Goal: Transaction & Acquisition: Complete application form

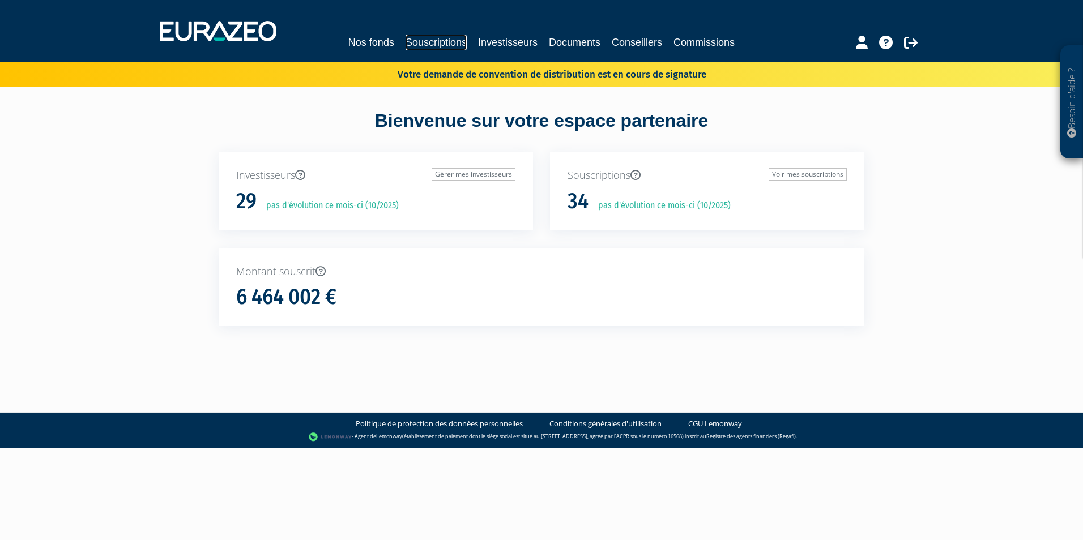
click at [440, 41] on link "Souscriptions" at bounding box center [436, 43] width 61 height 16
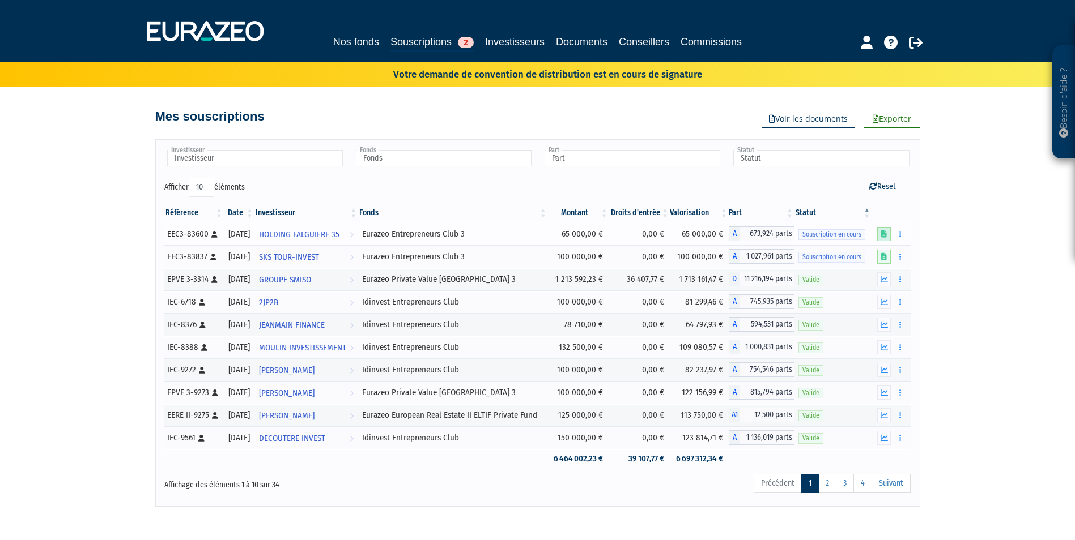
click at [889, 230] on link at bounding box center [884, 234] width 14 height 14
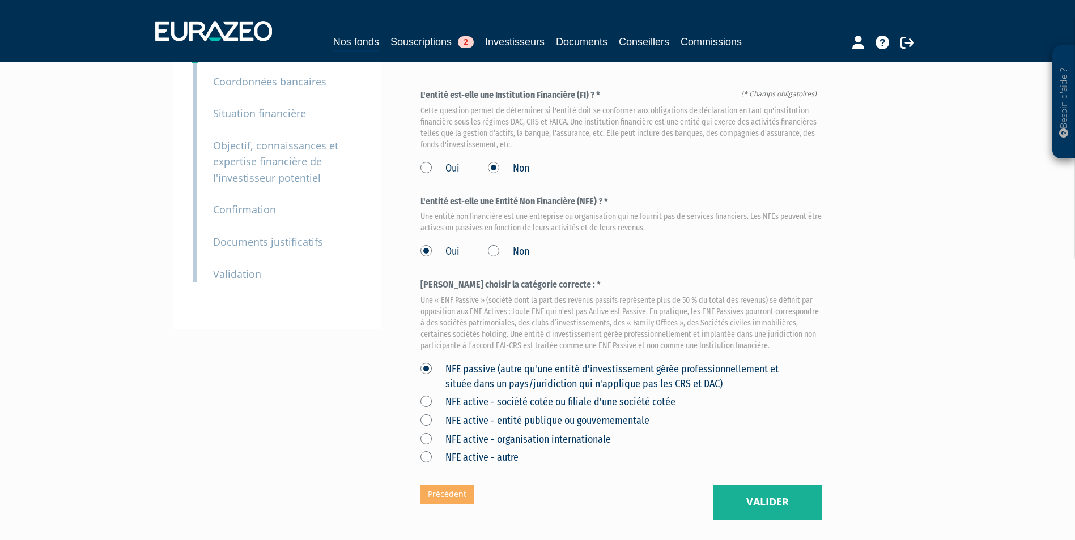
scroll to position [113, 0]
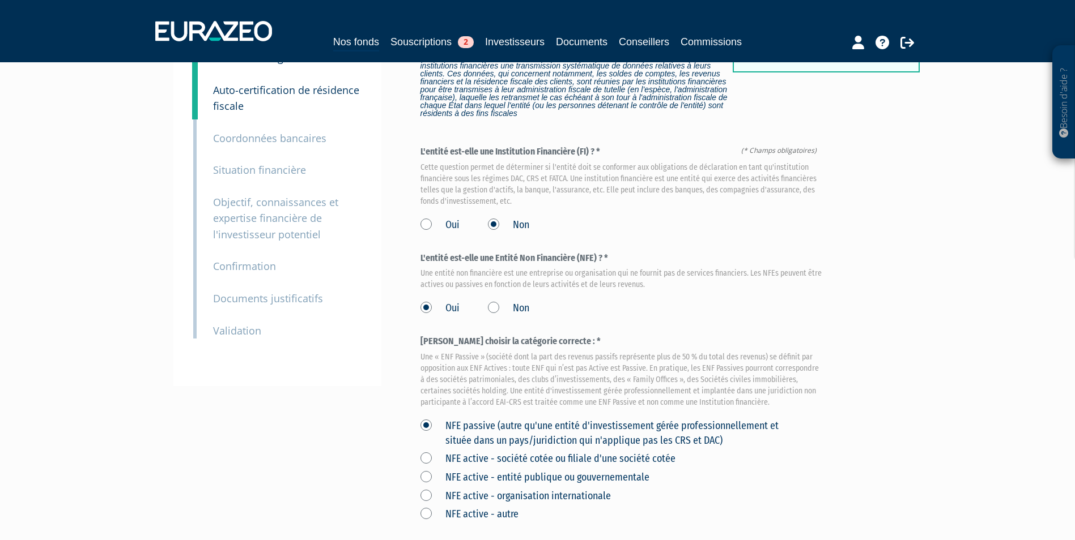
click at [266, 143] on small "Coordonnées bancaires" at bounding box center [269, 138] width 113 height 14
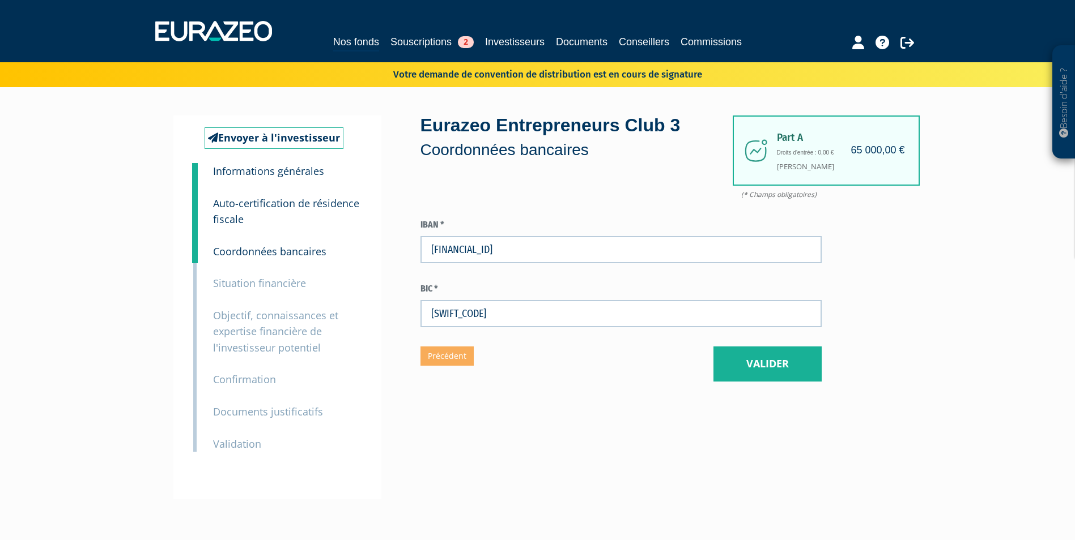
click at [254, 283] on small "Situation financière" at bounding box center [259, 283] width 93 height 14
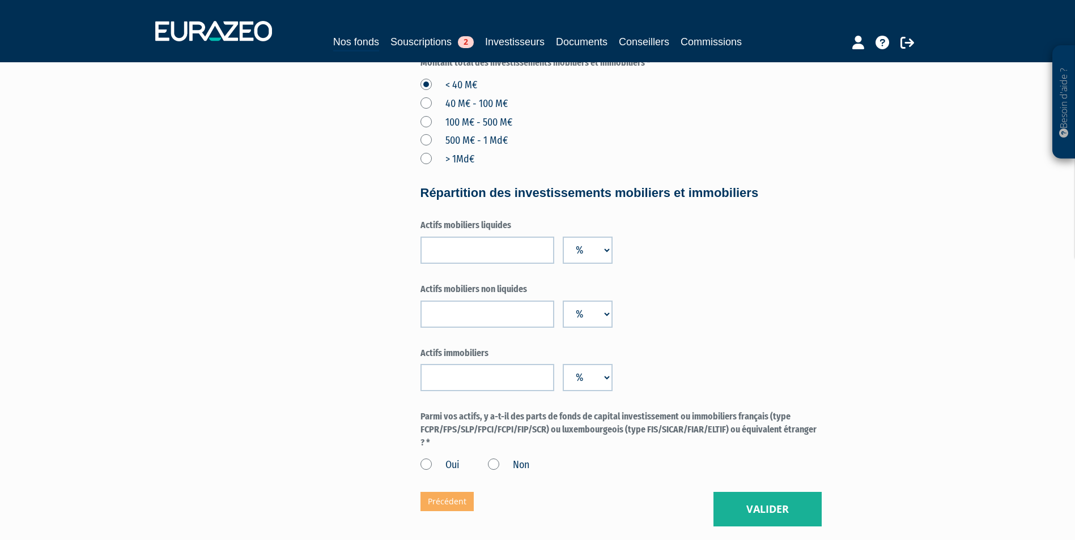
scroll to position [736, 0]
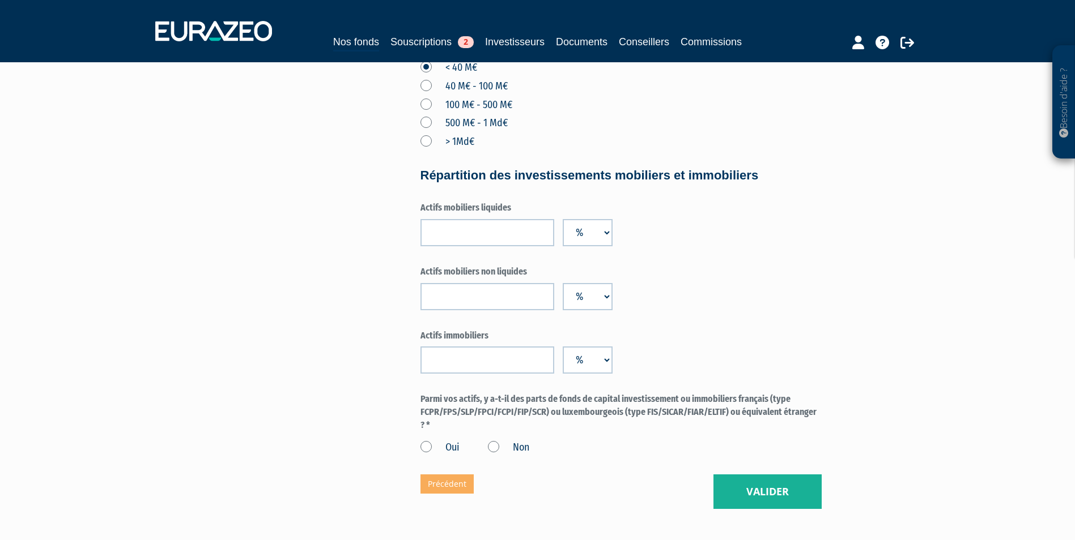
click at [601, 236] on select "%" at bounding box center [588, 232] width 50 height 27
click at [669, 235] on div "Actifs mobiliers liquides %" at bounding box center [620, 224] width 401 height 45
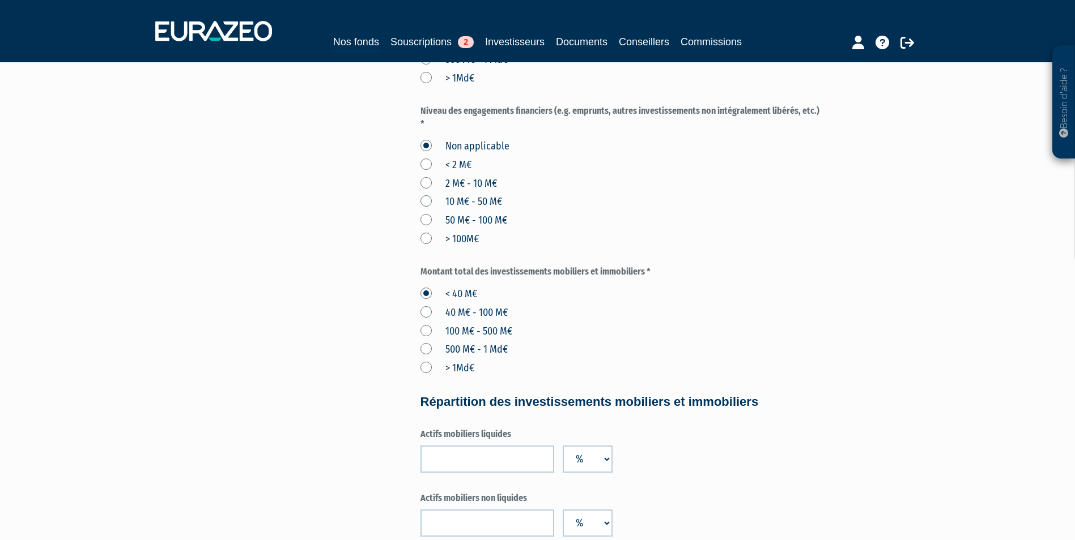
scroll to position [816, 0]
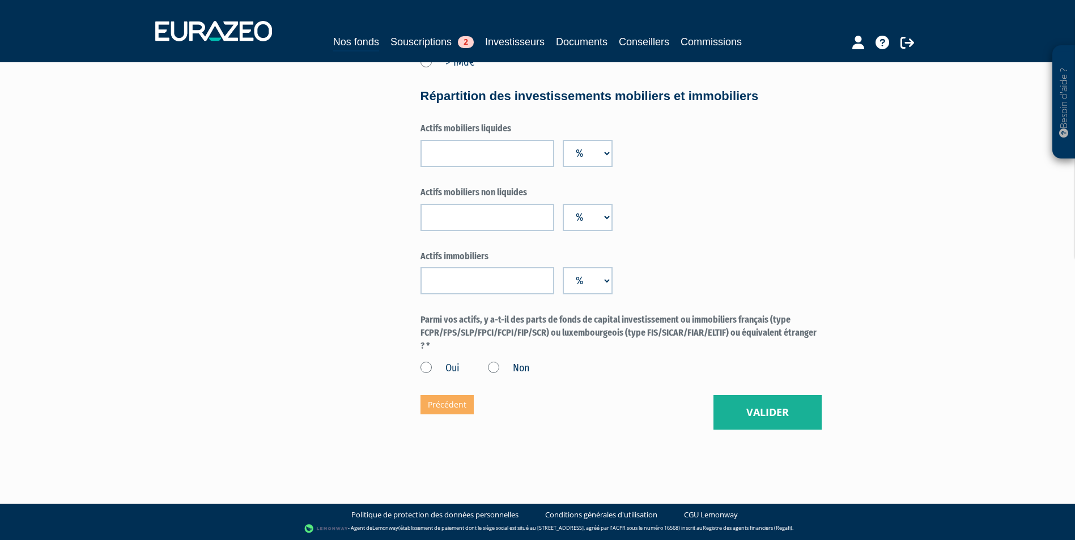
drag, startPoint x: 422, startPoint y: 317, endPoint x: 463, endPoint y: 343, distance: 48.6
copy label "Parmi vos actifs, y a-t-il des parts de fonds de capital investissement ou immo…"
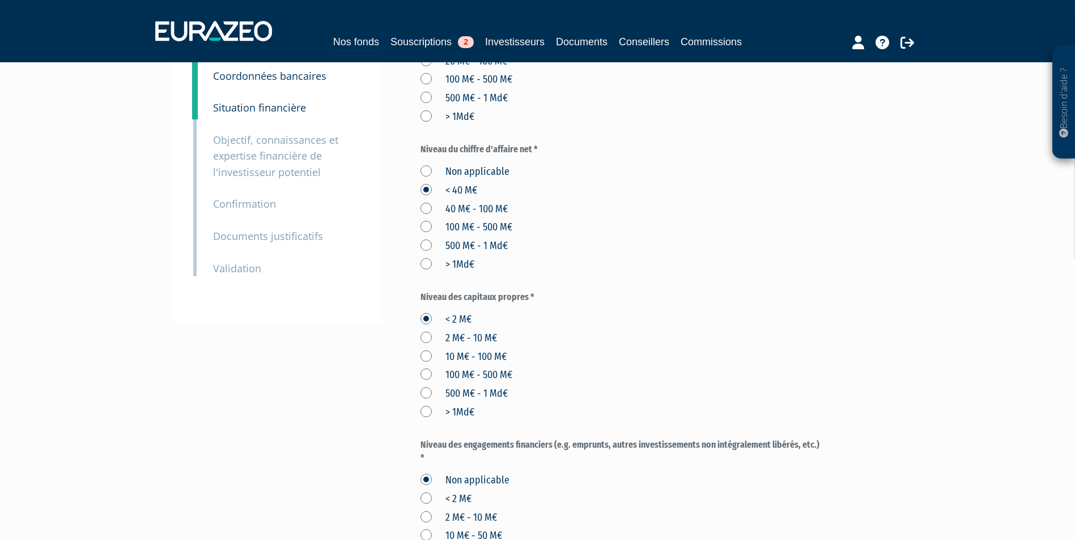
scroll to position [23, 0]
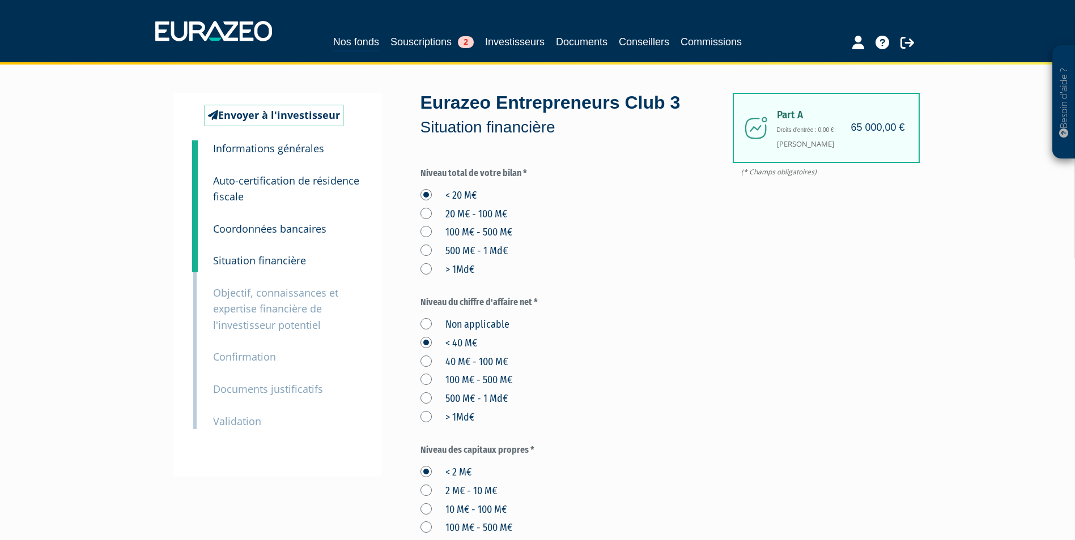
click at [252, 316] on p "Objectif, connaissances et expertise financière de l'investisseur potentiel" at bounding box center [287, 309] width 148 height 49
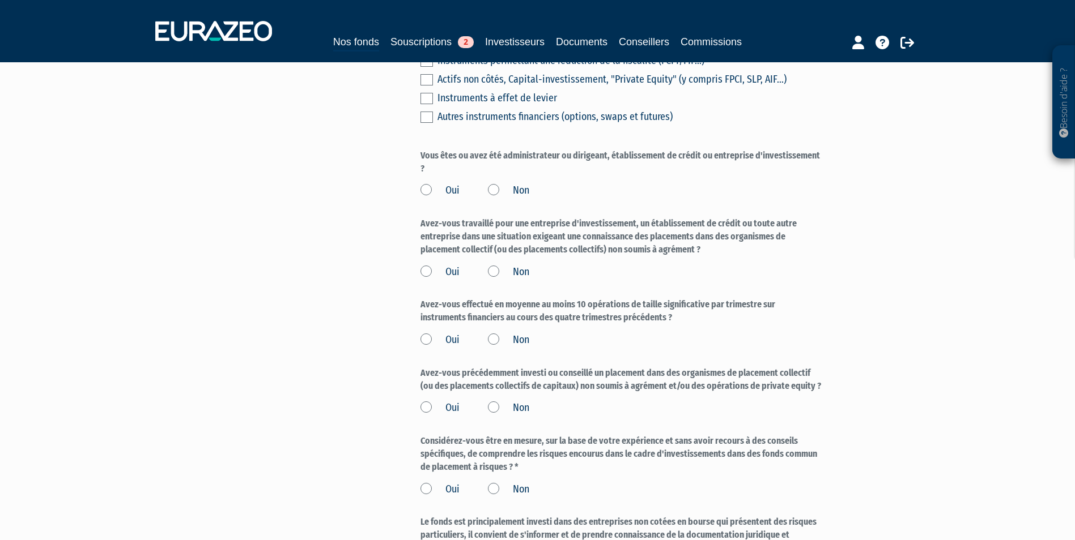
scroll to position [736, 0]
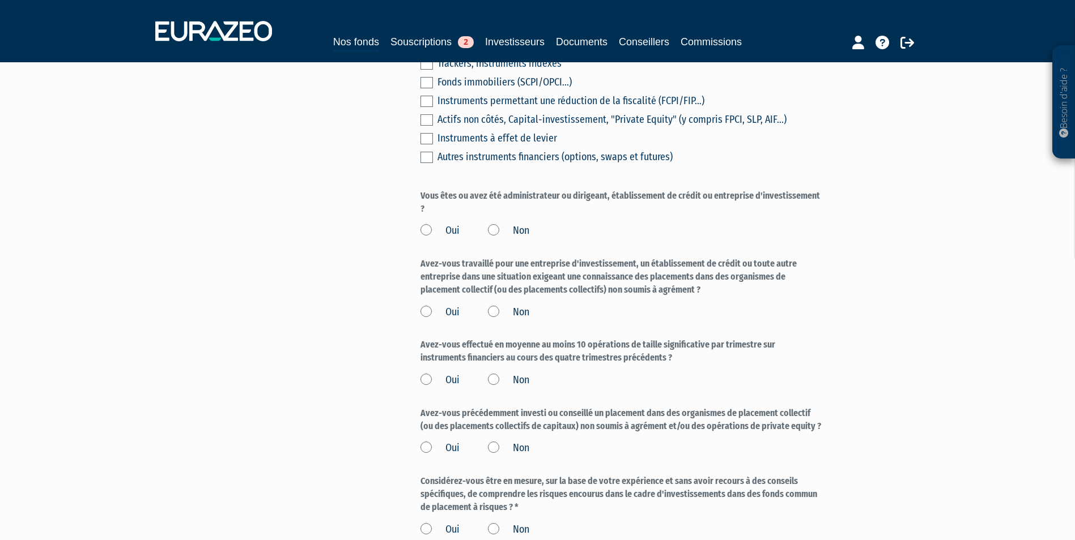
click at [492, 233] on label "Non" at bounding box center [508, 231] width 41 height 15
click at [0, 0] on input "Non" at bounding box center [0, 0] width 0 height 0
click at [502, 312] on label "Non" at bounding box center [508, 312] width 41 height 15
click at [0, 0] on input "Non" at bounding box center [0, 0] width 0 height 0
click at [492, 376] on label "Non" at bounding box center [508, 380] width 41 height 15
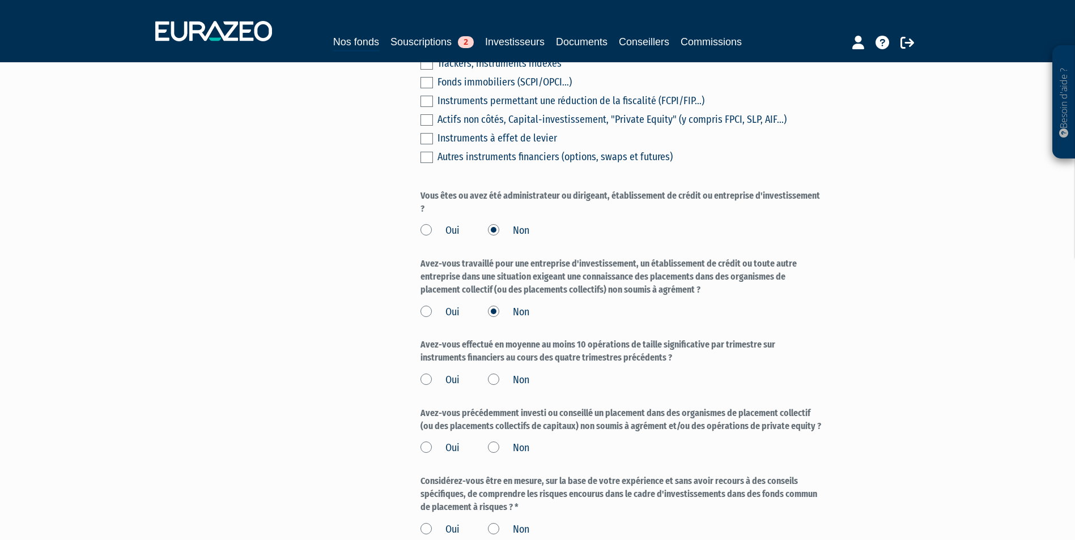
click at [0, 0] on input "Non" at bounding box center [0, 0] width 0 height 0
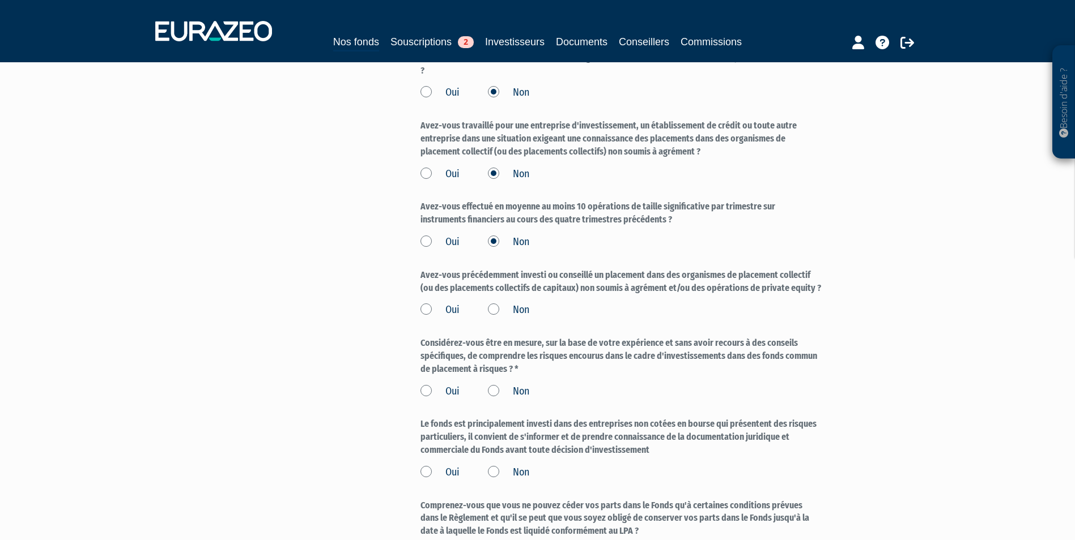
scroll to position [906, 0]
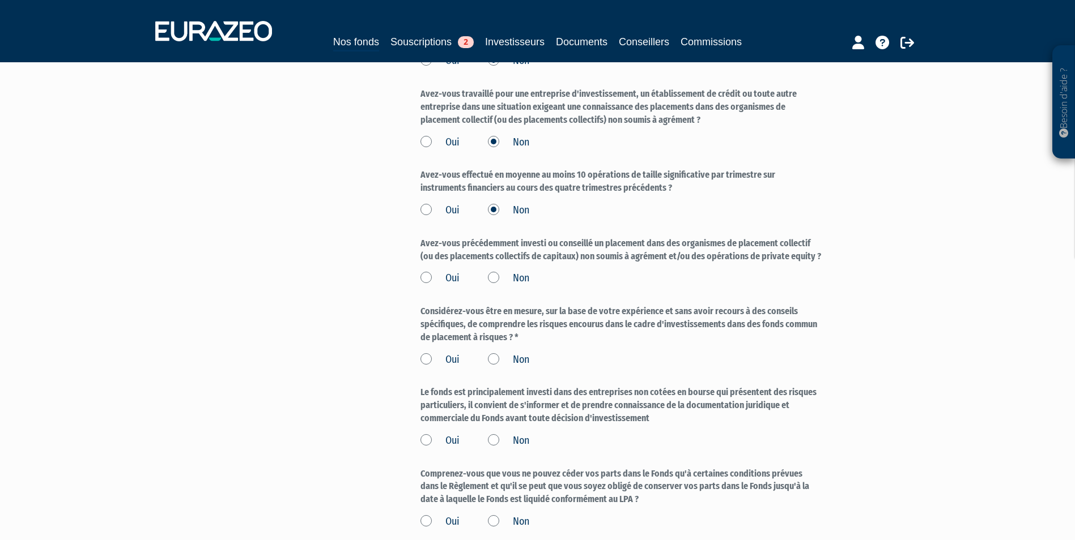
click at [429, 356] on label "Oui" at bounding box center [439, 360] width 39 height 15
click at [0, 0] on input "Oui" at bounding box center [0, 0] width 0 height 0
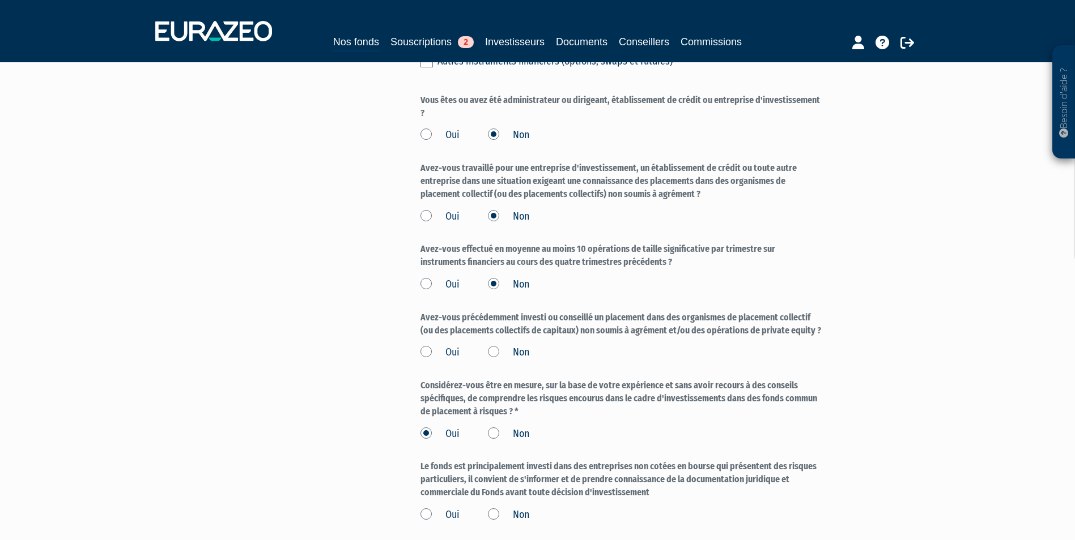
scroll to position [850, 0]
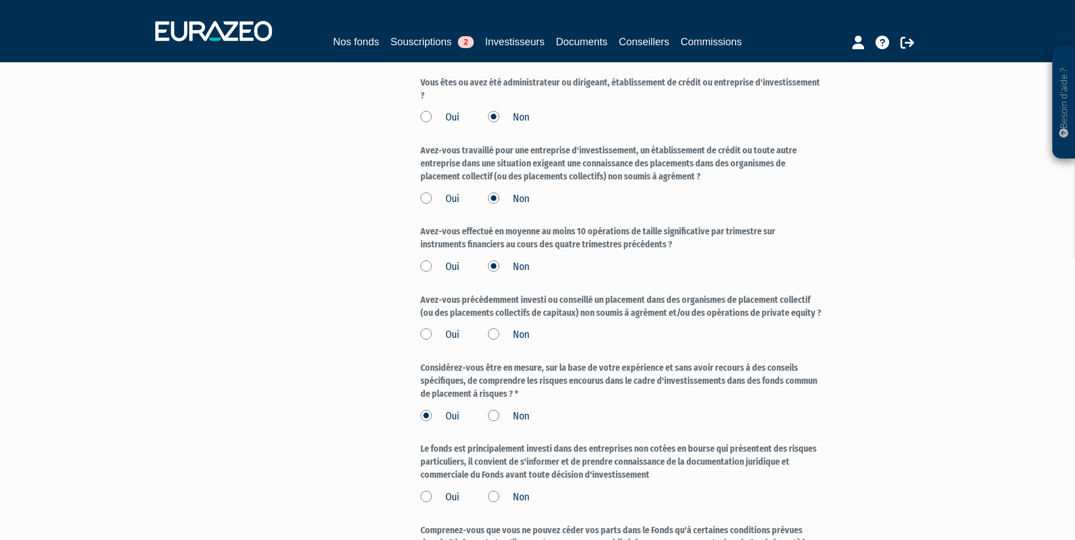
click at [495, 406] on div "Oui Non" at bounding box center [620, 415] width 401 height 19
click at [492, 410] on label "Non" at bounding box center [508, 417] width 41 height 15
click at [0, 0] on input "Non" at bounding box center [0, 0] width 0 height 0
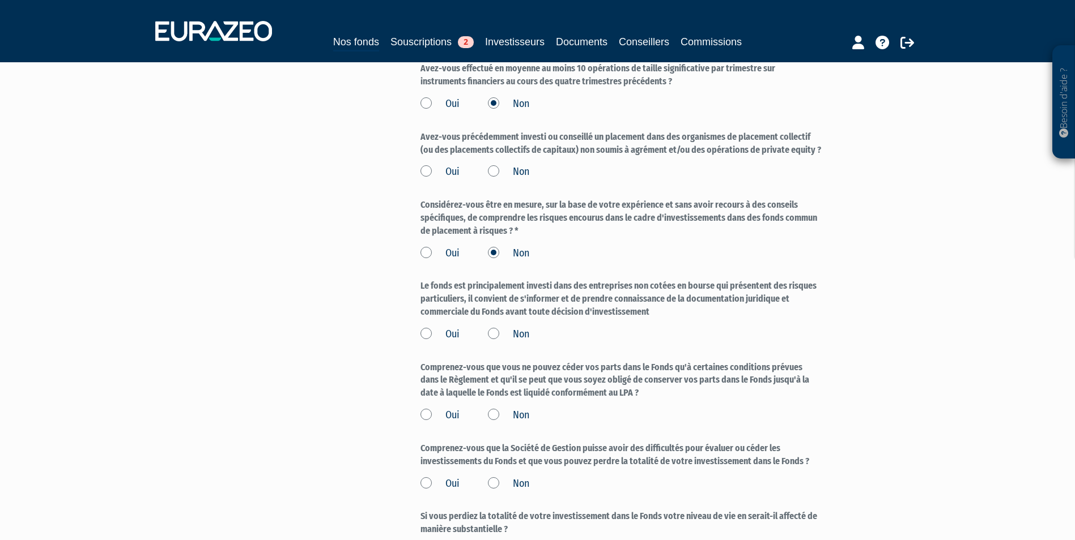
scroll to position [1076, 0]
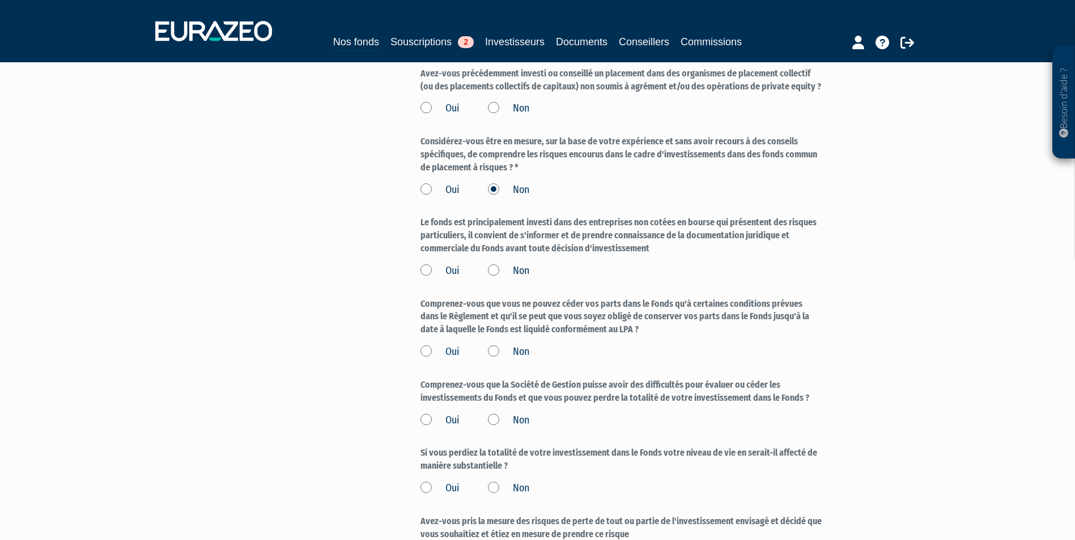
click at [421, 277] on label "Oui" at bounding box center [439, 271] width 39 height 15
click at [0, 0] on input "Oui" at bounding box center [0, 0] width 0 height 0
click at [421, 352] on label "Oui" at bounding box center [439, 352] width 39 height 15
click at [0, 0] on input "Oui" at bounding box center [0, 0] width 0 height 0
click at [427, 411] on div "Oui Non" at bounding box center [620, 419] width 401 height 19
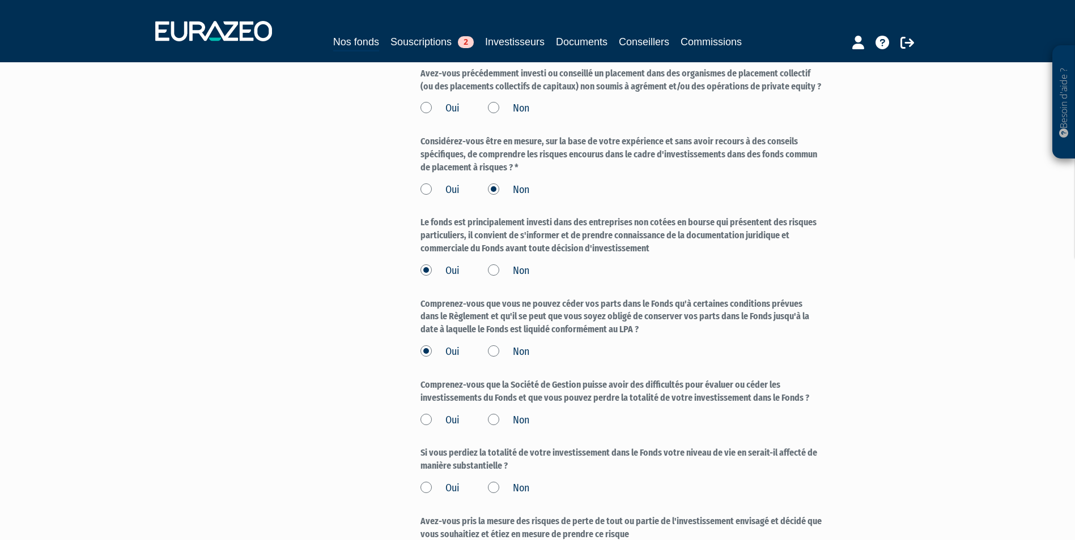
click at [427, 425] on label "Oui" at bounding box center [439, 421] width 39 height 15
click at [0, 0] on input "Oui" at bounding box center [0, 0] width 0 height 0
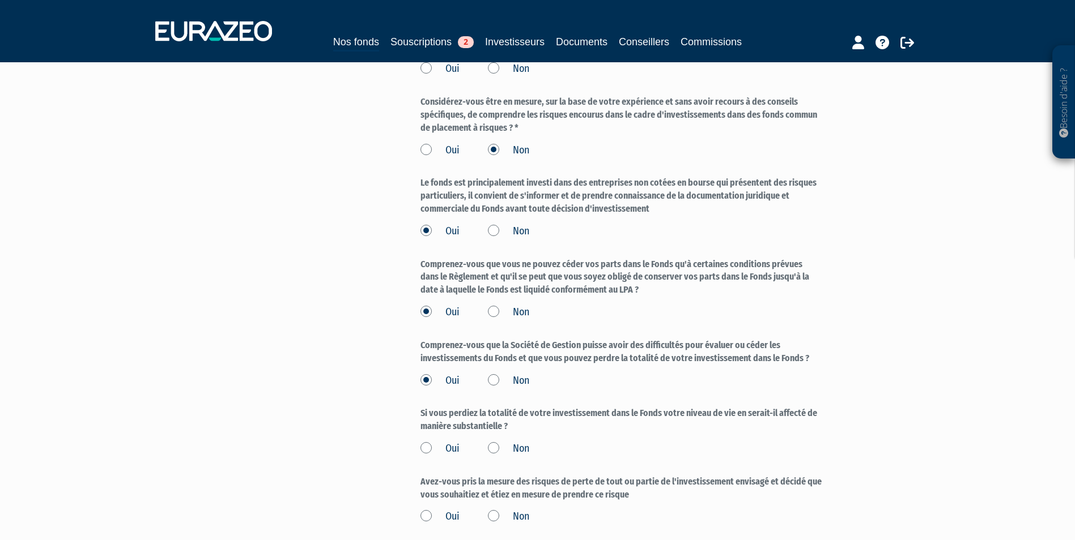
scroll to position [1133, 0]
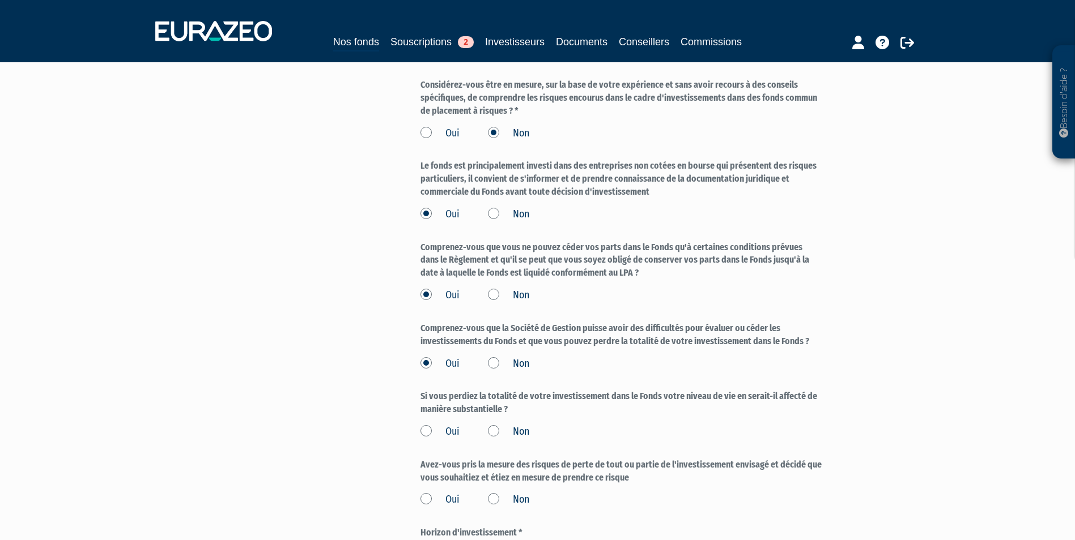
click at [497, 435] on label "Non" at bounding box center [508, 432] width 41 height 15
click at [0, 0] on input "Non" at bounding box center [0, 0] width 0 height 0
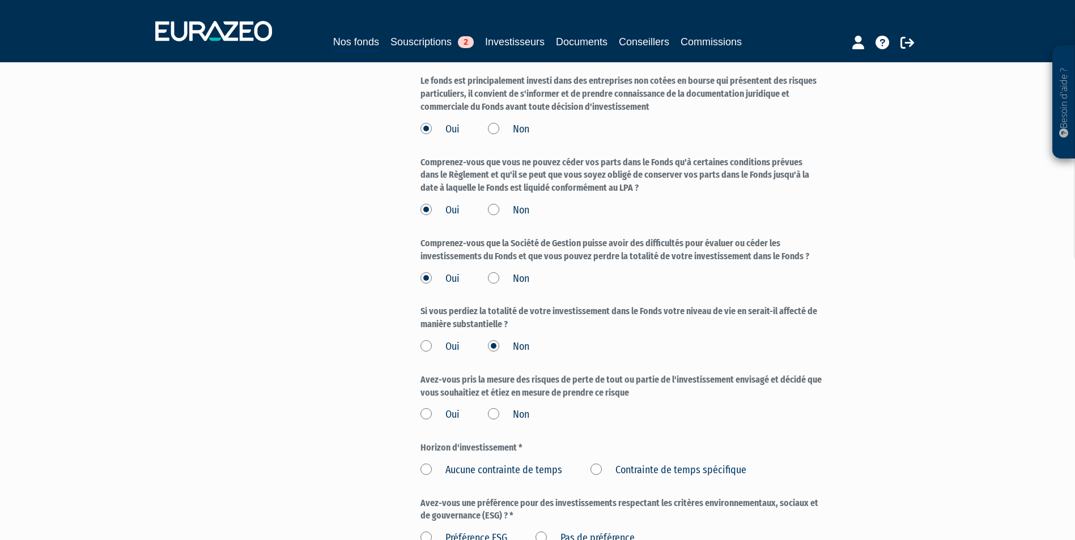
scroll to position [1246, 0]
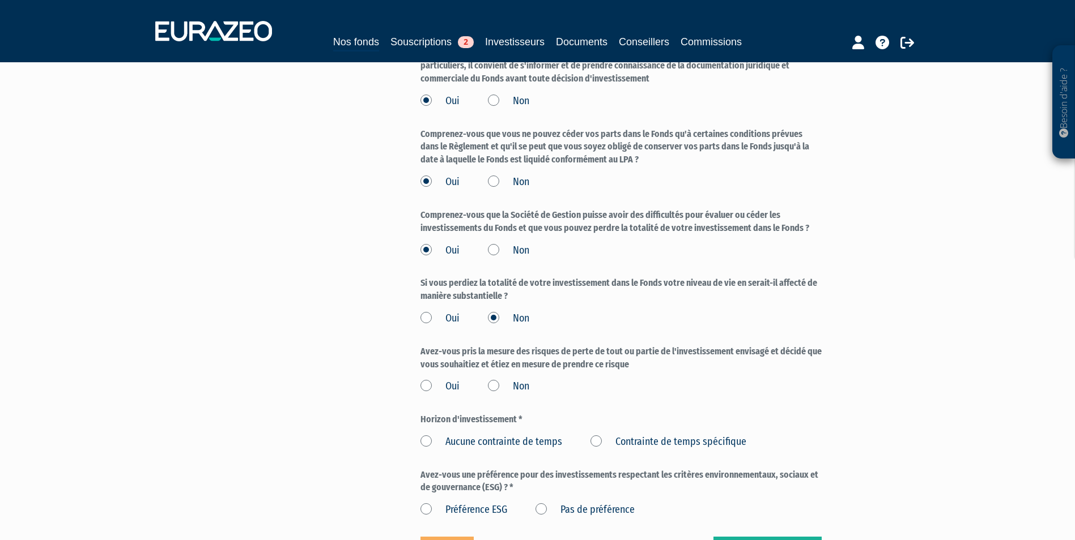
click at [447, 446] on label "Aucune contrainte de temps" at bounding box center [491, 442] width 142 height 15
click at [0, 0] on temps "Aucune contrainte de temps" at bounding box center [0, 0] width 0 height 0
click at [423, 374] on div "Avez-vous pris la mesure des risques de perte de tout ou partie de l'investisse…" at bounding box center [620, 370] width 401 height 49
click at [430, 381] on label "Oui" at bounding box center [439, 387] width 39 height 15
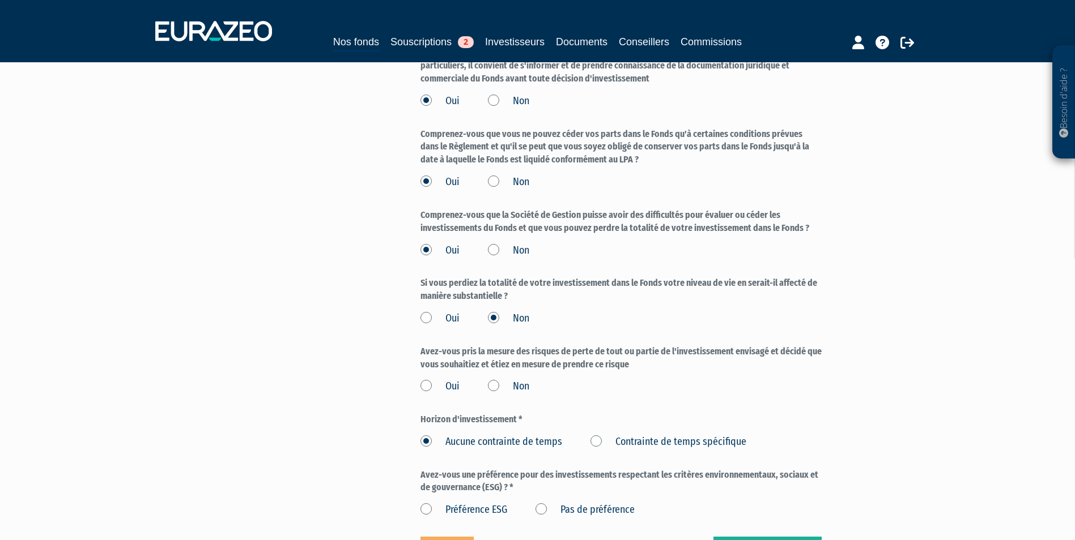
click at [0, 0] on input "Oui" at bounding box center [0, 0] width 0 height 0
click at [580, 505] on label "Pas de préférence" at bounding box center [584, 510] width 99 height 15
click at [0, 0] on préférence "Pas de préférence" at bounding box center [0, 0] width 0 height 0
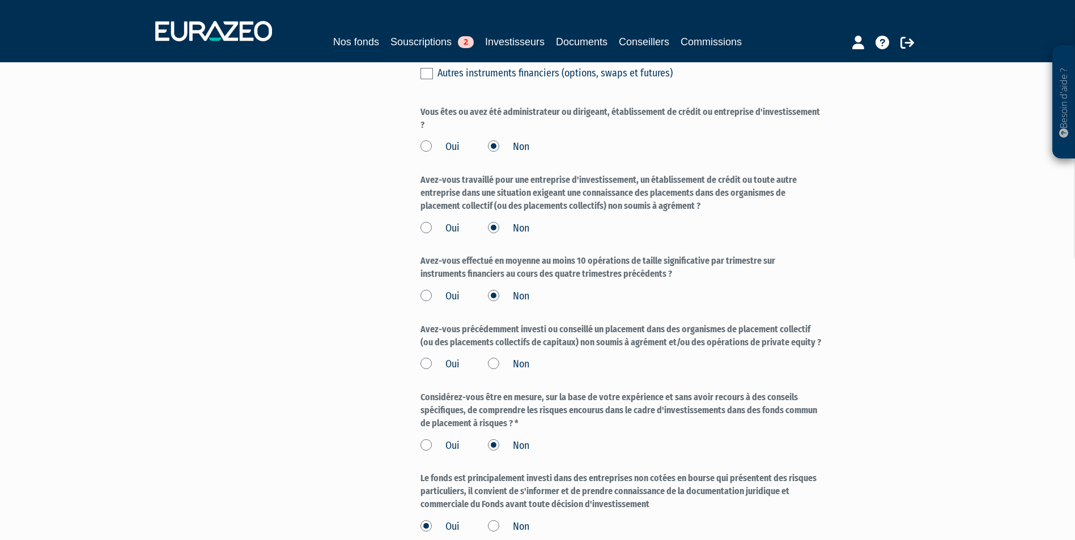
scroll to position [793, 0]
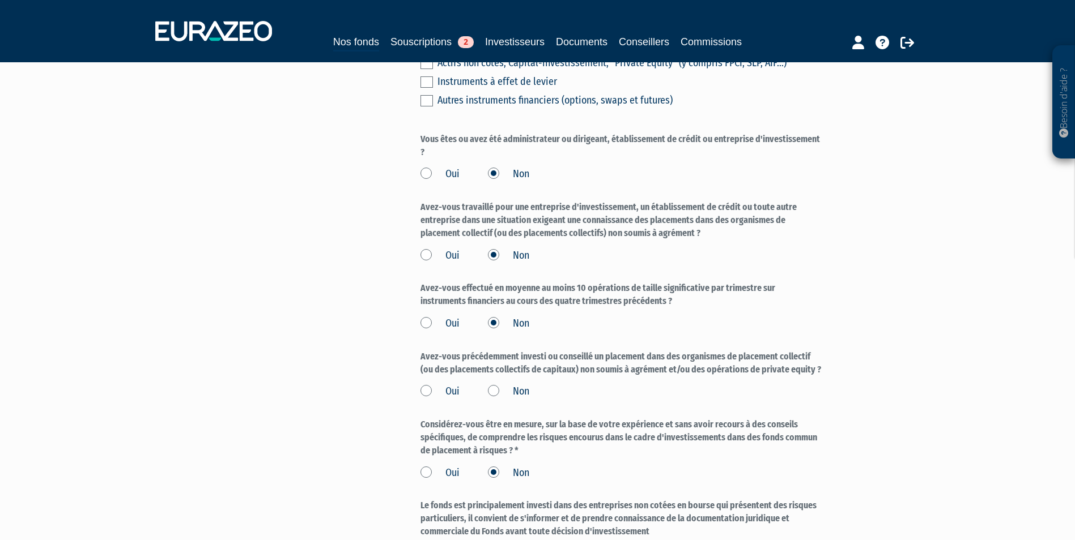
drag, startPoint x: 518, startPoint y: 355, endPoint x: 835, endPoint y: 368, distance: 317.5
click at [835, 368] on div "Part A 65 000,00 € Droits d'entrée : 0,00 € Pierre BORRIS Eurazeo Entrepreneurs…" at bounding box center [661, 173] width 482 height 1702
copy label "investi ou conseillé un placement dans des organismes de placement collectif (o…"
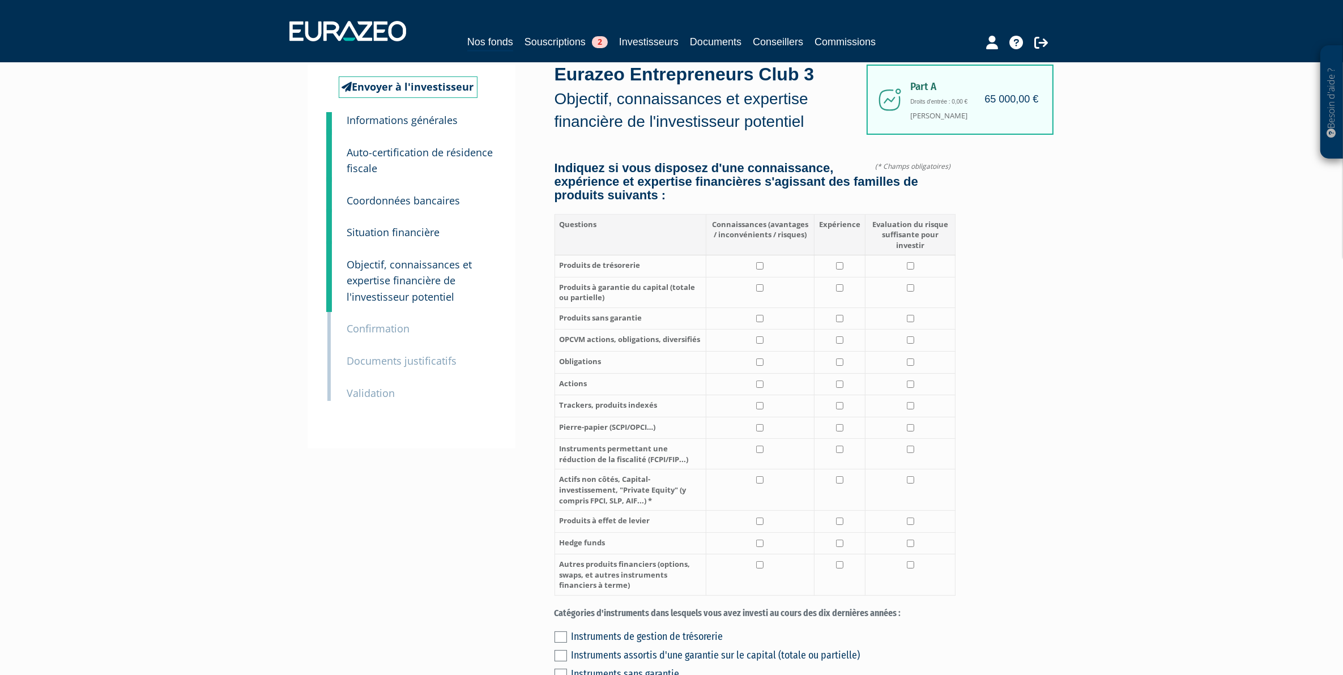
scroll to position [28, 0]
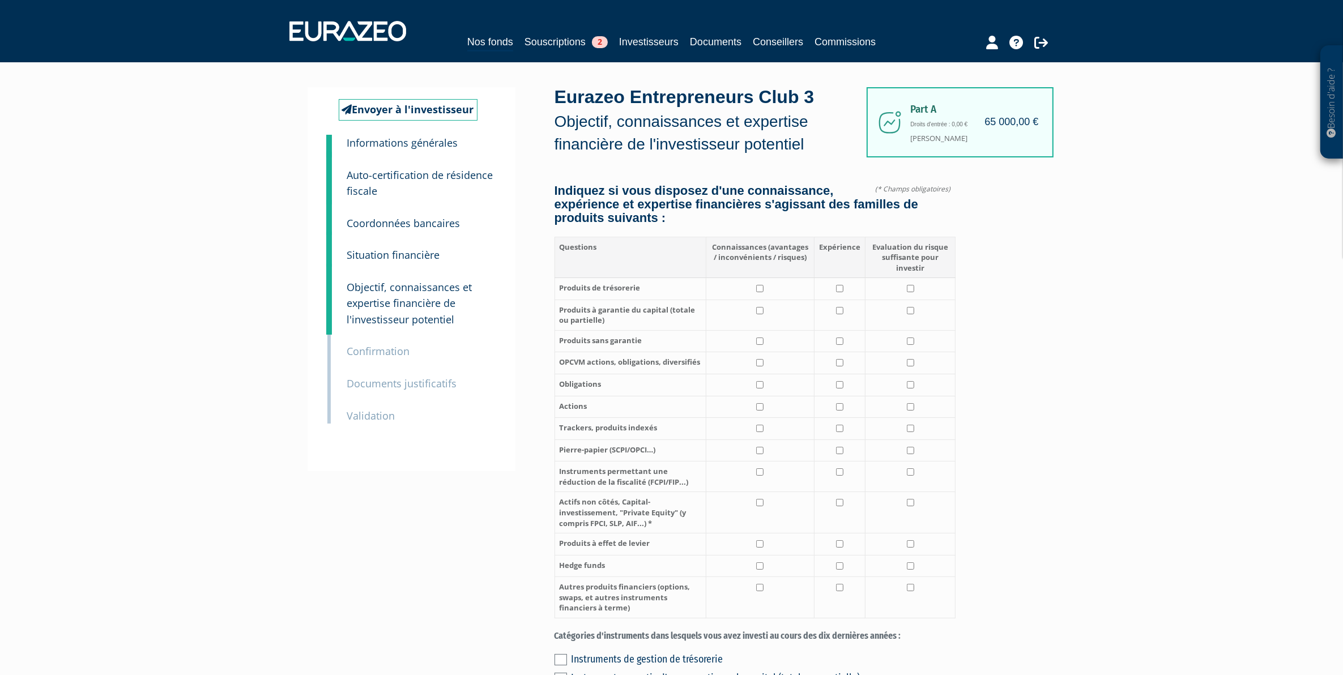
click at [753, 285] on td at bounding box center [760, 289] width 108 height 22
checkbox input "true"
click at [759, 312] on input "checkbox" at bounding box center [759, 310] width 7 height 7
checkbox input "true"
click at [757, 338] on input "checkbox" at bounding box center [759, 341] width 7 height 7
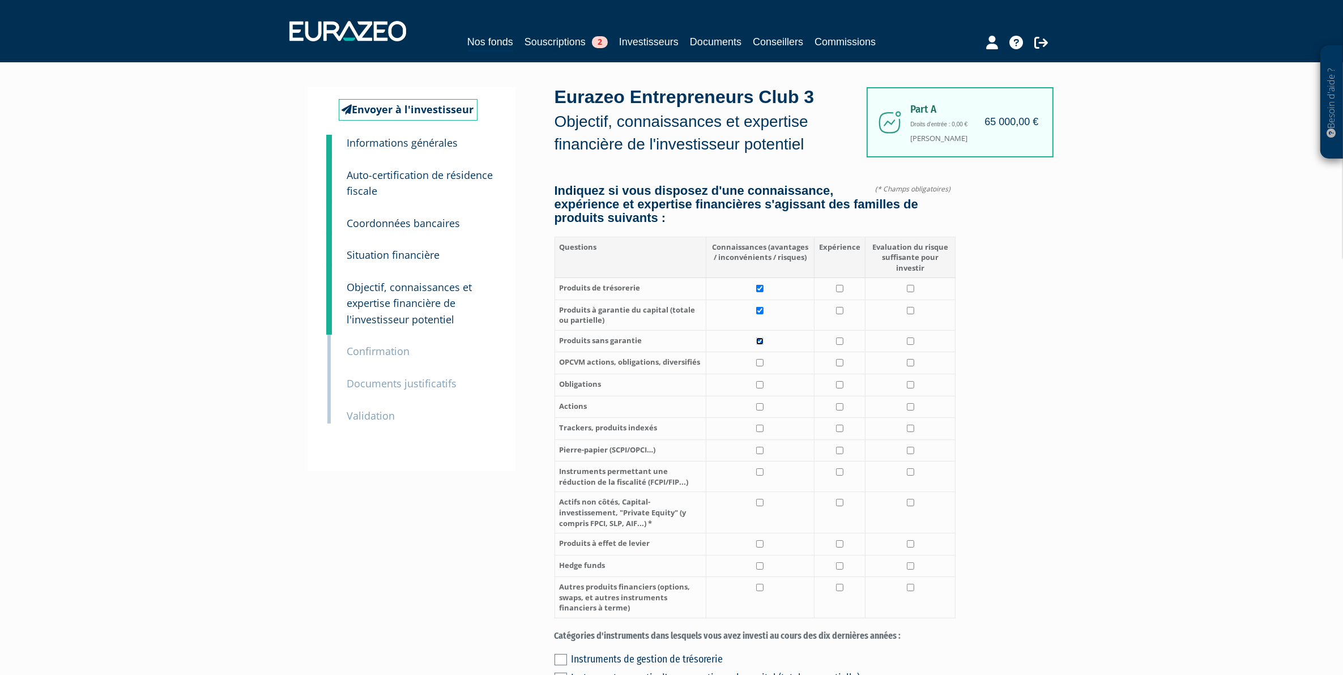
checkbox input "true"
drag, startPoint x: 755, startPoint y: 360, endPoint x: 757, endPoint y: 369, distance: 9.3
click at [755, 361] on td at bounding box center [760, 363] width 108 height 22
checkbox input "true"
drag, startPoint x: 761, startPoint y: 377, endPoint x: 761, endPoint y: 391, distance: 13.6
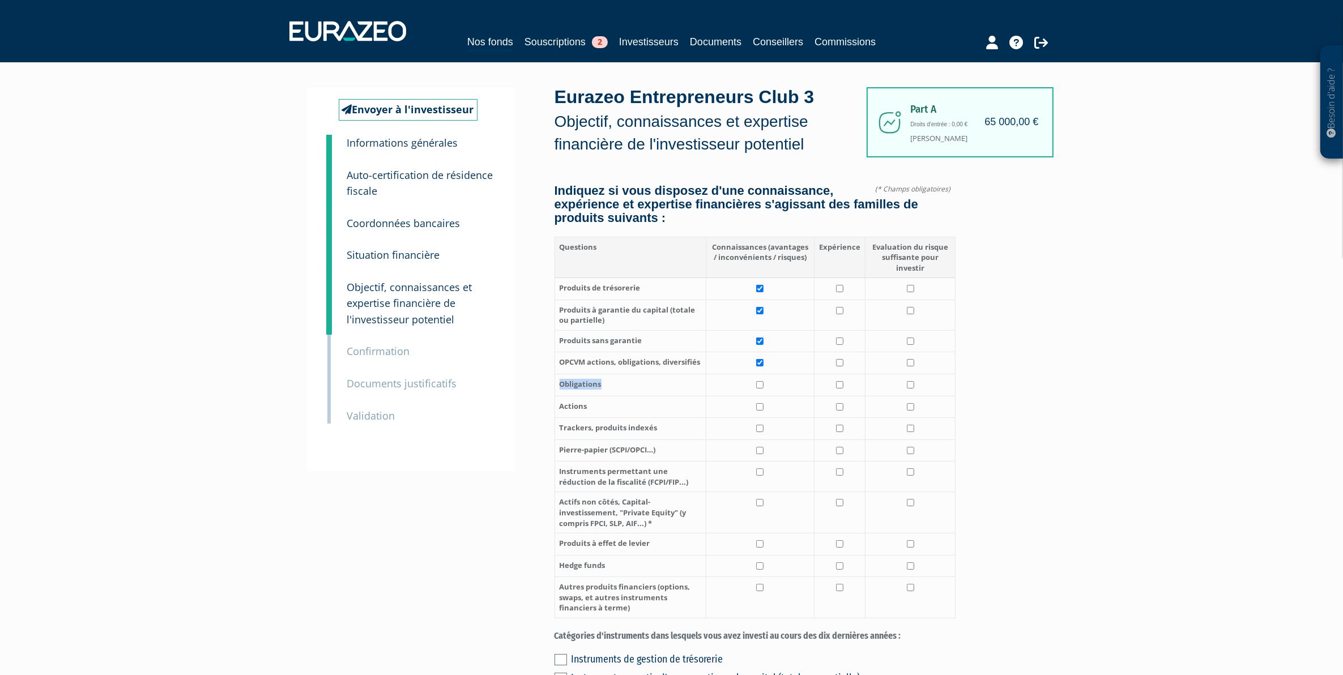
click at [761, 391] on tbody "Produits de trésorerie Produits à garantie du capital (totale ou partielle)" at bounding box center [755, 448] width 401 height 340
drag, startPoint x: 761, startPoint y: 391, endPoint x: 761, endPoint y: 399, distance: 8.5
click at [761, 397] on td at bounding box center [760, 385] width 108 height 22
checkbox input "true"
click at [760, 411] on input "checkbox" at bounding box center [759, 406] width 7 height 7
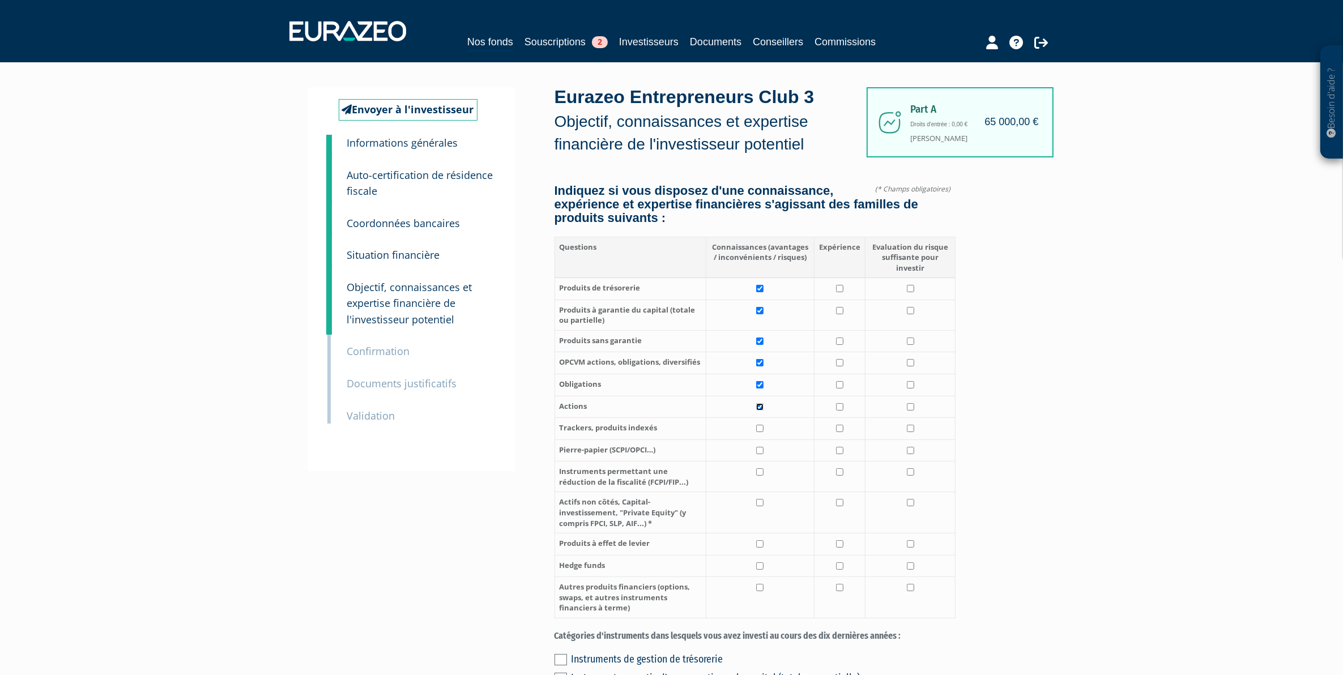
checkbox input "true"
click at [760, 432] on input "checkbox" at bounding box center [759, 428] width 7 height 7
checkbox input "true"
click at [766, 473] on td at bounding box center [760, 477] width 108 height 31
checkbox input "true"
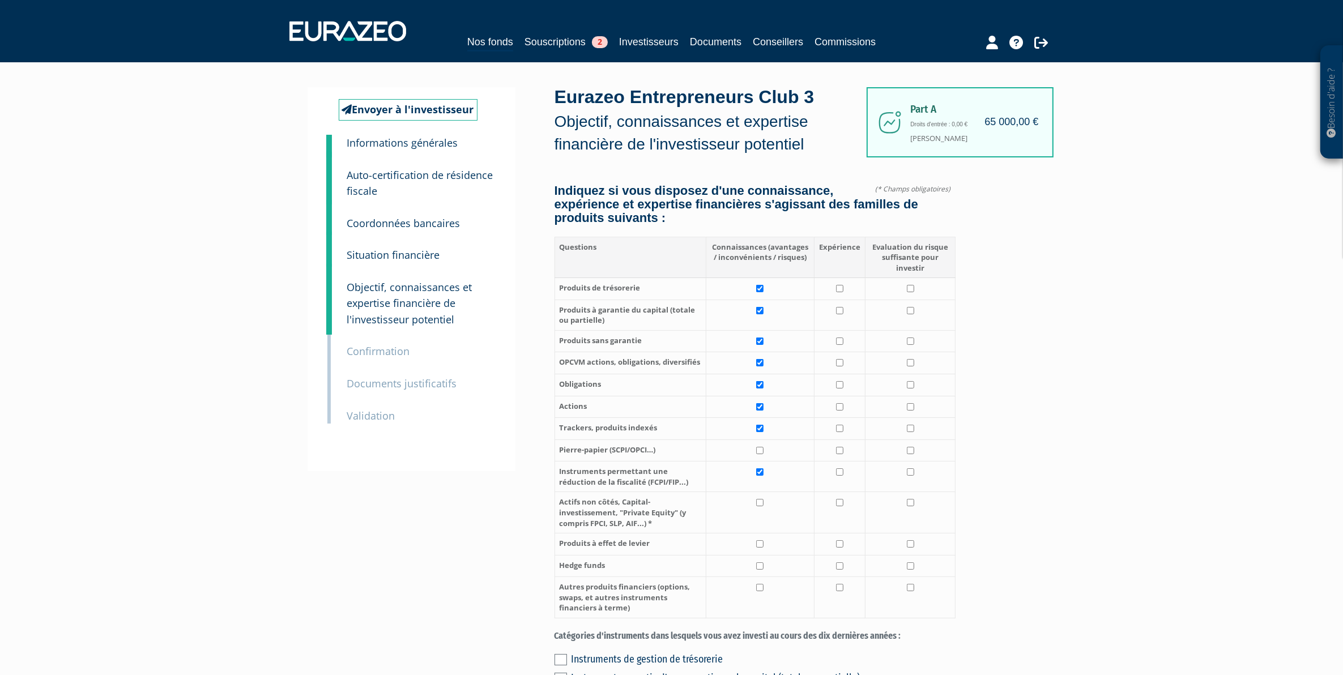
click at [763, 505] on td at bounding box center [760, 512] width 108 height 41
checkbox input "true"
click at [766, 452] on td at bounding box center [760, 451] width 108 height 22
checkbox input "true"
drag, startPoint x: 840, startPoint y: 412, endPoint x: 837, endPoint y: 395, distance: 17.2
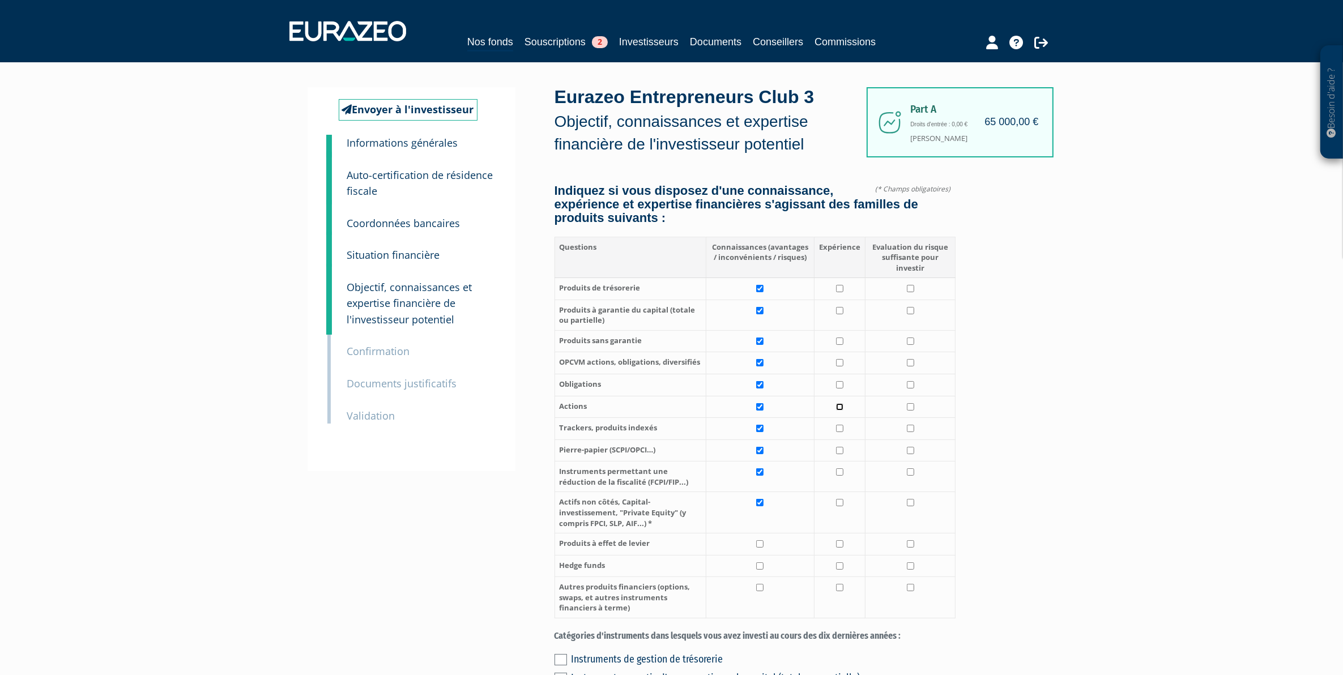
click at [840, 411] on input "checkbox" at bounding box center [839, 406] width 7 height 7
checkbox input "true"
click at [837, 389] on input "checkbox" at bounding box center [839, 384] width 7 height 7
checkbox input "true"
click at [840, 364] on input "checkbox" at bounding box center [839, 362] width 7 height 7
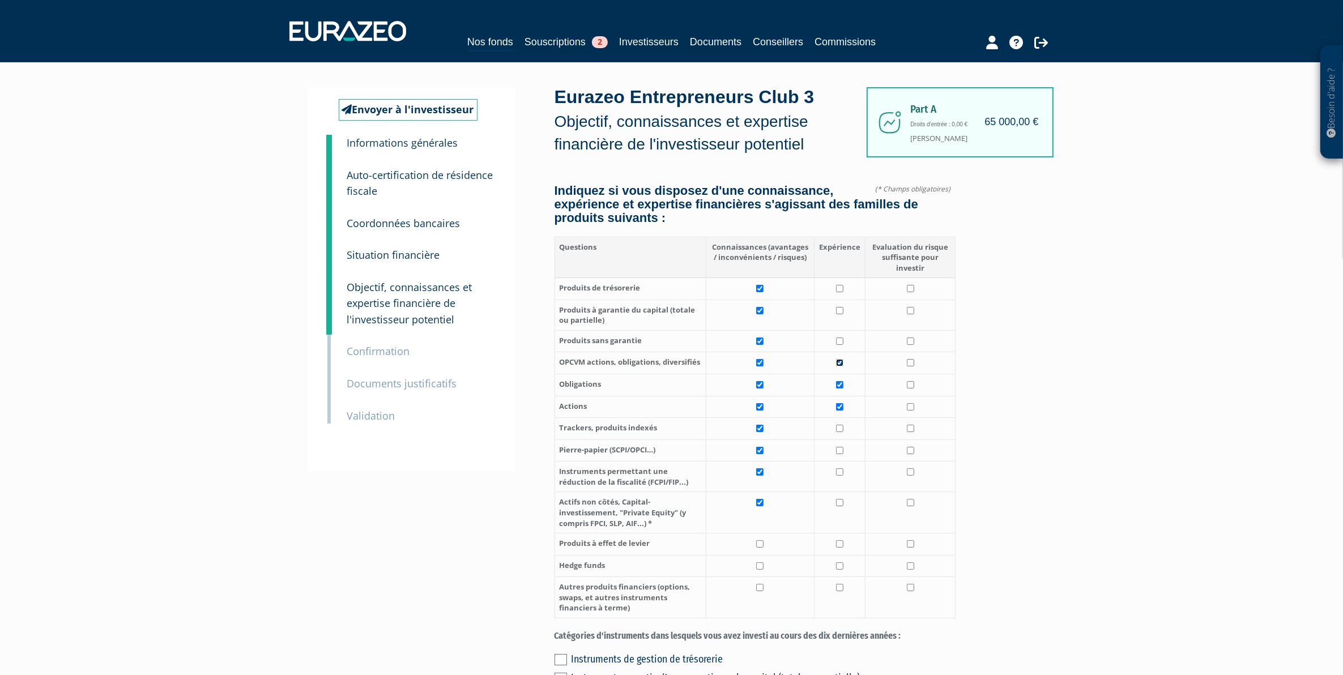
checkbox input "true"
click at [837, 335] on td at bounding box center [840, 341] width 51 height 22
checkbox input "true"
click at [837, 309] on input "checkbox" at bounding box center [839, 310] width 7 height 7
checkbox input "true"
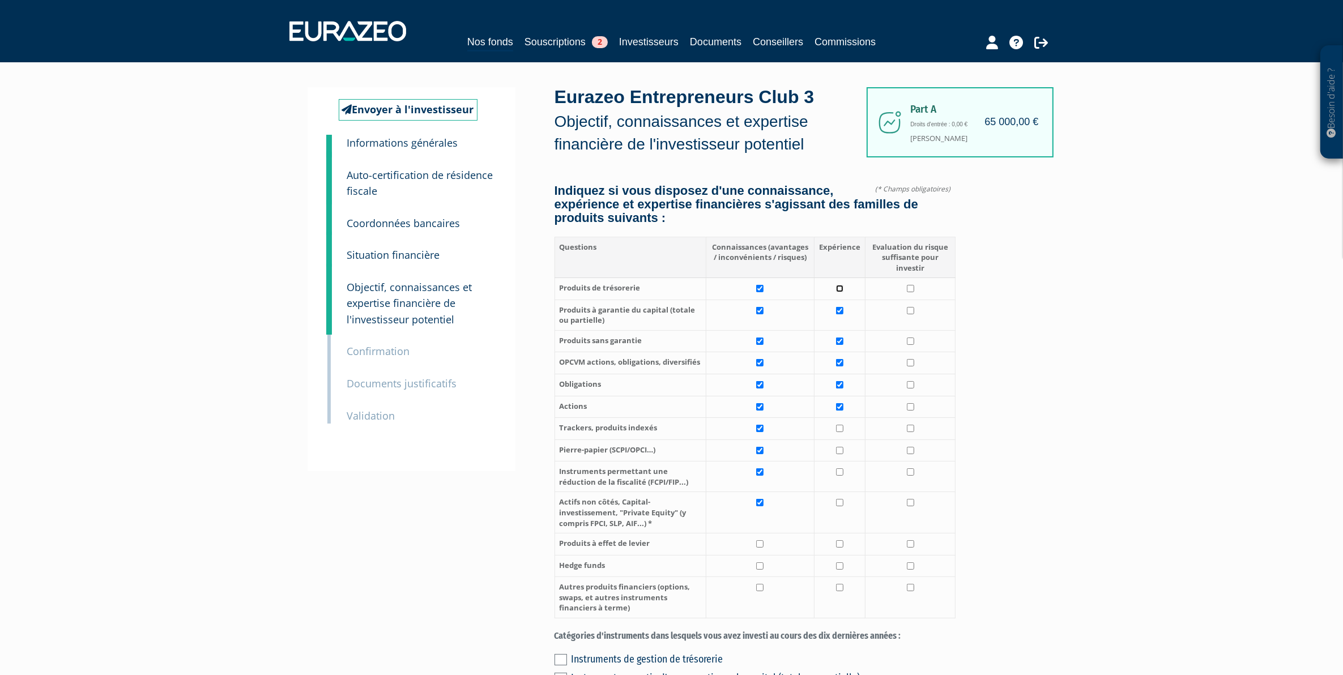
click at [839, 292] on input "checkbox" at bounding box center [839, 288] width 7 height 7
checkbox input "true"
click at [842, 432] on input "checkbox" at bounding box center [839, 428] width 7 height 7
checkbox input "true"
click at [840, 462] on td at bounding box center [840, 451] width 51 height 22
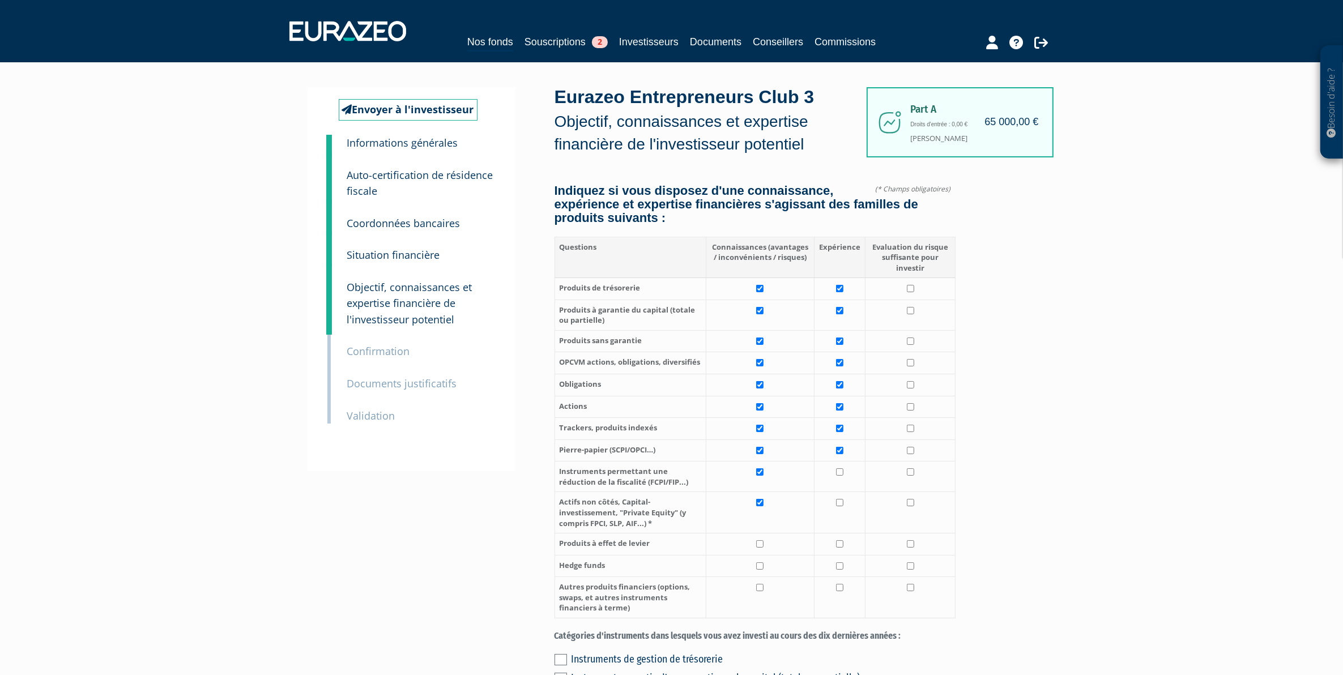
checkbox input "true"
click at [838, 476] on input "checkbox" at bounding box center [839, 472] width 7 height 7
checkbox input "true"
click at [843, 432] on input "checkbox" at bounding box center [839, 428] width 7 height 7
checkbox input "false"
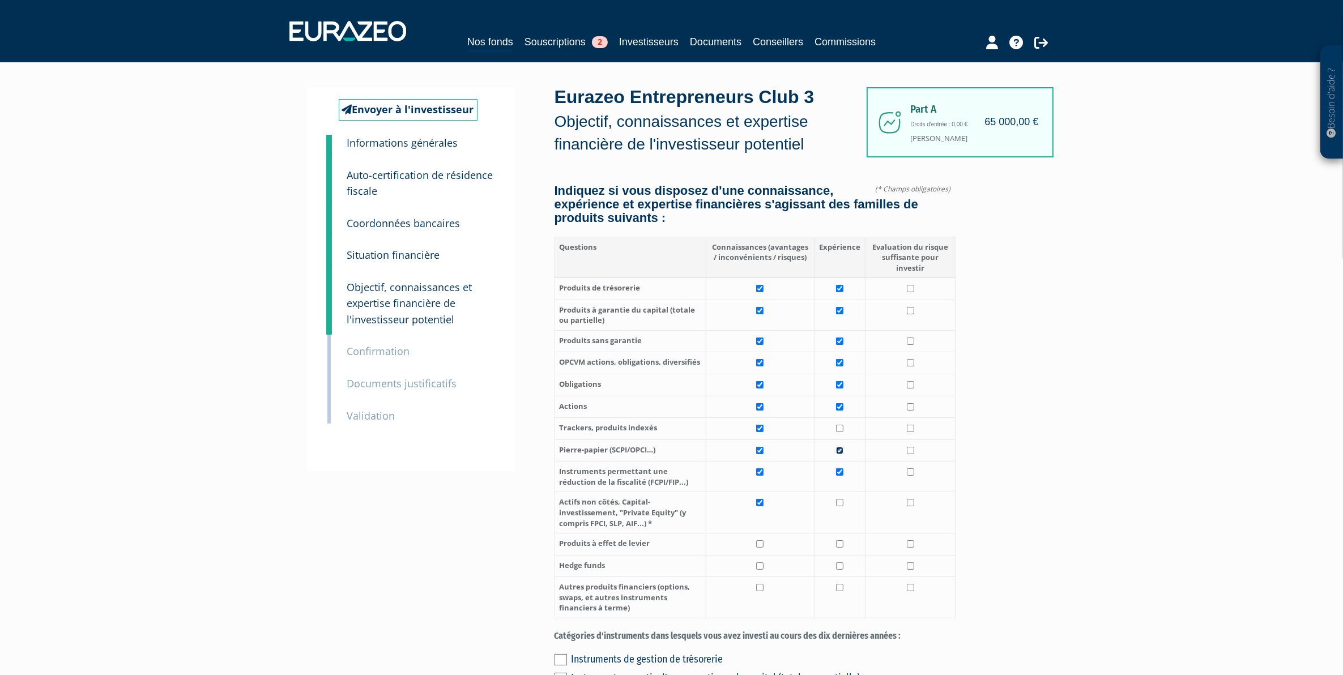
click at [838, 454] on input "checkbox" at bounding box center [839, 450] width 7 height 7
checkbox input "false"
click at [840, 476] on input "checkbox" at bounding box center [839, 472] width 7 height 7
checkbox input "false"
click at [907, 287] on input "checkbox" at bounding box center [910, 288] width 7 height 7
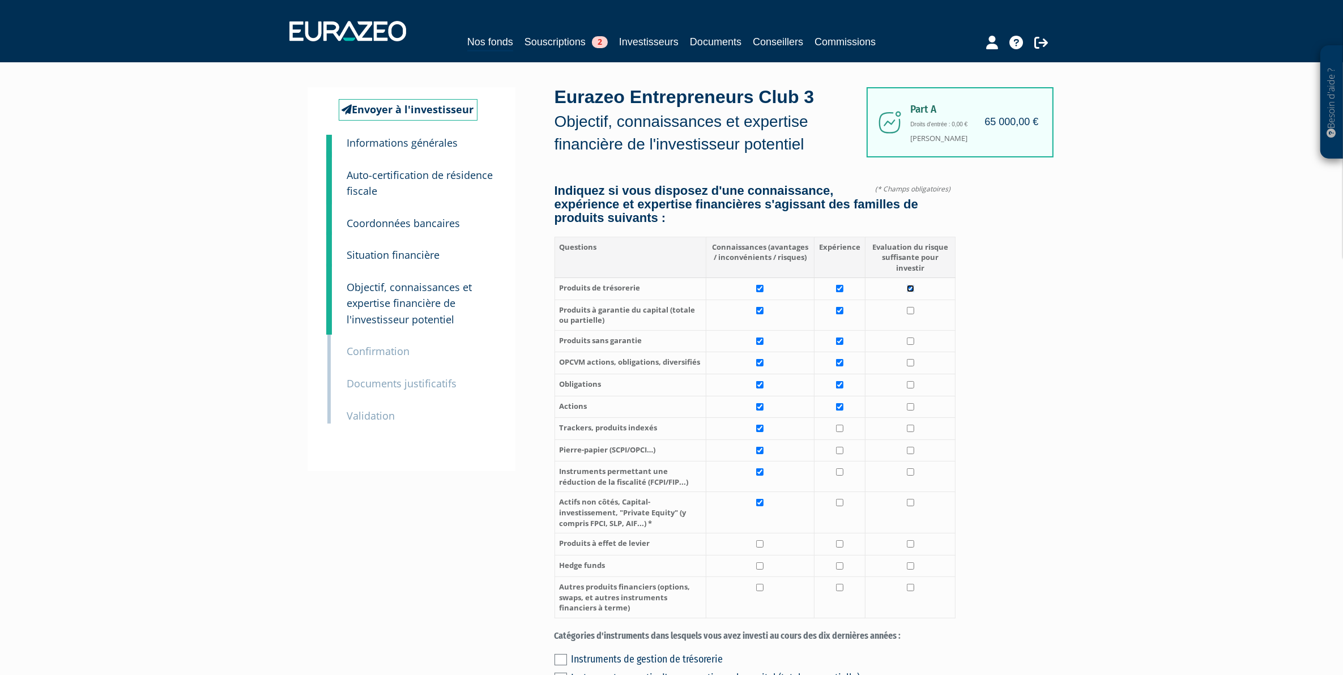
checkbox input "true"
click at [908, 313] on input "checkbox" at bounding box center [910, 310] width 7 height 7
checkbox input "true"
click at [911, 341] on input "checkbox" at bounding box center [910, 341] width 7 height 7
checkbox input "true"
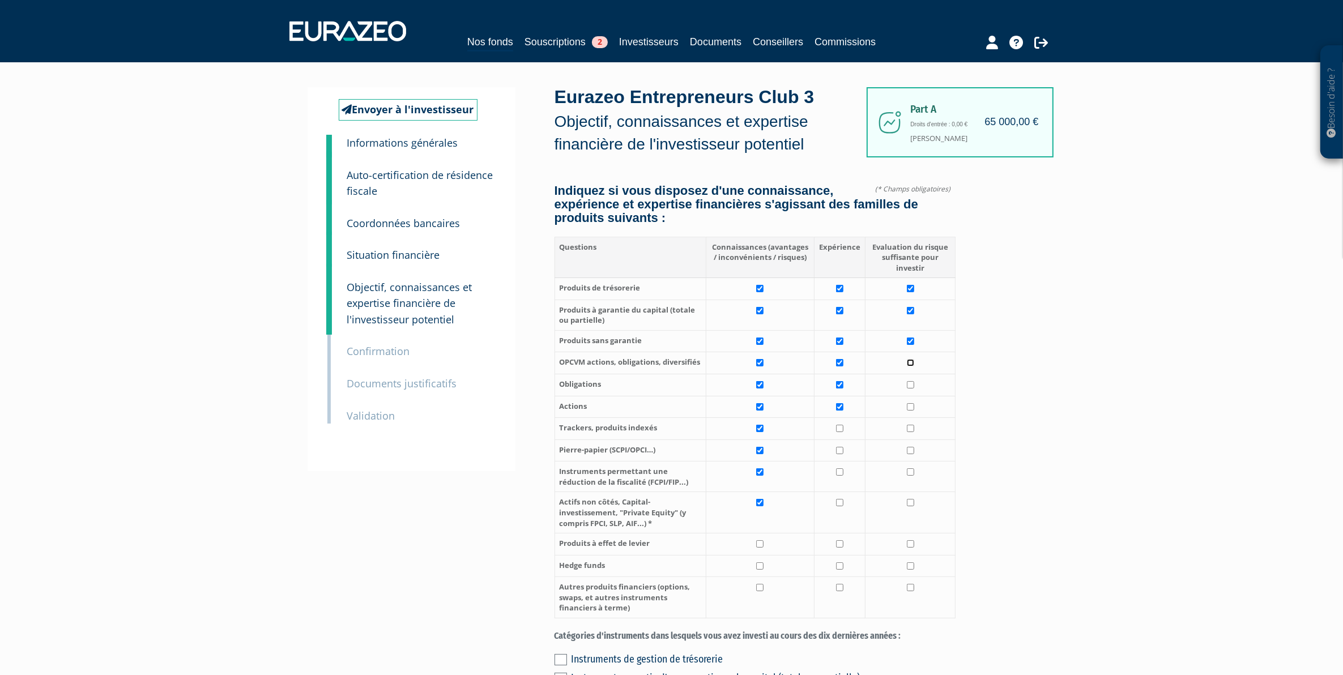
click at [913, 361] on input "checkbox" at bounding box center [910, 362] width 7 height 7
checkbox input "true"
drag, startPoint x: 913, startPoint y: 387, endPoint x: 912, endPoint y: 404, distance: 17.0
click at [913, 388] on td at bounding box center [911, 385] width 90 height 22
checkbox input "true"
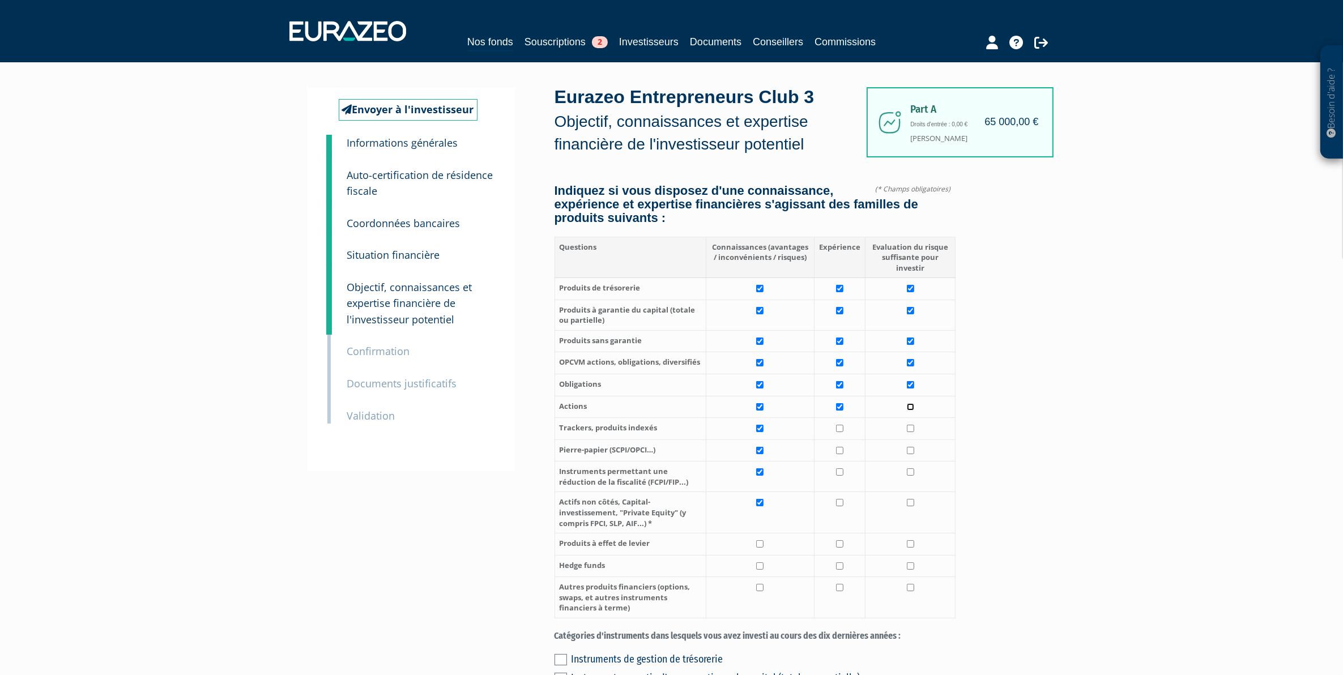
click at [910, 411] on input "checkbox" at bounding box center [910, 406] width 7 height 7
checkbox input "true"
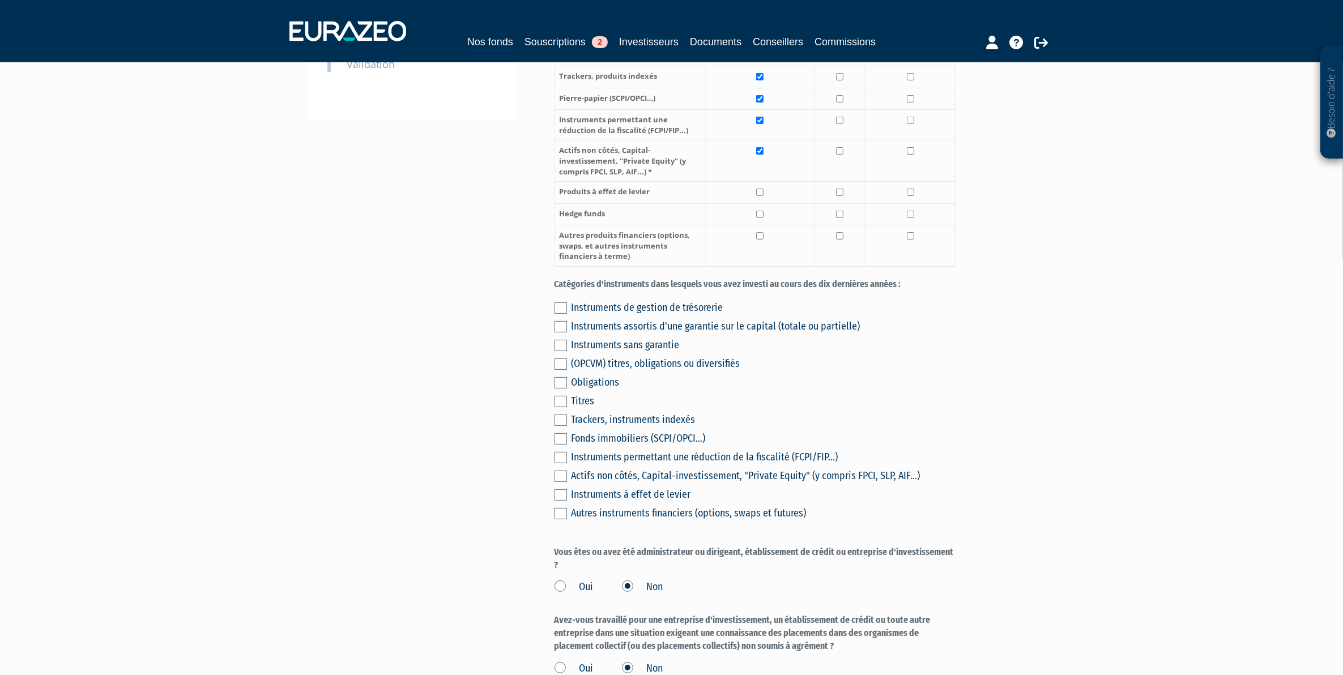
scroll to position [382, 0]
click at [567, 314] on div "Instruments de gestion de trésorerie Instruments assortis d'une garantie sur le…" at bounding box center [755, 407] width 401 height 224
click at [564, 312] on label at bounding box center [561, 305] width 12 height 11
click at [0, 0] on input "checkbox" at bounding box center [0, 0] width 0 height 0
click at [561, 330] on label at bounding box center [561, 324] width 12 height 11
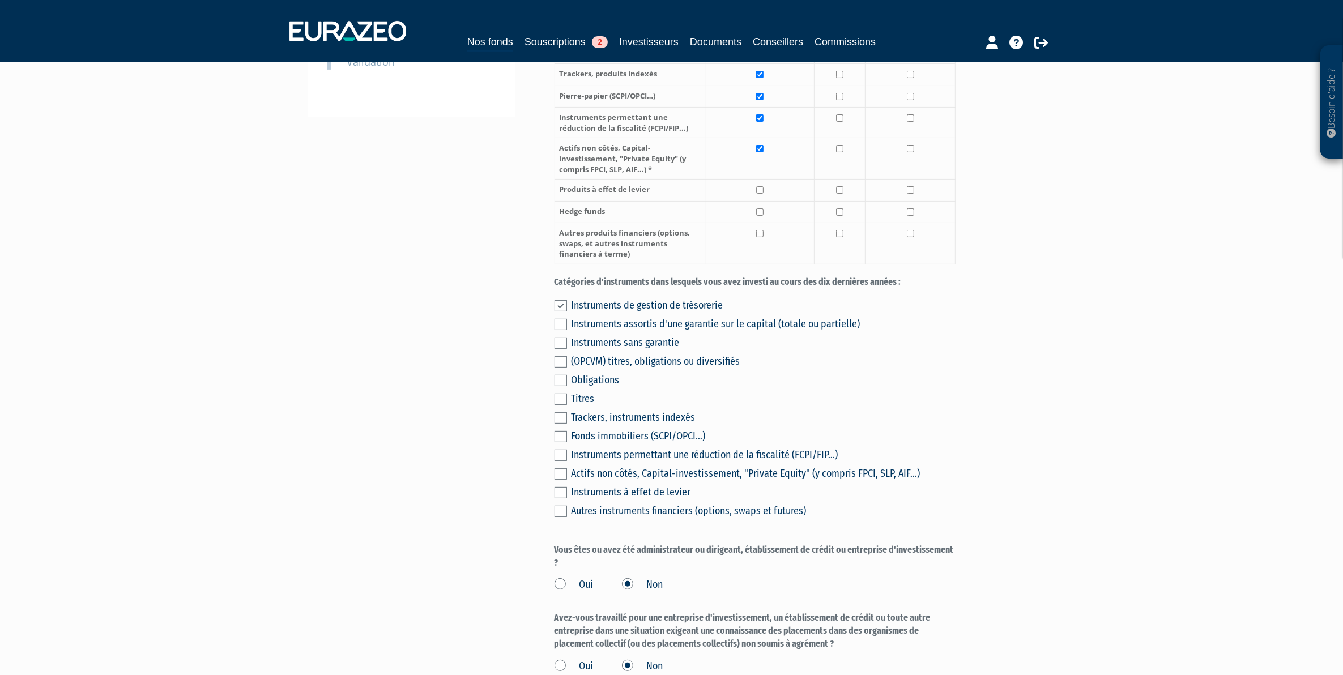
click at [0, 0] on input "checkbox" at bounding box center [0, 0] width 0 height 0
click at [557, 349] on label at bounding box center [561, 343] width 12 height 11
click at [0, 0] on input "checkbox" at bounding box center [0, 0] width 0 height 0
click at [562, 368] on label at bounding box center [561, 361] width 12 height 11
click at [0, 0] on input "checkbox" at bounding box center [0, 0] width 0 height 0
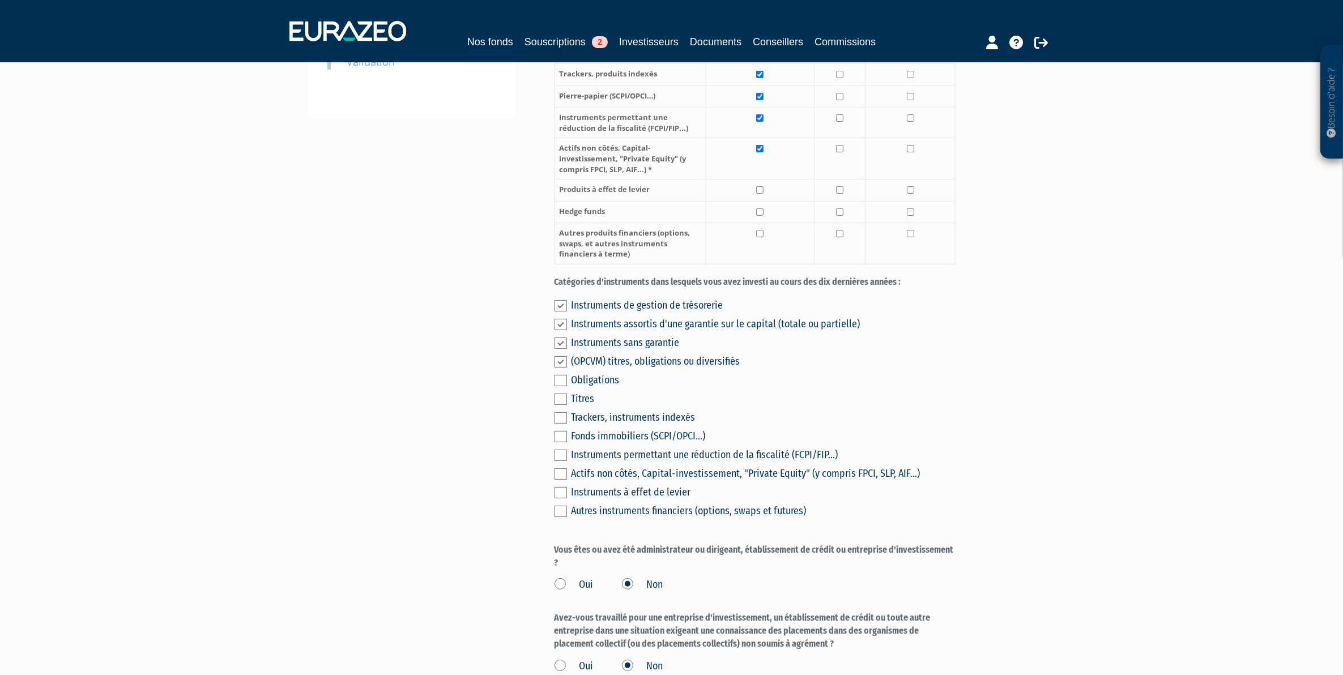
click at [561, 386] on label at bounding box center [561, 380] width 12 height 11
click at [0, 0] on input "checkbox" at bounding box center [0, 0] width 0 height 0
click at [560, 405] on label at bounding box center [561, 399] width 12 height 11
click at [0, 0] on input "checkbox" at bounding box center [0, 0] width 0 height 0
click at [381, 490] on div "Envoyer à l'investisseur 1 Informations générales 2 Auto-certification de résid…" at bounding box center [672, 584] width 712 height 1702
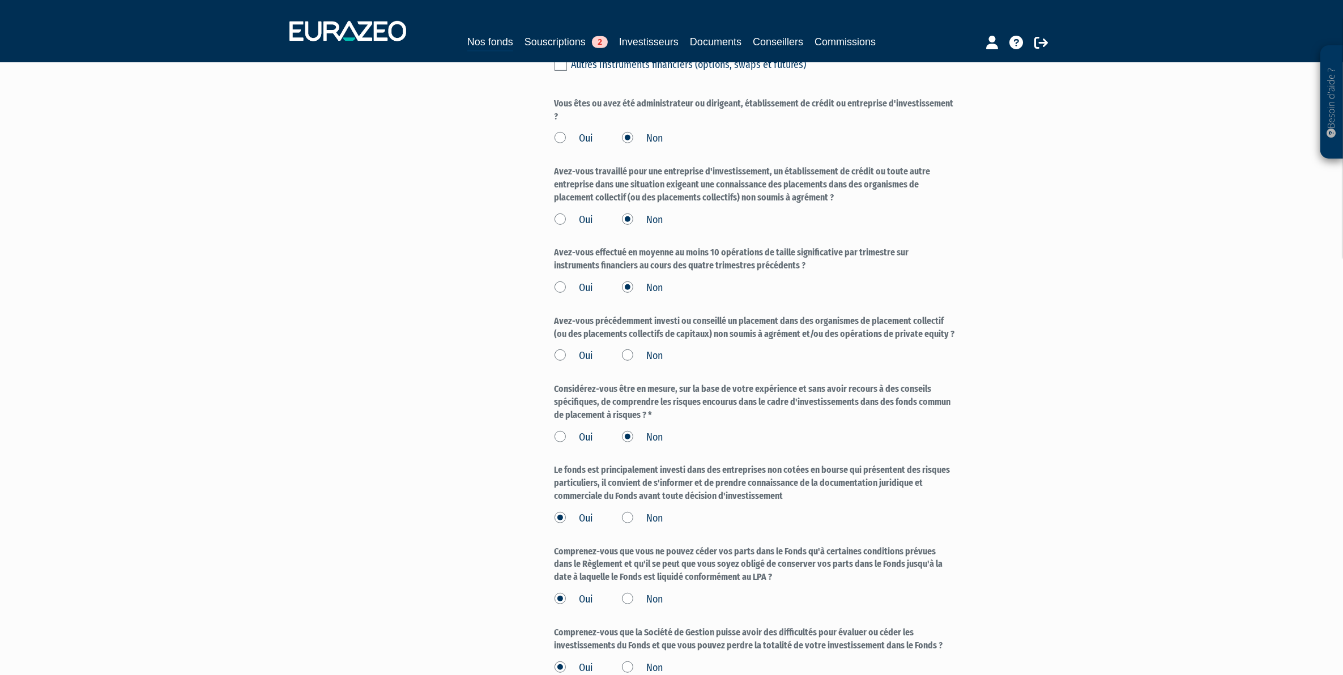
scroll to position [878, 0]
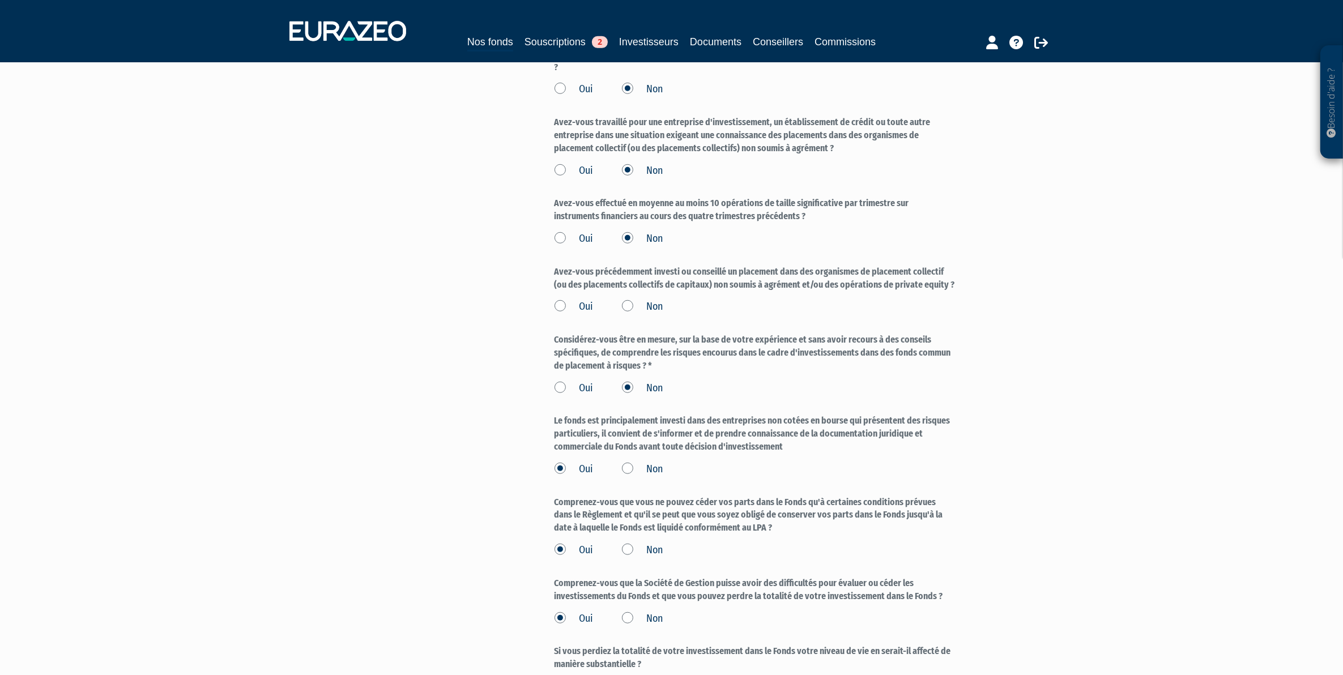
drag, startPoint x: 551, startPoint y: 282, endPoint x: 970, endPoint y: 298, distance: 419.0
click at [970, 298] on div "Envoyer à l'investisseur 1 Informations générales 2 Auto-certification de résid…" at bounding box center [672, 88] width 712 height 1702
copy label "Avez-vous précédemment investi ou conseillé un placement dans des organismes de…"
click at [630, 314] on label "Non" at bounding box center [642, 307] width 41 height 15
click at [0, 0] on input "Non" at bounding box center [0, 0] width 0 height 0
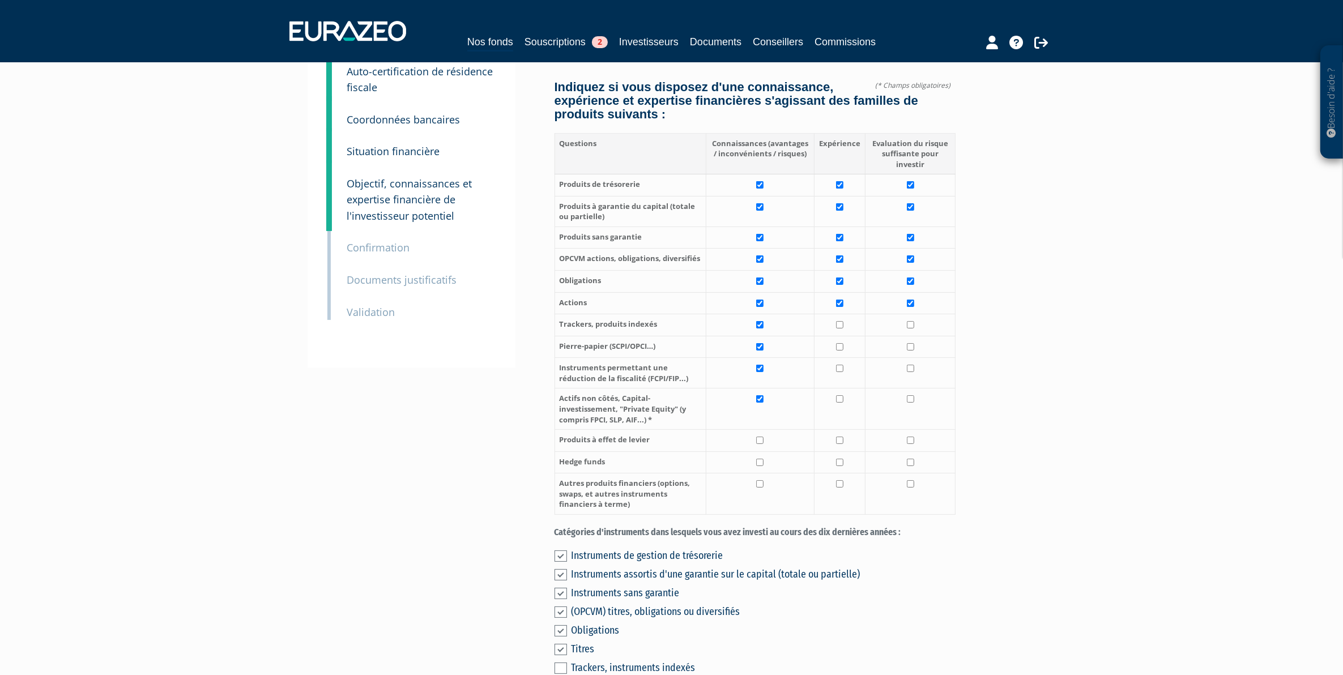
scroll to position [0, 0]
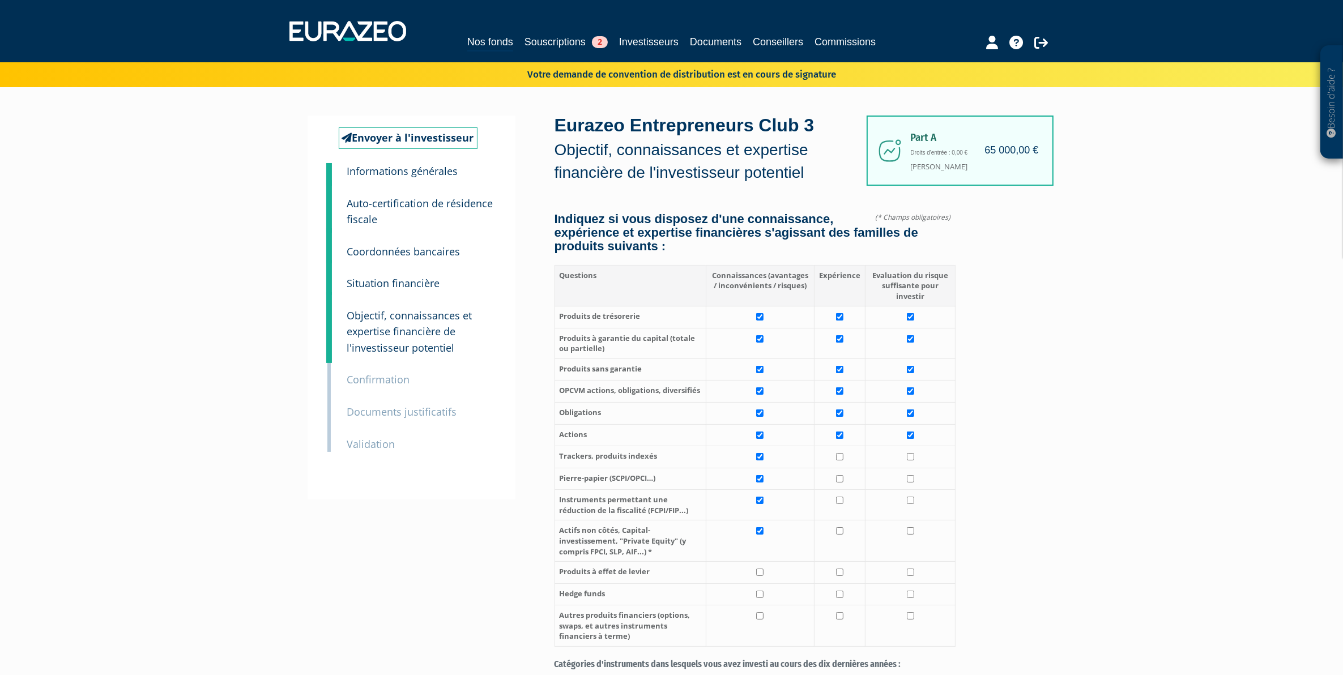
click at [418, 274] on div "4 Situation financière" at bounding box center [421, 275] width 165 height 32
click at [412, 289] on small "Situation financière" at bounding box center [393, 283] width 93 height 14
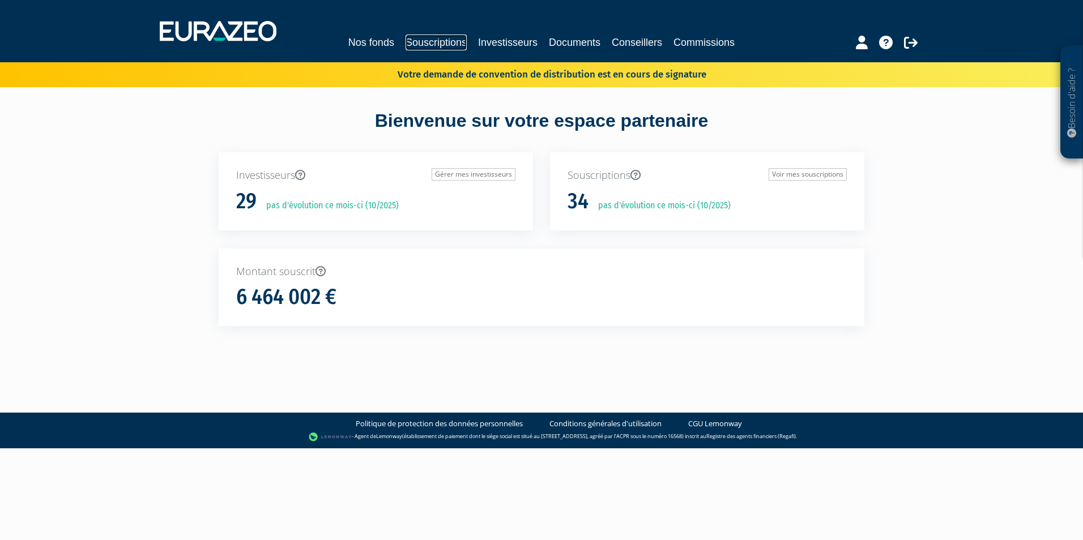
click at [443, 42] on link "Souscriptions" at bounding box center [436, 43] width 61 height 16
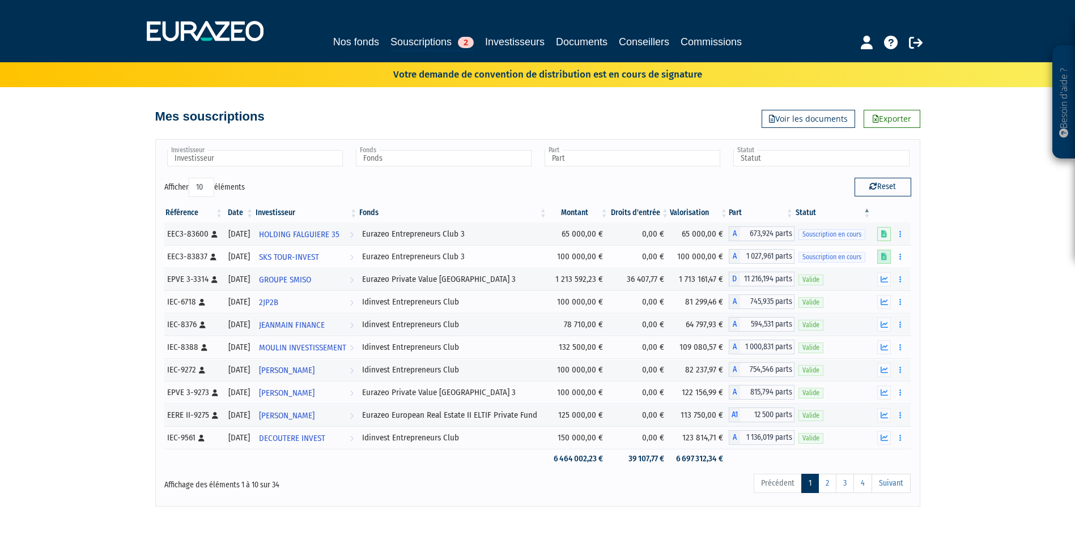
click at [888, 259] on link at bounding box center [884, 257] width 14 height 14
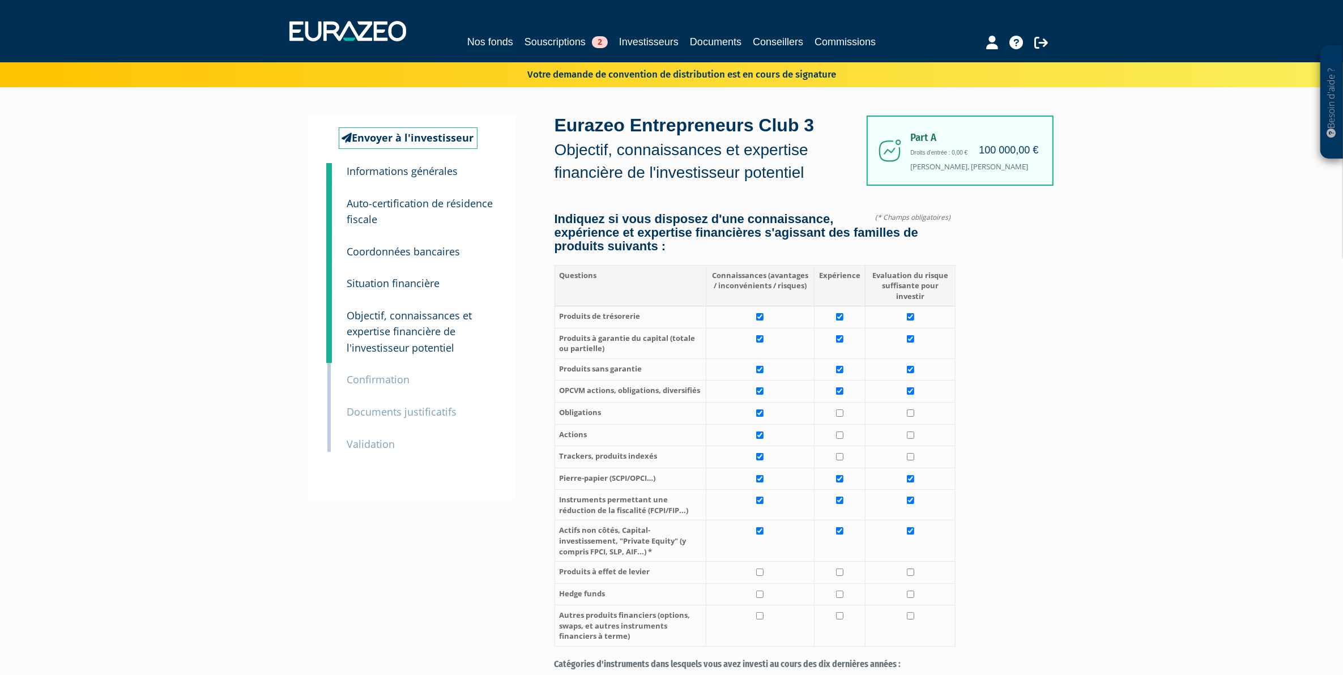
click at [410, 173] on small "Informations générales" at bounding box center [402, 171] width 111 height 14
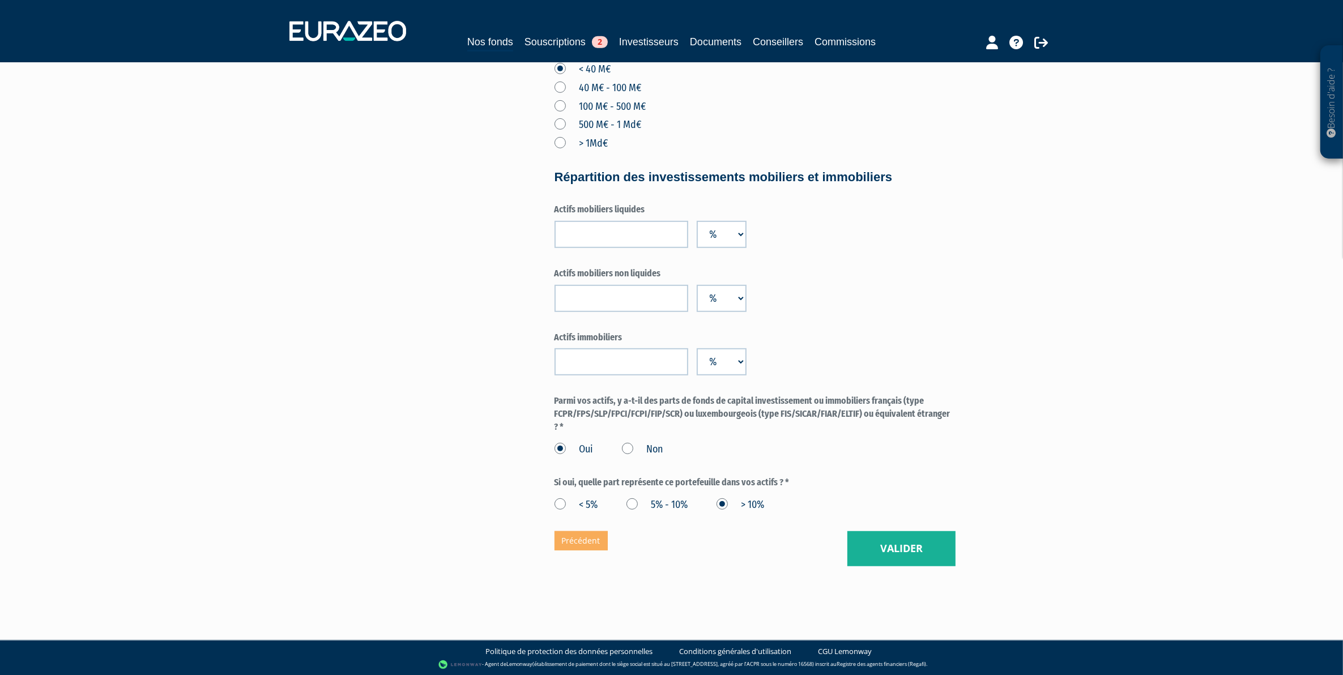
scroll to position [736, 0]
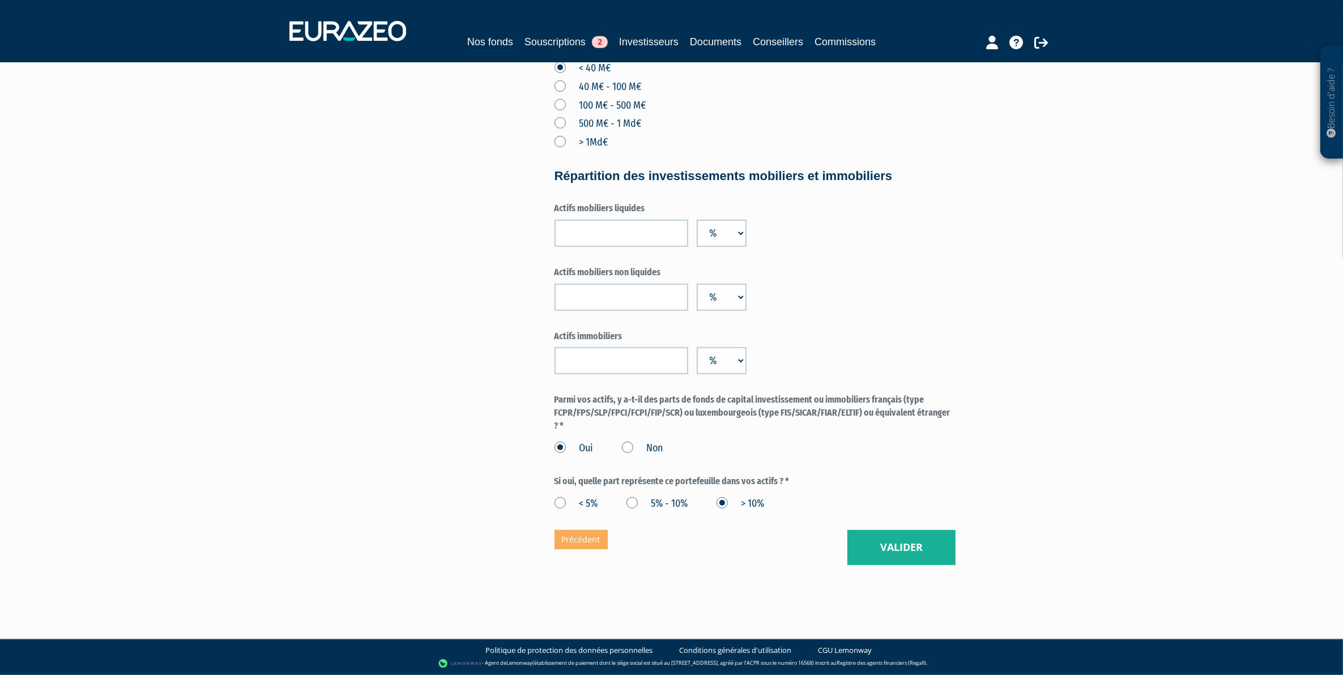
drag, startPoint x: 607, startPoint y: 479, endPoint x: 783, endPoint y: 482, distance: 176.2
click at [783, 482] on label "Si oui, quelle part représente ce portefeuille dans vos actifs ? *" at bounding box center [755, 481] width 401 height 13
copy label "part représente ce portefeuille dans vos actifs ?"
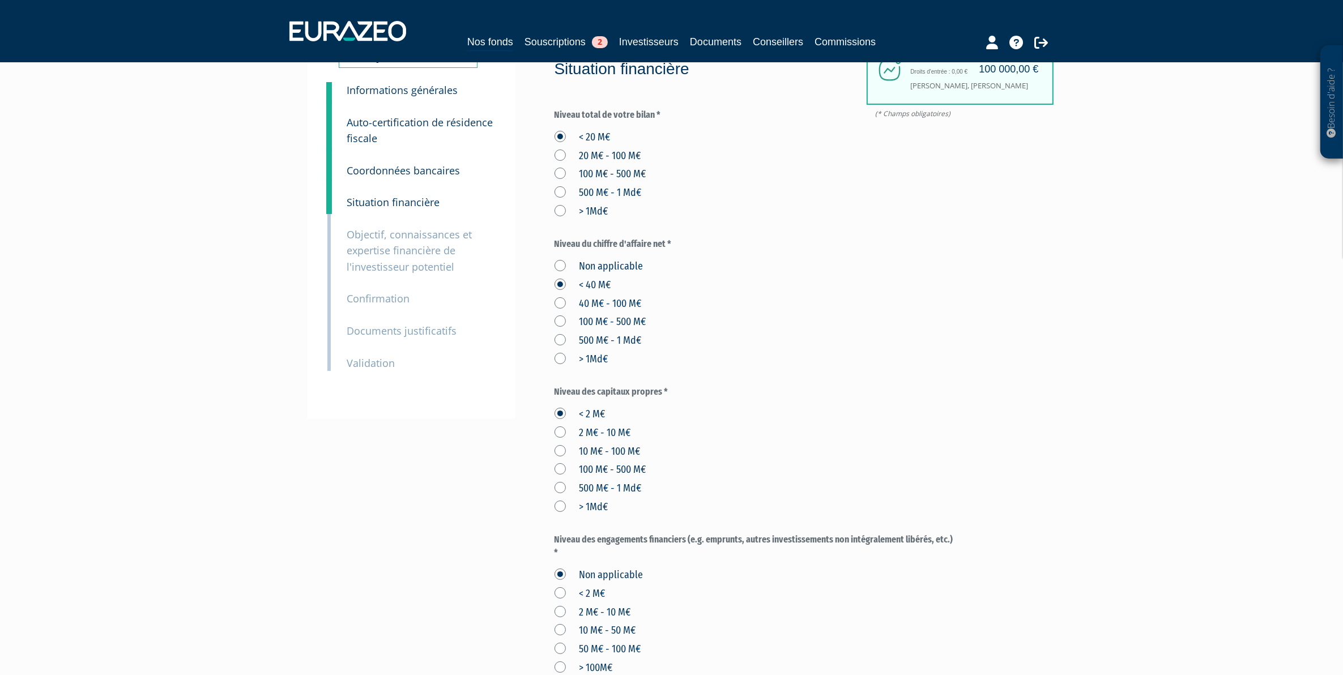
scroll to position [0, 0]
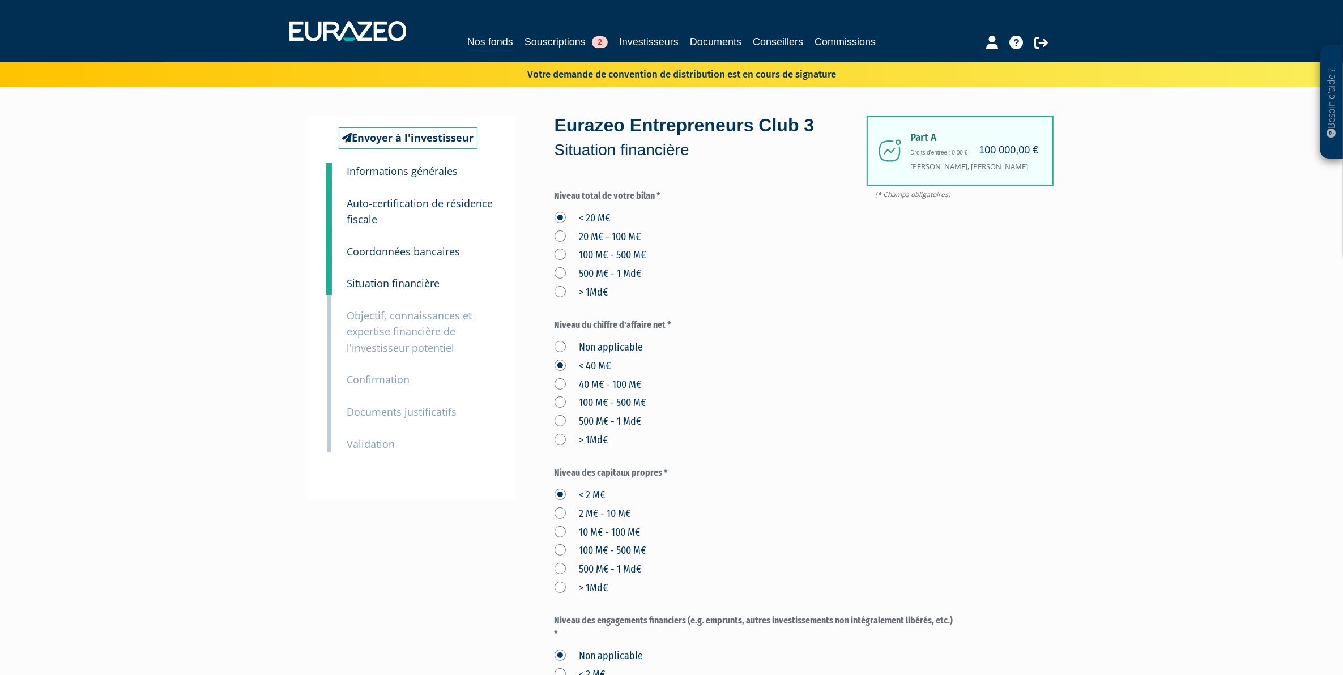
click at [405, 314] on small "Objectif, connaissances et expertise financière de l'investisseur potentiel" at bounding box center [409, 332] width 125 height 46
click at [407, 326] on small "Objectif, connaissances et expertise financière de l'investisseur potentiel" at bounding box center [409, 332] width 125 height 46
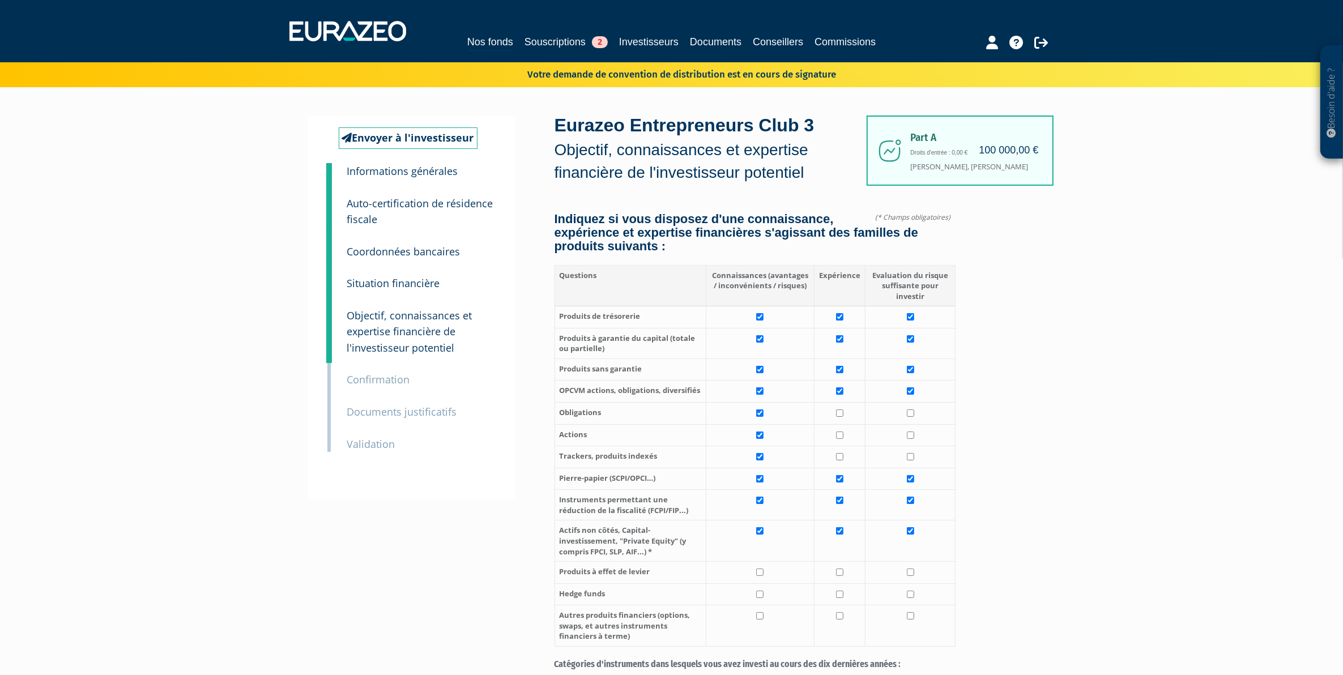
click at [403, 174] on small "Informations générales" at bounding box center [402, 171] width 111 height 14
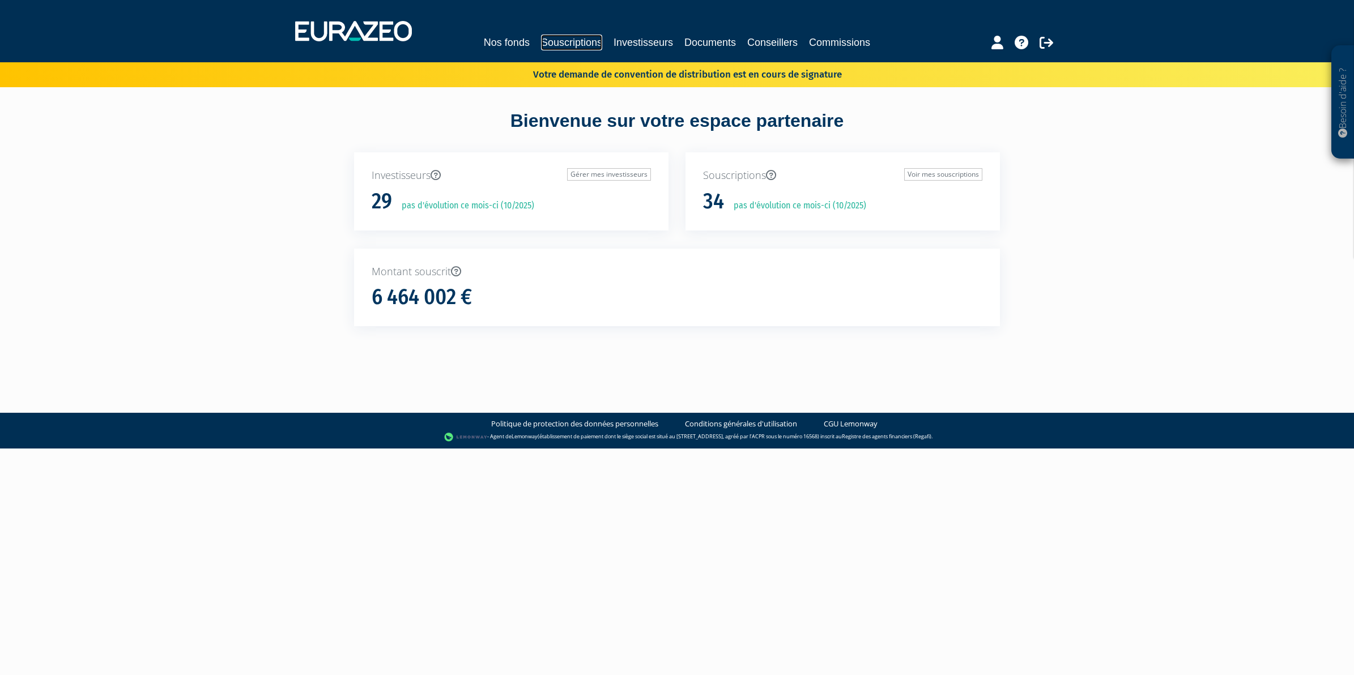
click at [578, 35] on link "Souscriptions" at bounding box center [571, 43] width 61 height 16
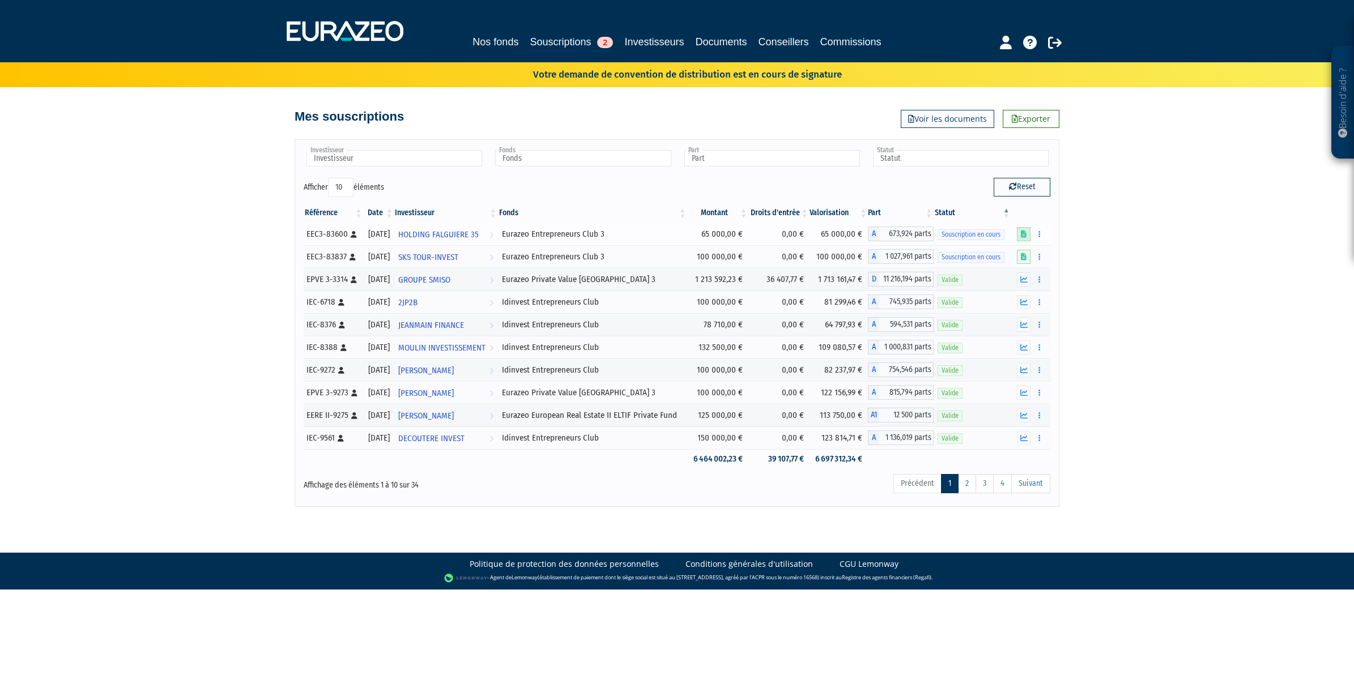
click at [1021, 236] on icon at bounding box center [1024, 234] width 6 height 7
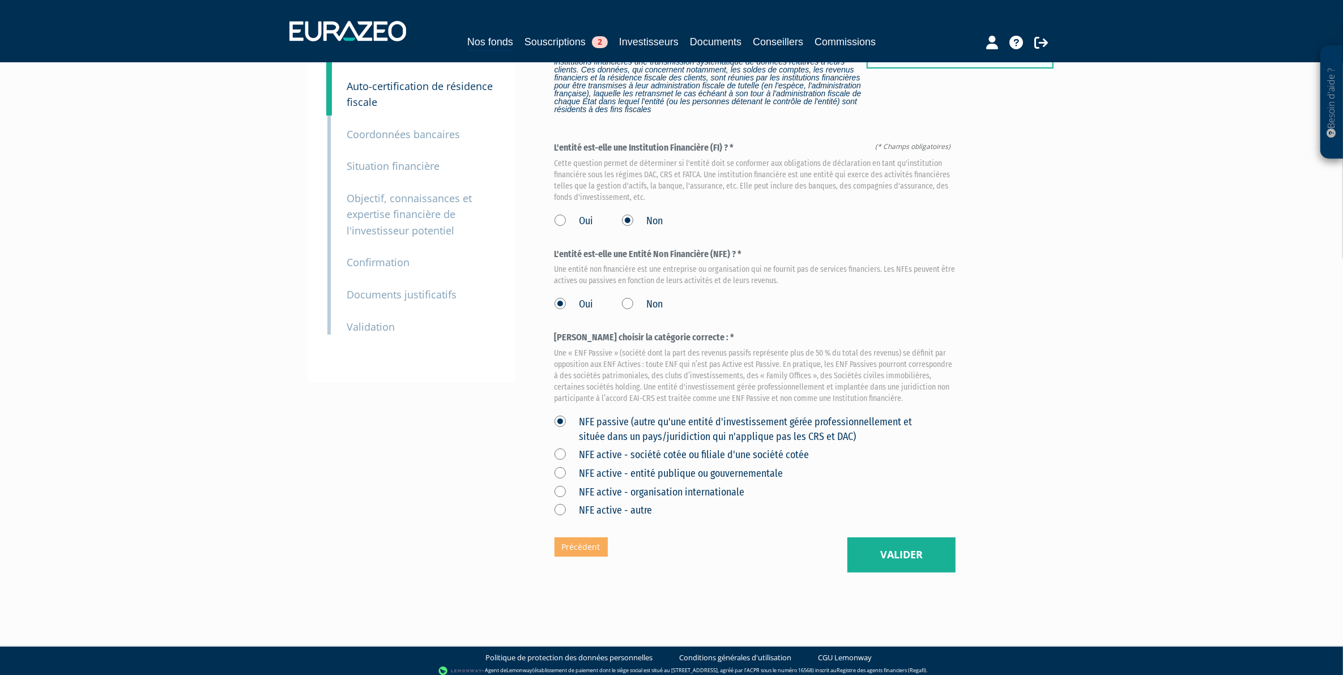
scroll to position [125, 0]
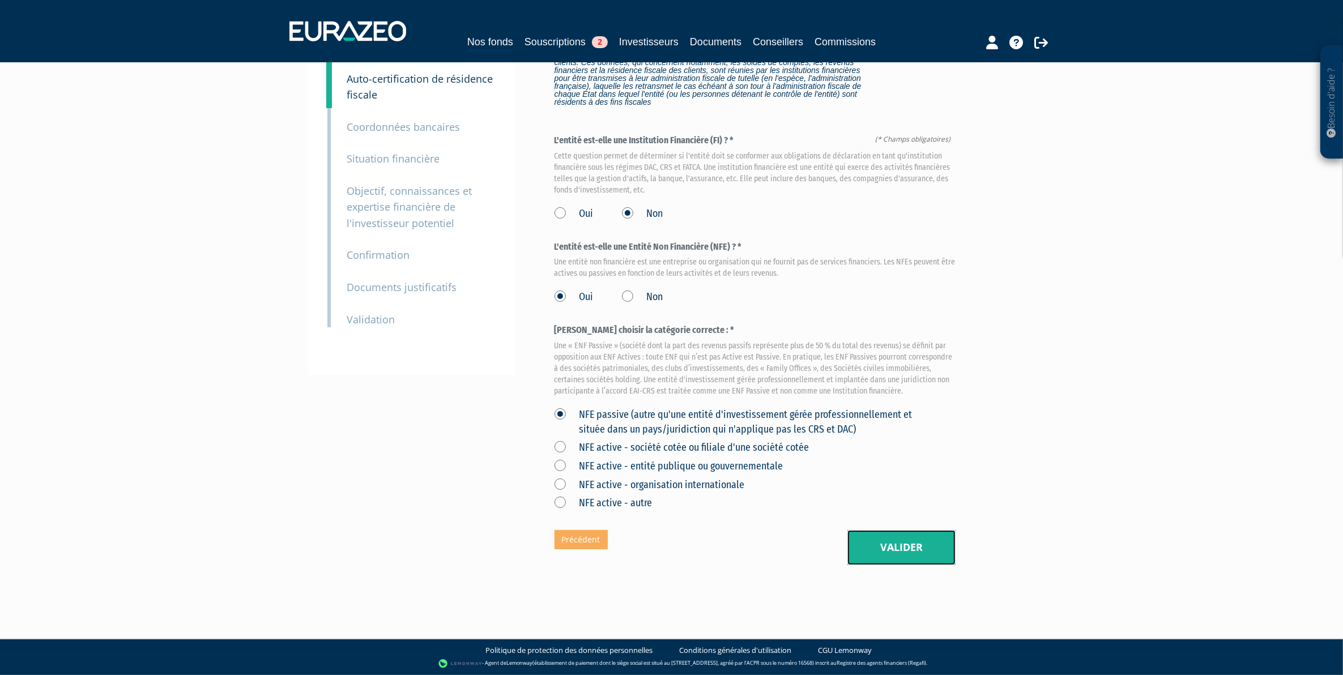
click at [908, 548] on button "Valider" at bounding box center [902, 547] width 108 height 35
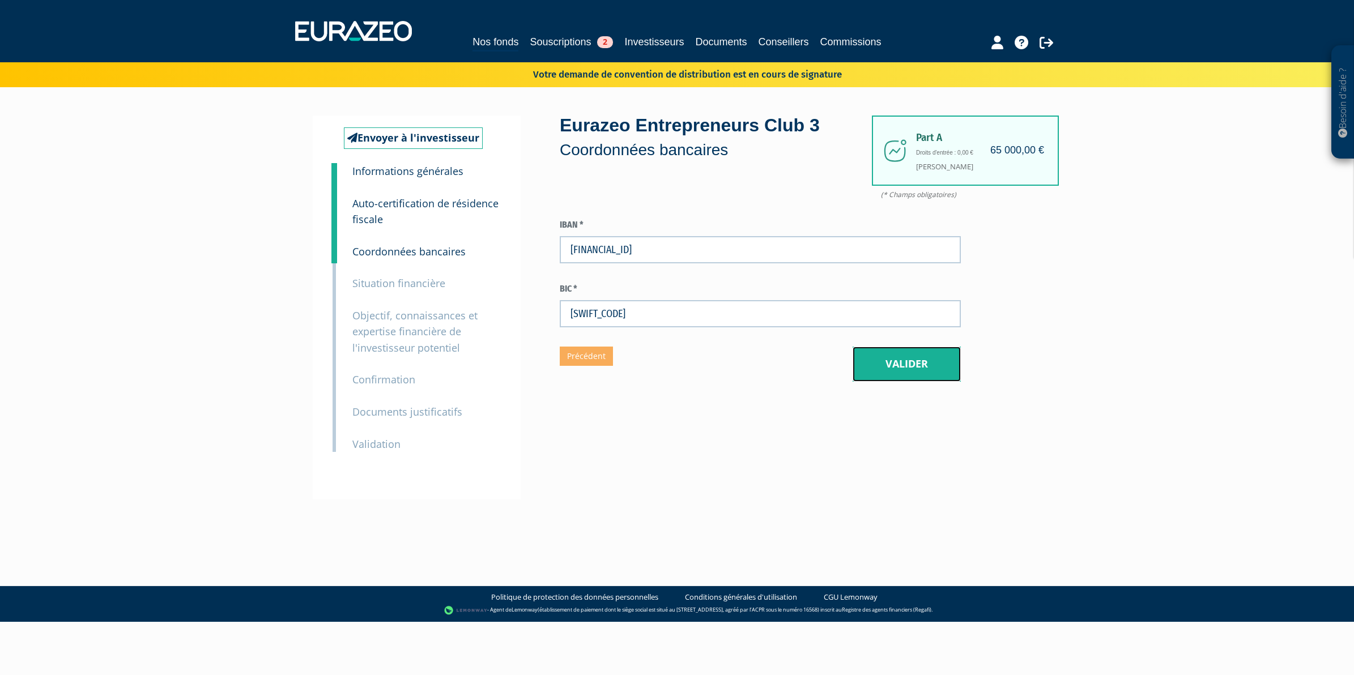
click at [908, 363] on button "Valider" at bounding box center [907, 364] width 108 height 35
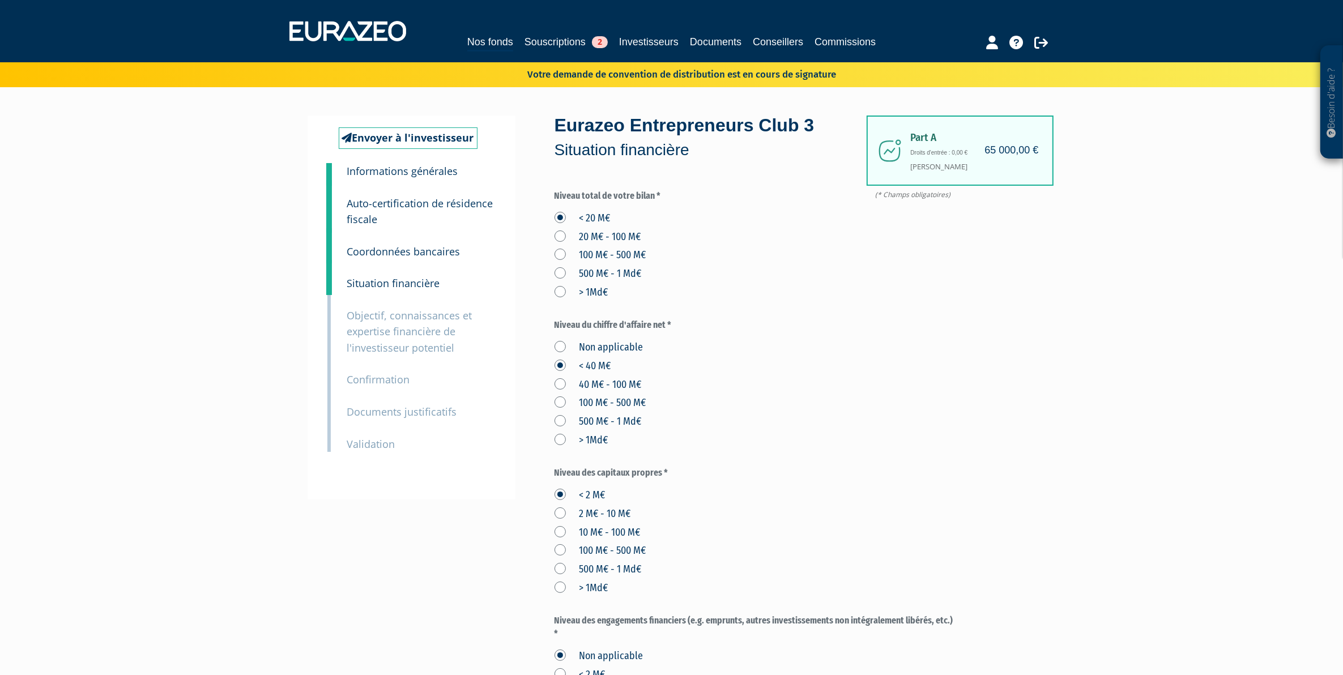
click at [420, 331] on small "Objectif, connaissances et expertise financière de l'investisseur potentiel" at bounding box center [409, 332] width 125 height 46
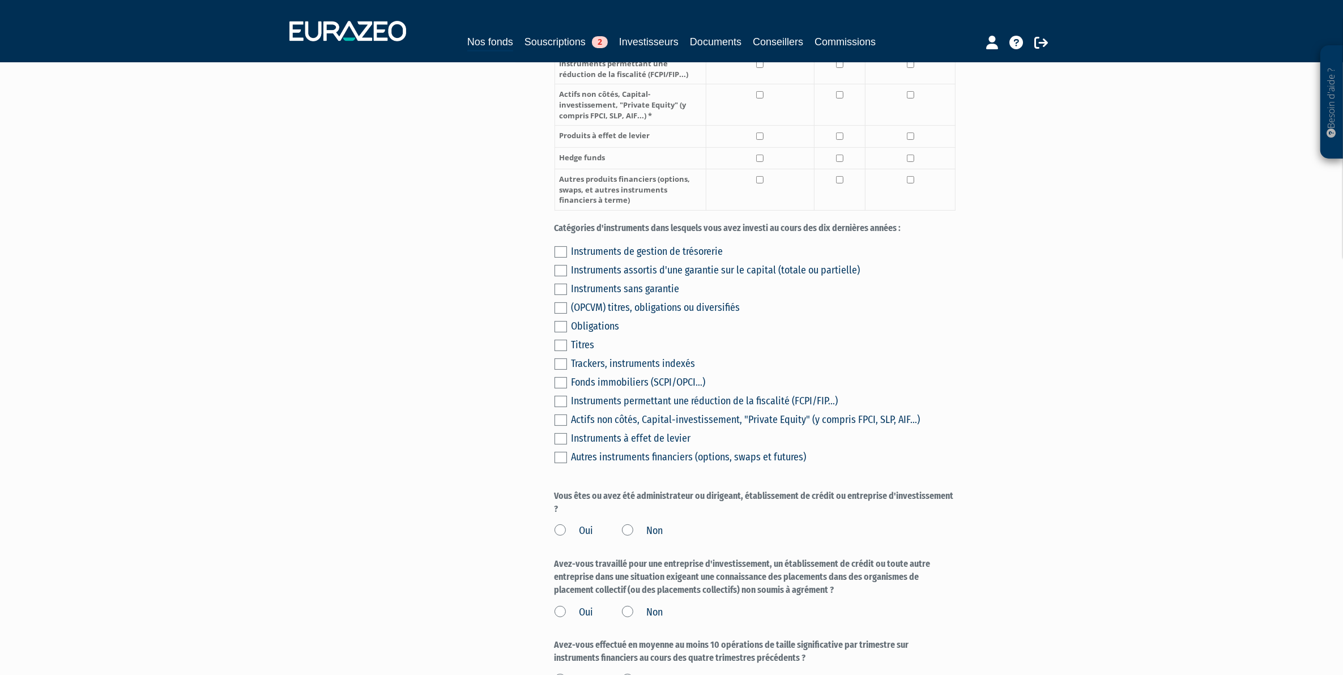
scroll to position [425, 0]
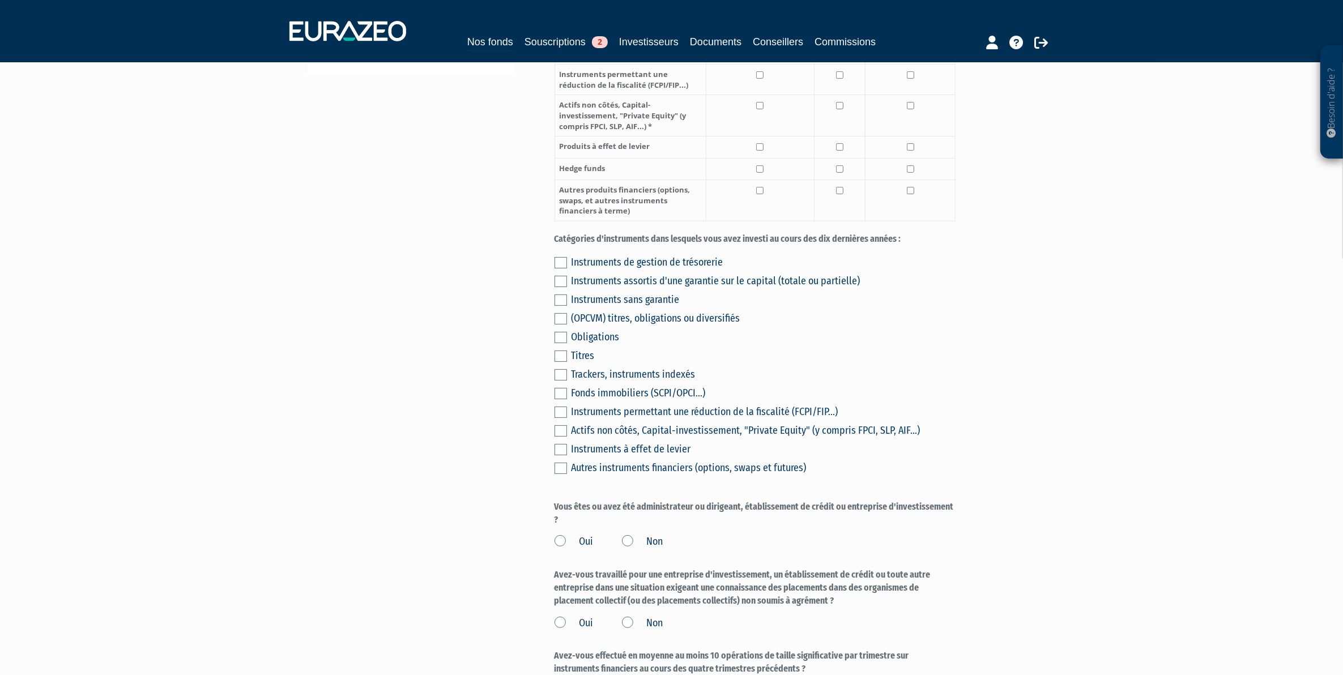
click at [563, 269] on label at bounding box center [561, 262] width 12 height 11
click at [0, 0] on input "checkbox" at bounding box center [0, 0] width 0 height 0
click at [558, 286] on div "Instruments de gestion de trésorerie Instruments assortis d'une garantie sur le…" at bounding box center [755, 364] width 401 height 224
click at [559, 305] on div "Instruments de gestion de trésorerie Instruments assortis d'une garantie sur le…" at bounding box center [755, 364] width 401 height 224
click at [561, 325] on label at bounding box center [561, 318] width 12 height 11
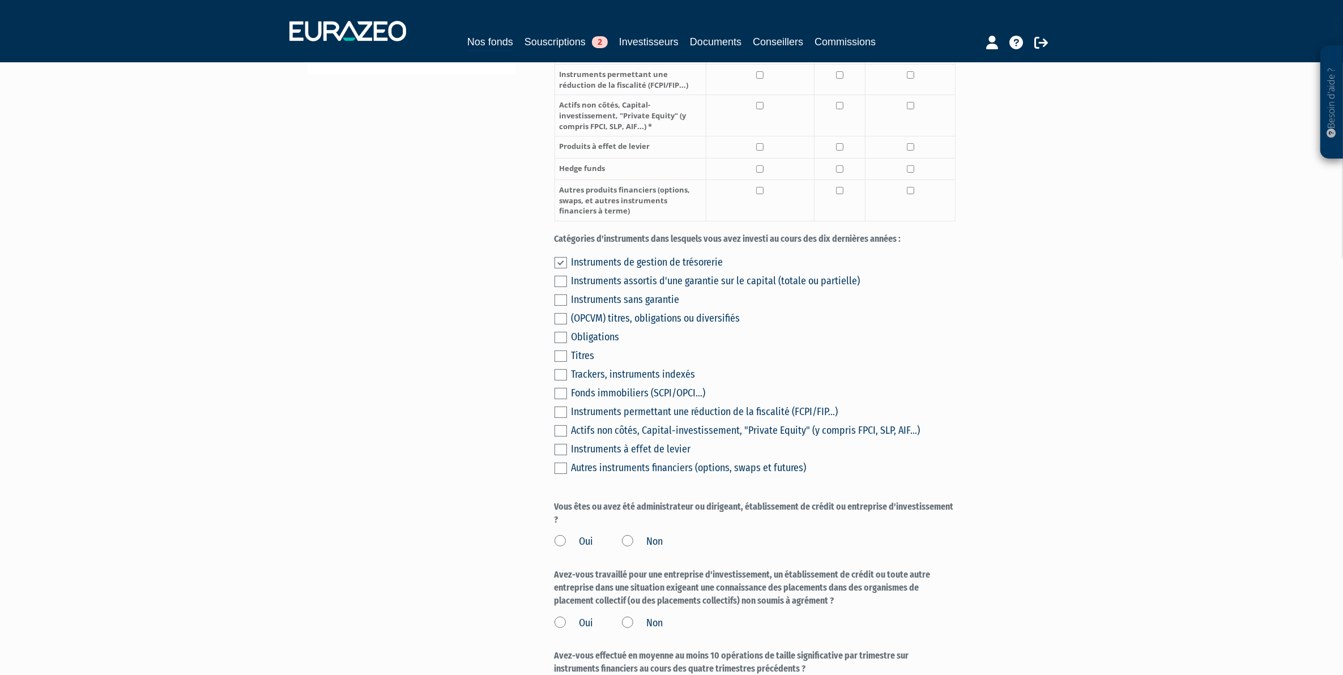
click at [0, 0] on input "checkbox" at bounding box center [0, 0] width 0 height 0
click at [561, 306] on label at bounding box center [561, 300] width 12 height 11
click at [0, 0] on input "checkbox" at bounding box center [0, 0] width 0 height 0
click at [564, 287] on label at bounding box center [561, 281] width 12 height 11
click at [0, 0] on input "checkbox" at bounding box center [0, 0] width 0 height 0
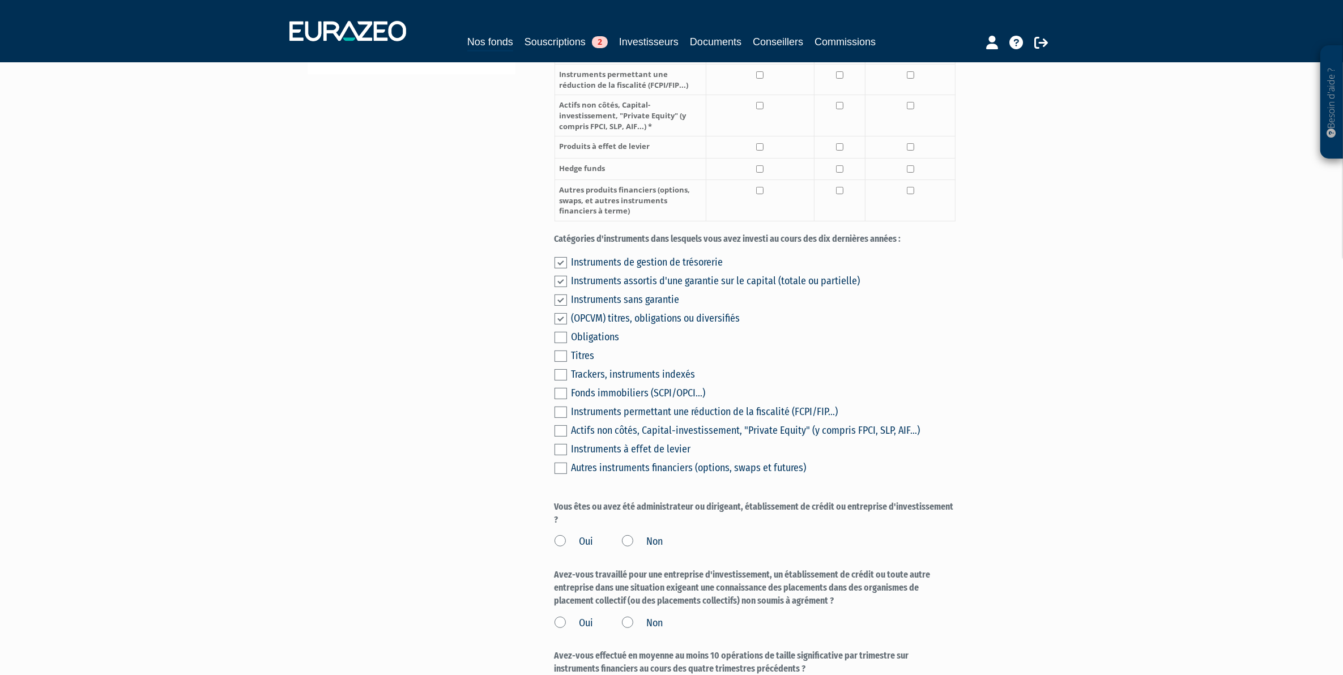
click at [558, 343] on label at bounding box center [561, 337] width 12 height 11
click at [0, 0] on input "checkbox" at bounding box center [0, 0] width 0 height 0
click at [560, 362] on label at bounding box center [561, 356] width 12 height 11
click at [0, 0] on input "checkbox" at bounding box center [0, 0] width 0 height 0
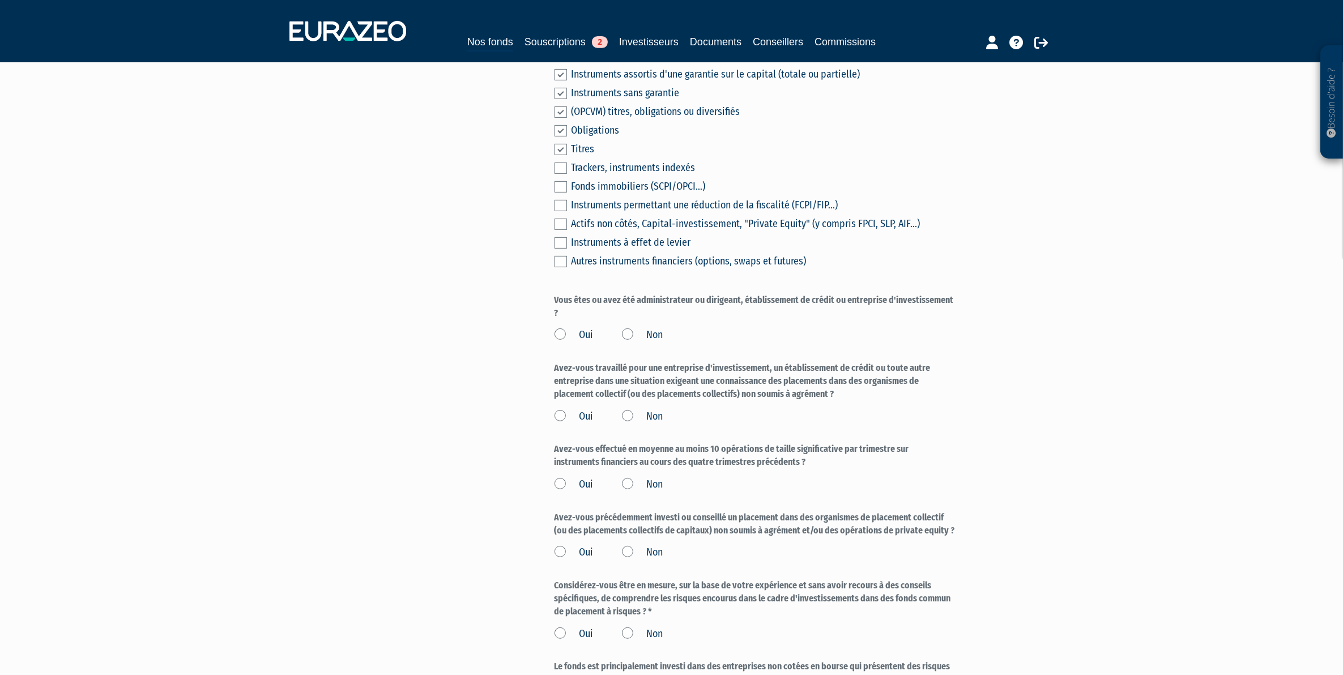
scroll to position [709, 0]
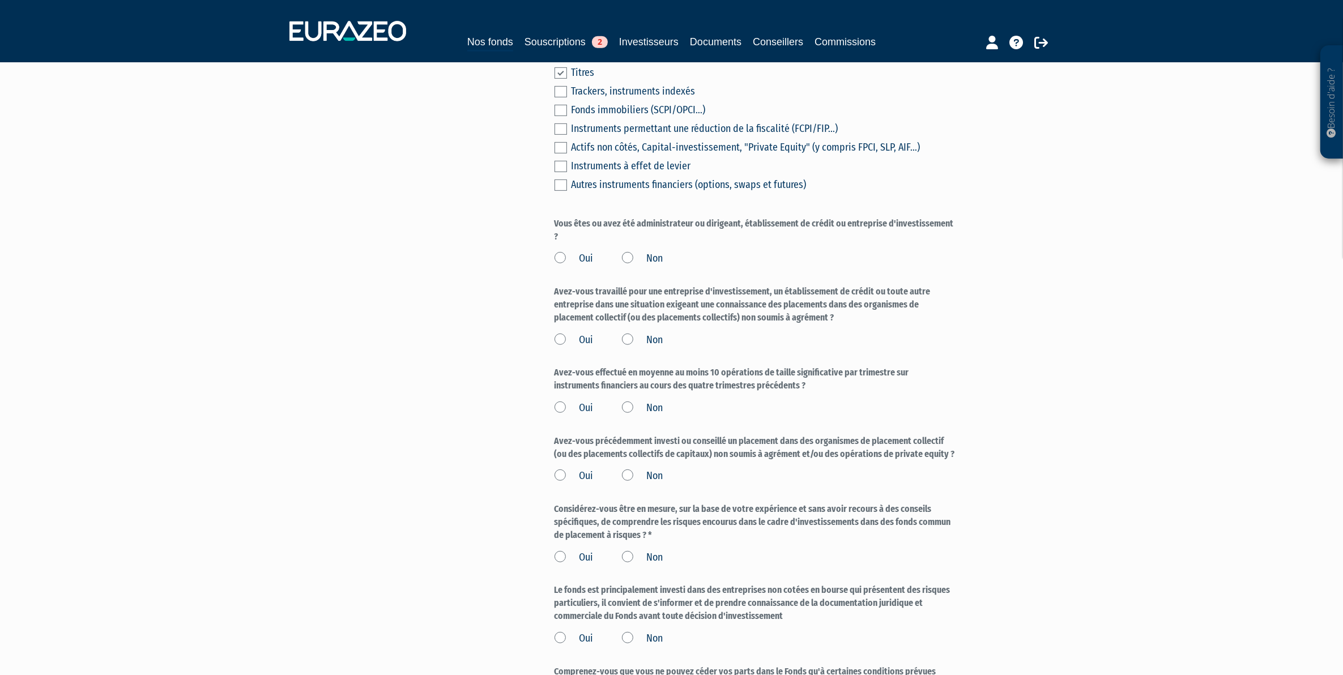
click at [627, 266] on label "Non" at bounding box center [642, 259] width 41 height 15
click at [0, 0] on input "Non" at bounding box center [0, 0] width 0 height 0
click at [624, 347] on label "Non" at bounding box center [642, 340] width 41 height 15
click at [0, 0] on input "Non" at bounding box center [0, 0] width 0 height 0
click at [631, 416] on label "Non" at bounding box center [642, 408] width 41 height 15
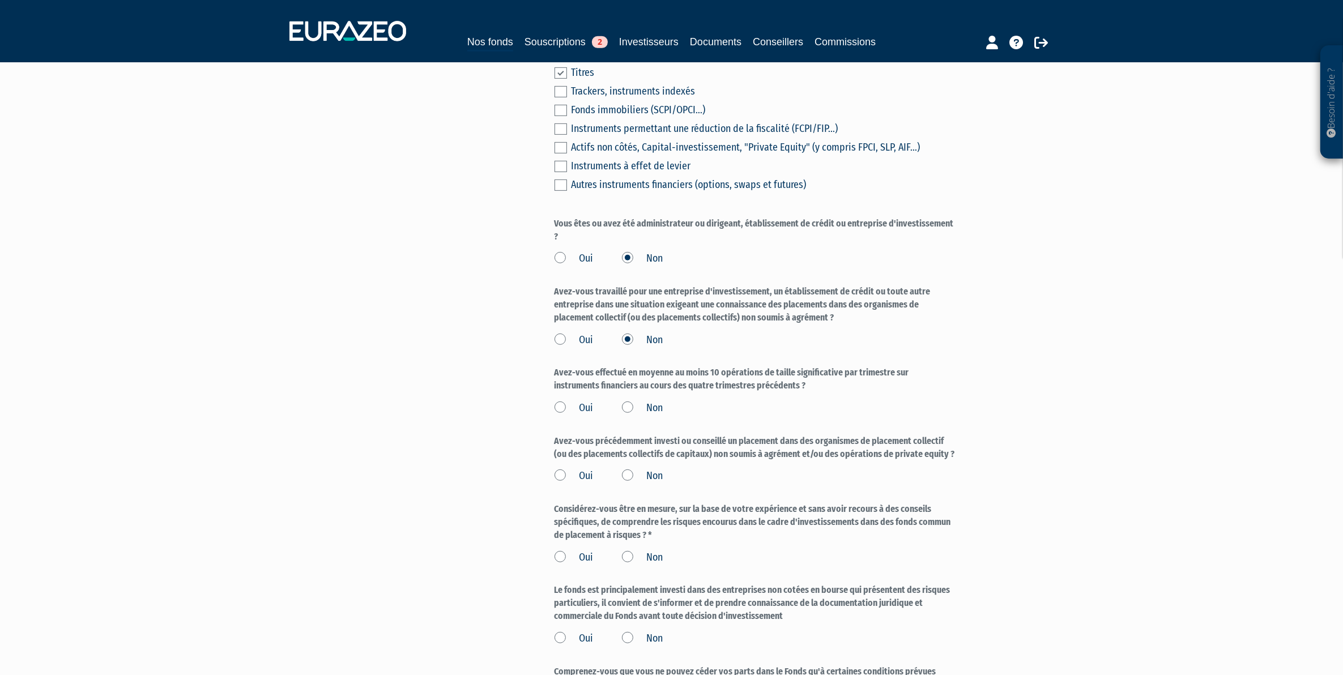
click at [0, 0] on input "Non" at bounding box center [0, 0] width 0 height 0
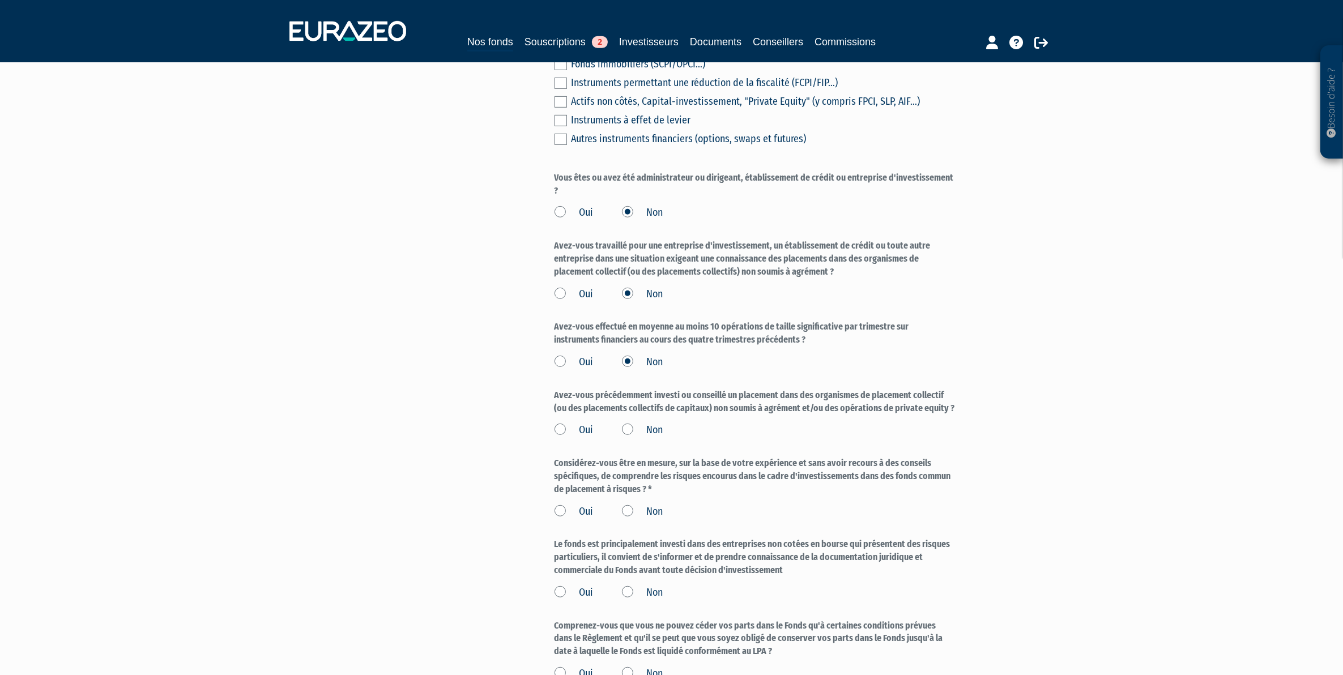
scroll to position [780, 0]
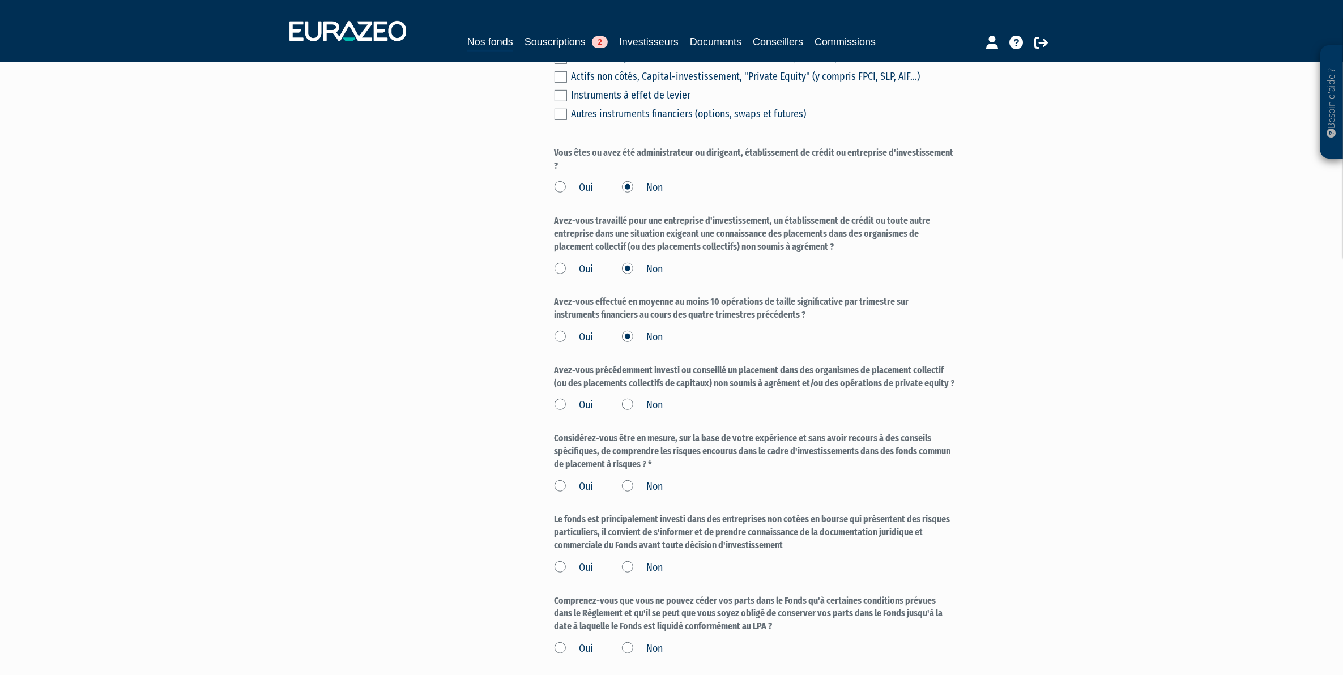
click at [631, 413] on label "Non" at bounding box center [642, 405] width 41 height 15
click at [0, 0] on input "Non" at bounding box center [0, 0] width 0 height 0
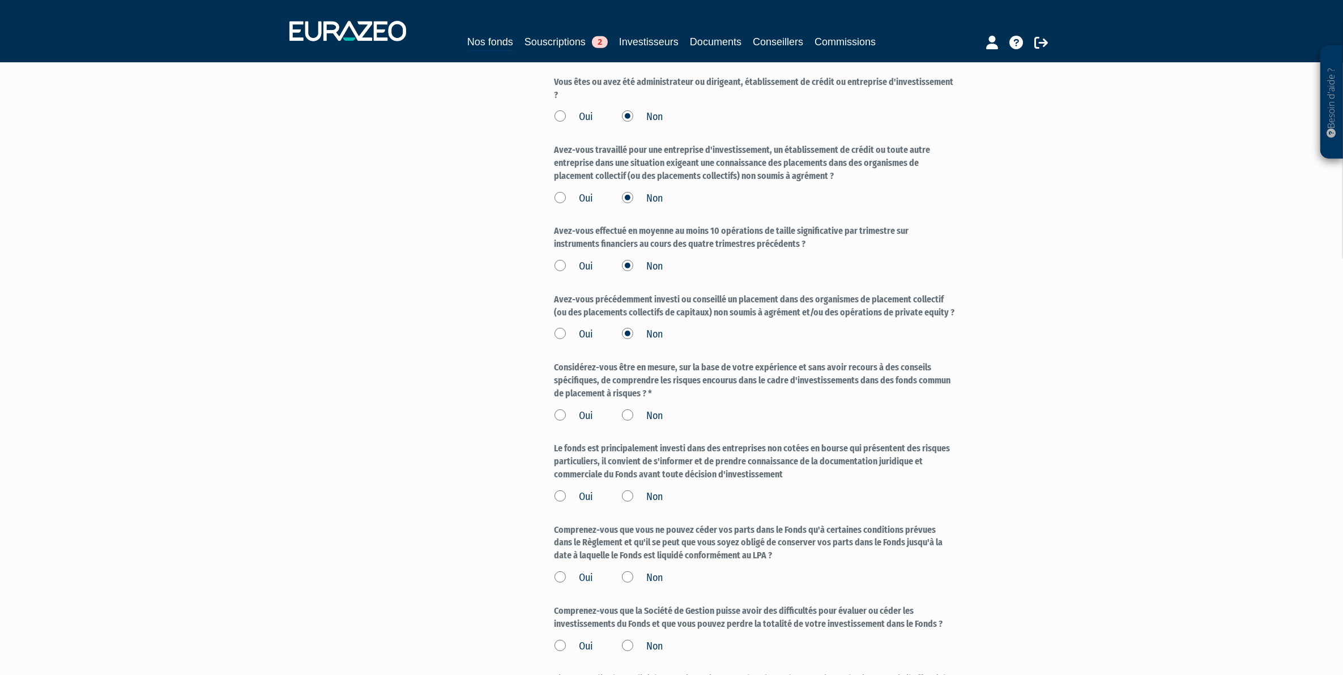
click at [580, 424] on label "Oui" at bounding box center [574, 416] width 39 height 15
click at [0, 0] on input "Oui" at bounding box center [0, 0] width 0 height 0
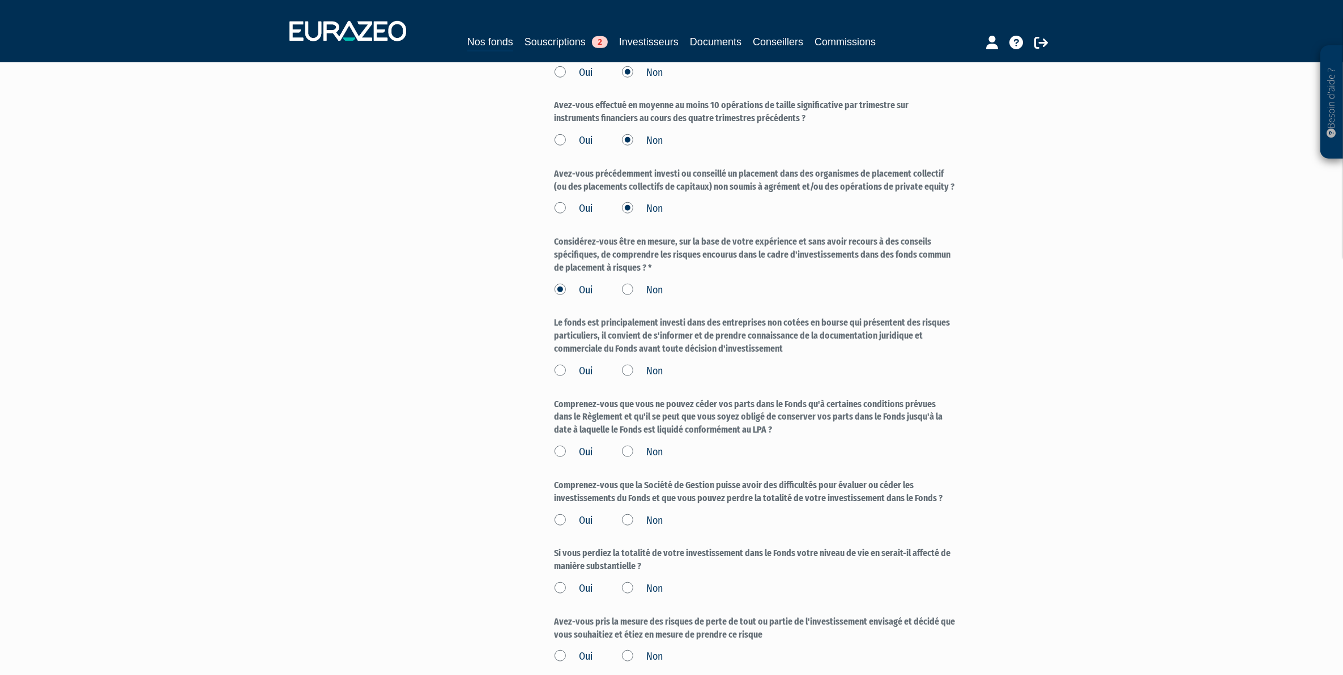
scroll to position [992, 0]
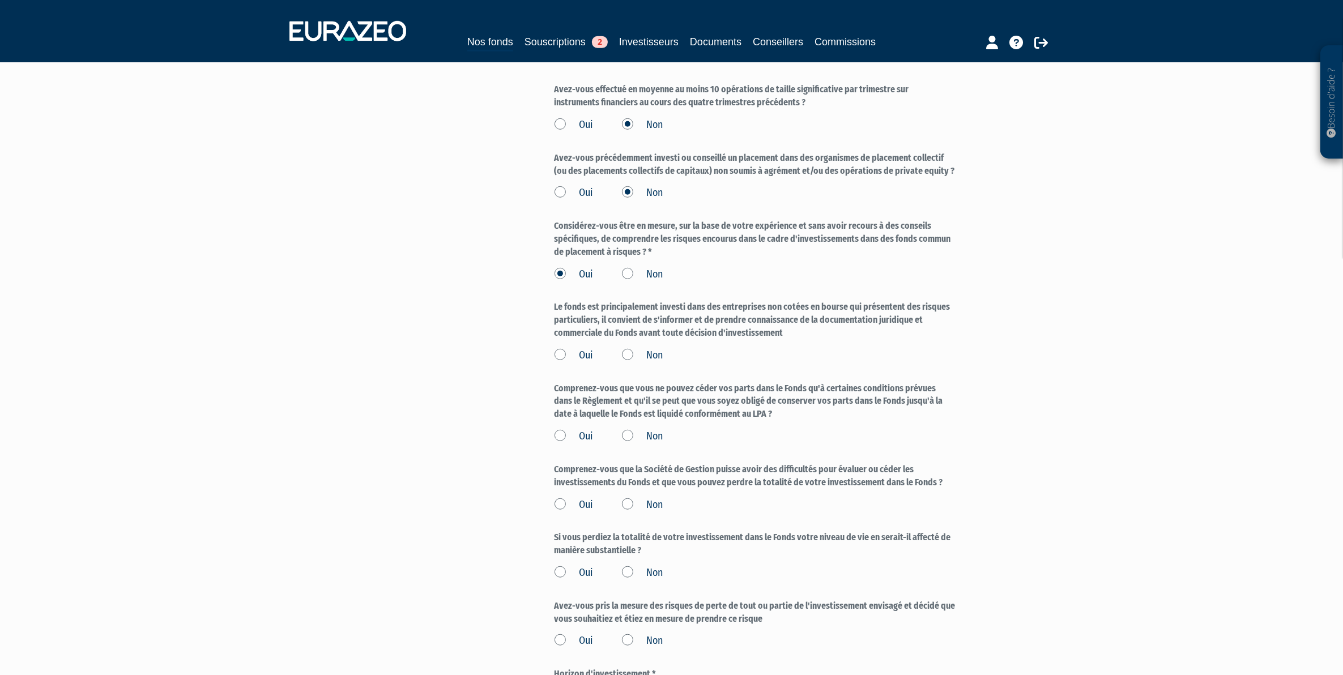
click at [582, 363] on label "Oui" at bounding box center [574, 355] width 39 height 15
click at [0, 0] on input "Oui" at bounding box center [0, 0] width 0 height 0
click at [595, 441] on div "Oui Non" at bounding box center [755, 434] width 401 height 19
click at [582, 444] on label "Oui" at bounding box center [574, 436] width 39 height 15
click at [0, 0] on input "Oui" at bounding box center [0, 0] width 0 height 0
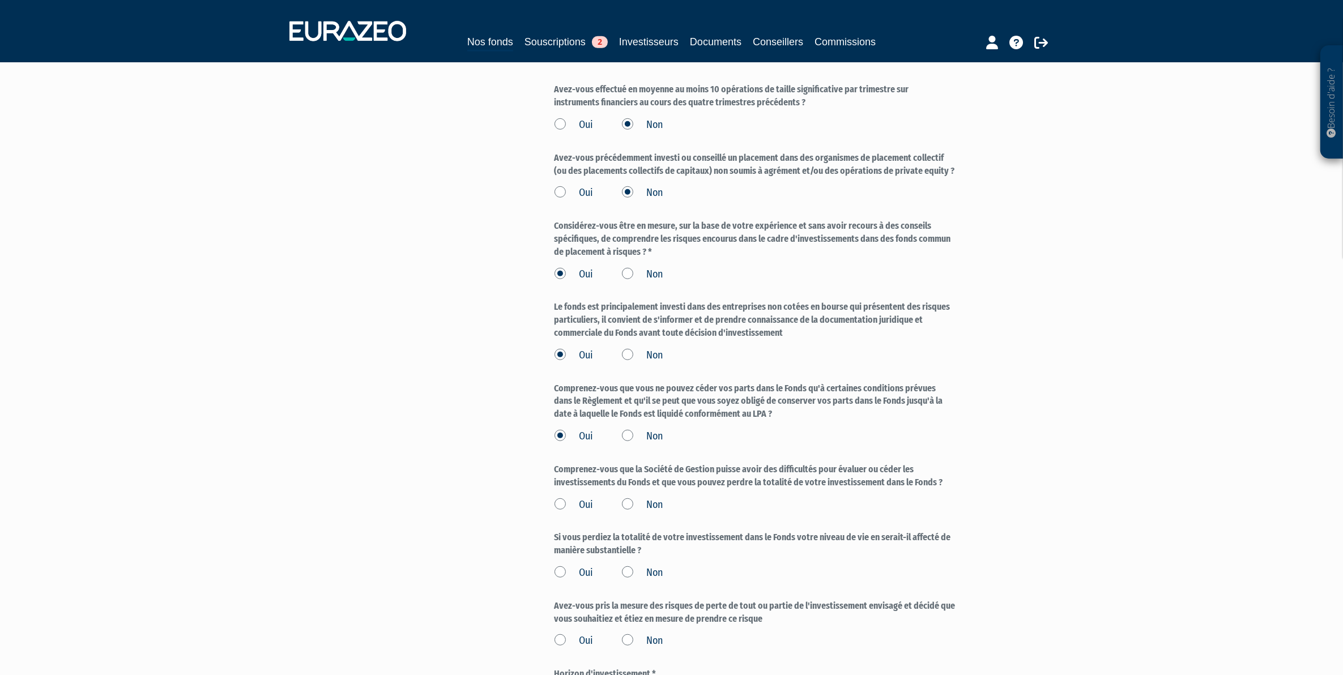
click at [561, 513] on label "Oui" at bounding box center [574, 505] width 39 height 15
click at [0, 0] on input "Oui" at bounding box center [0, 0] width 0 height 0
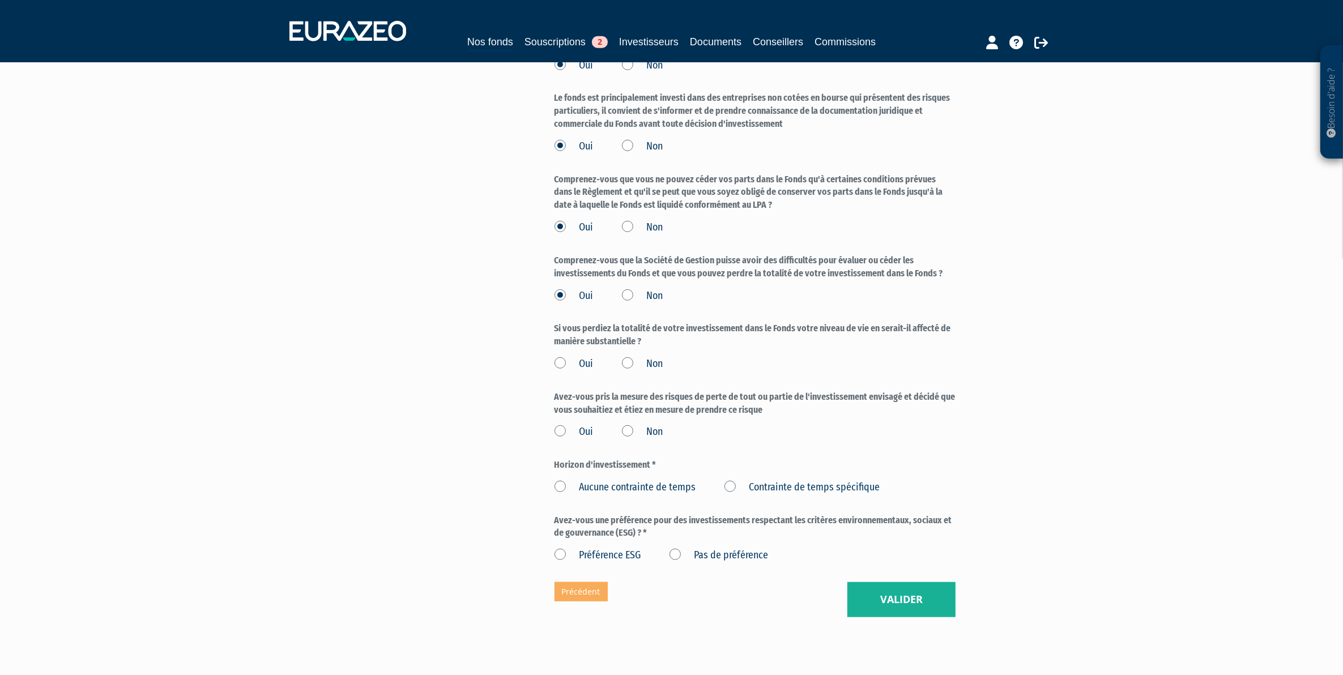
scroll to position [1204, 0]
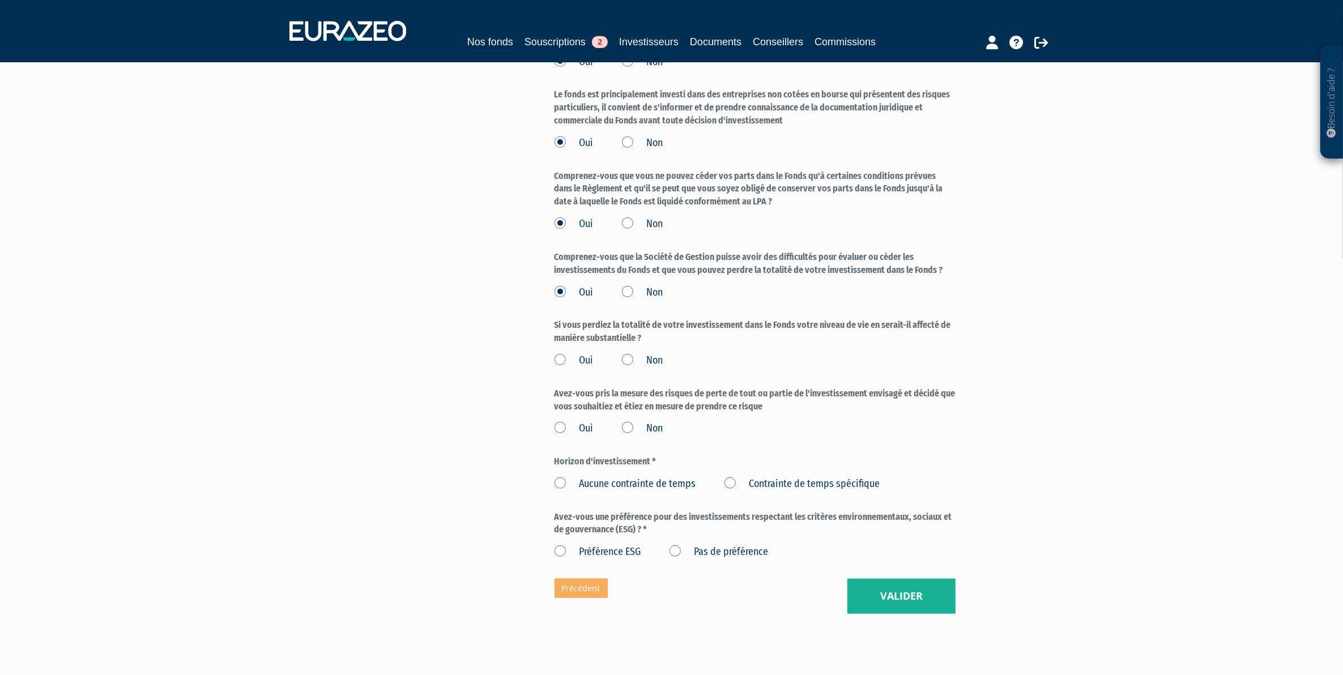
click at [627, 368] on label "Non" at bounding box center [642, 361] width 41 height 15
click at [0, 0] on input "Non" at bounding box center [0, 0] width 0 height 0
click at [581, 434] on label "Oui" at bounding box center [574, 428] width 39 height 15
click at [0, 0] on input "Oui" at bounding box center [0, 0] width 0 height 0
click at [732, 492] on label "Contrainte de temps spécifique" at bounding box center [803, 484] width 156 height 15
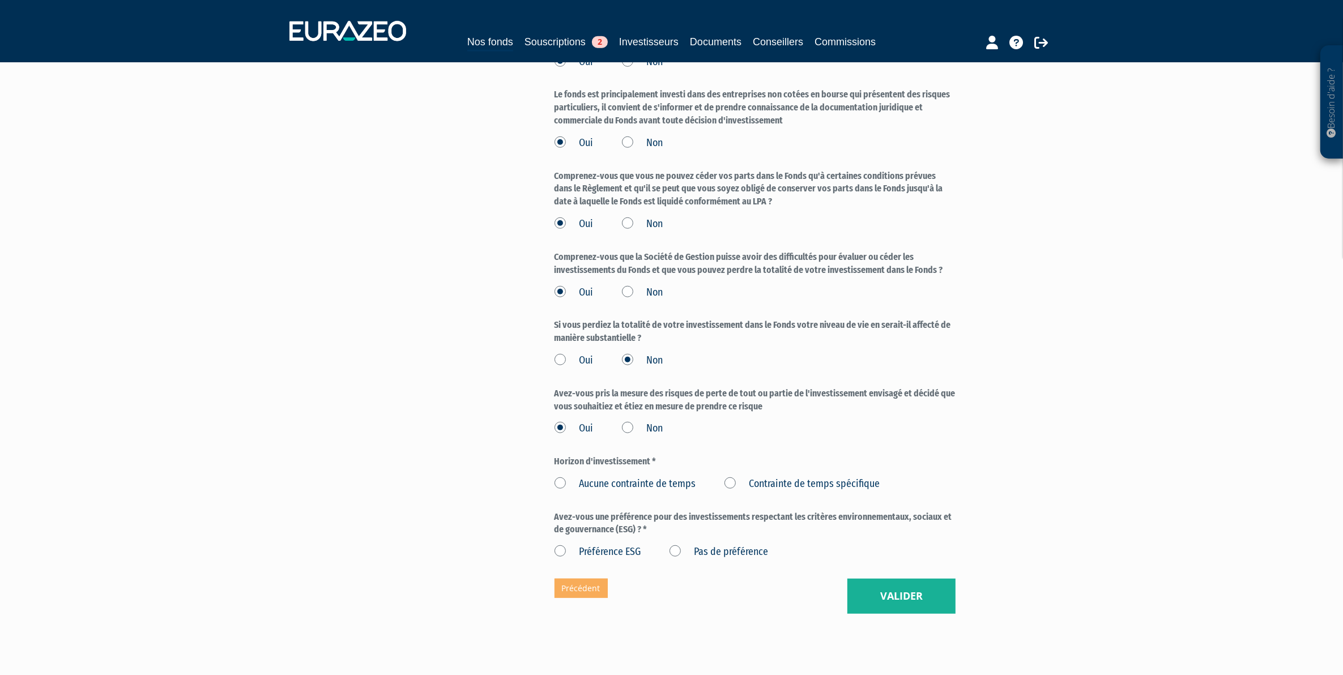
click at [0, 0] on spécifique "Contrainte de temps spécifique" at bounding box center [0, 0] width 0 height 0
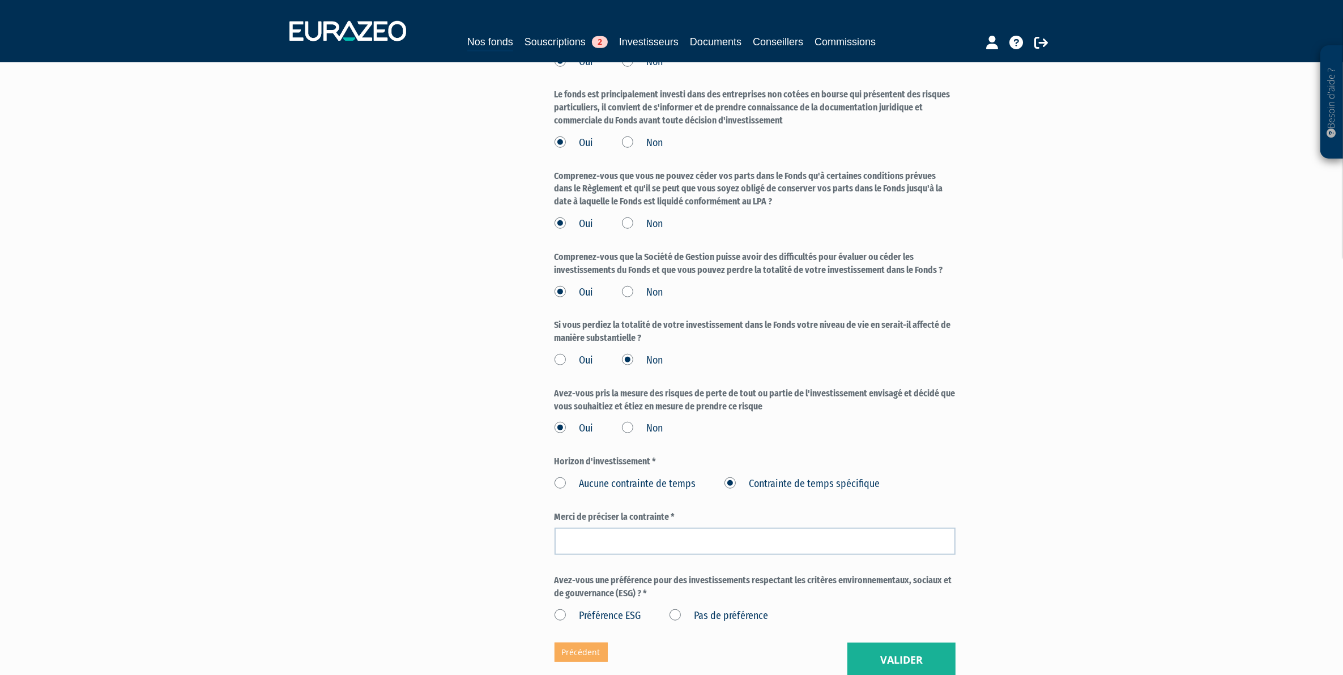
click at [609, 492] on label "Aucune contrainte de temps" at bounding box center [626, 484] width 142 height 15
click at [0, 0] on temps "Aucune contrainte de temps" at bounding box center [0, 0] width 0 height 0
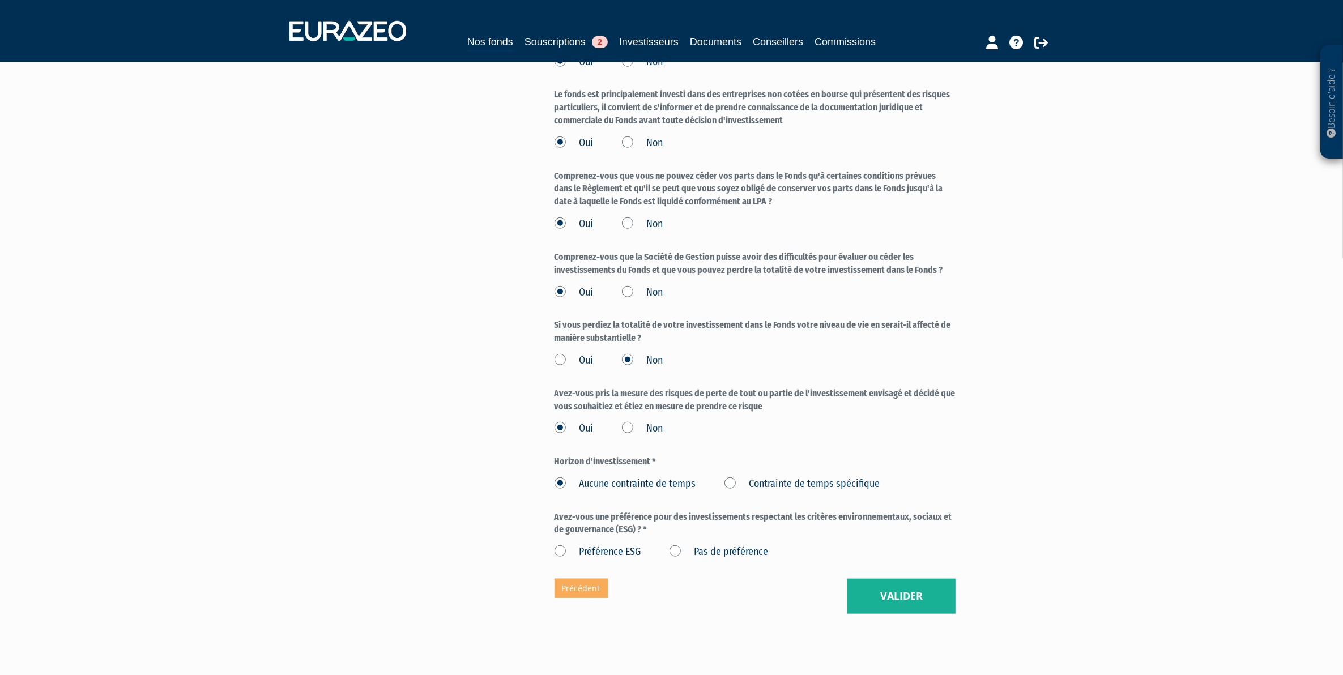
click at [692, 560] on label "Pas de préférence" at bounding box center [719, 552] width 99 height 15
click at [0, 0] on préférence "Pas de préférence" at bounding box center [0, 0] width 0 height 0
click at [913, 607] on button "Valider" at bounding box center [902, 596] width 108 height 35
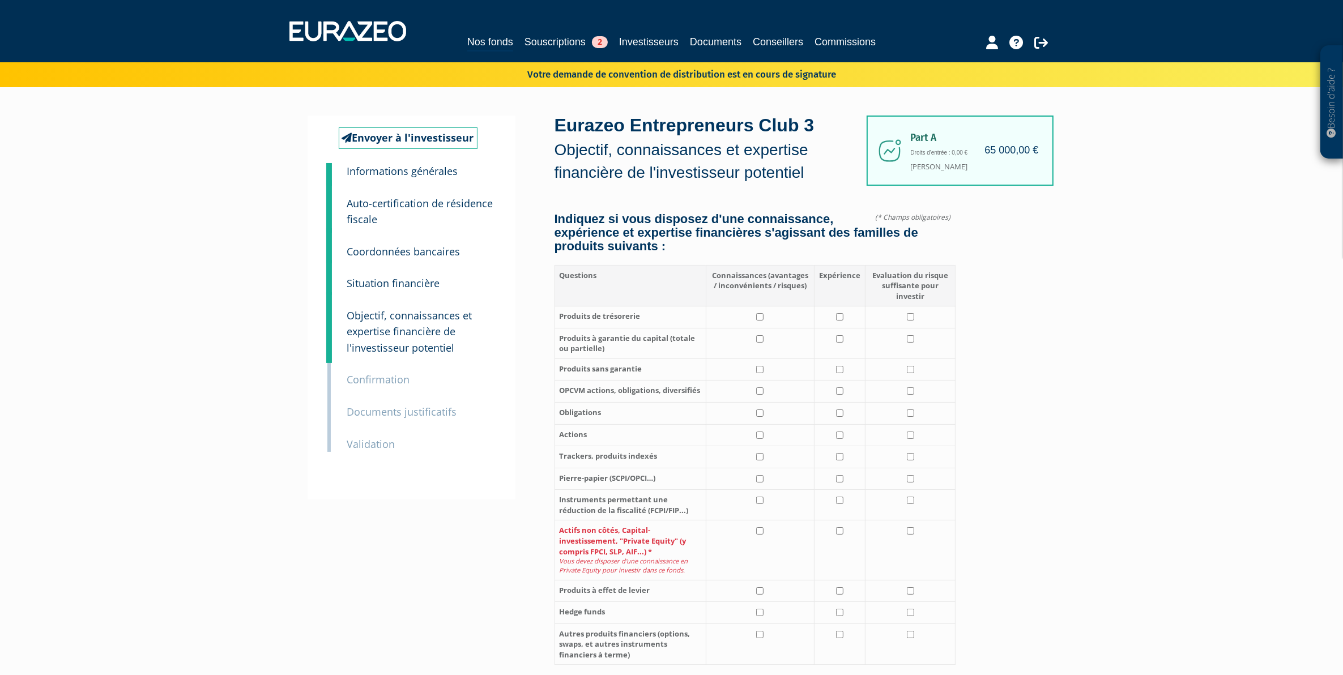
click at [744, 318] on td at bounding box center [760, 317] width 108 height 22
checkbox input "true"
click at [748, 338] on td at bounding box center [760, 343] width 108 height 31
checkbox input "true"
click at [748, 364] on td at bounding box center [760, 370] width 108 height 22
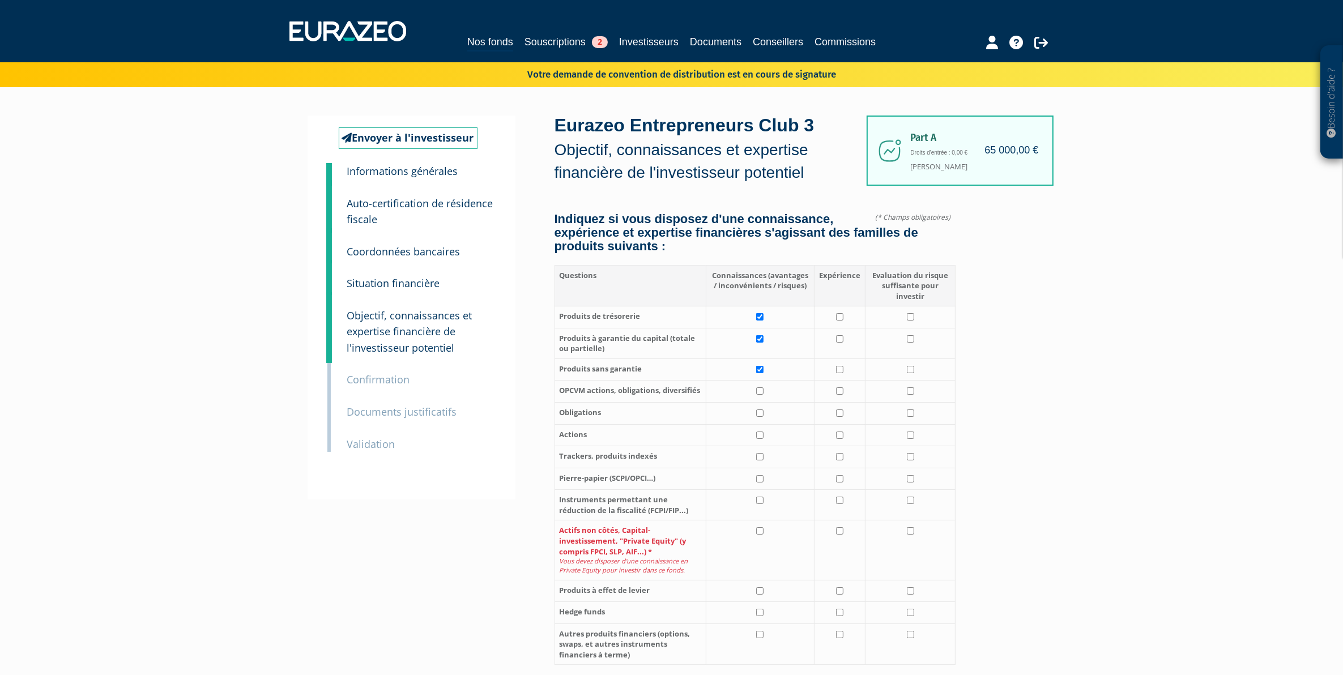
checkbox input "true"
click at [751, 388] on td at bounding box center [760, 392] width 108 height 22
click at [753, 403] on td at bounding box center [760, 392] width 108 height 22
checkbox input "false"
click at [756, 425] on td at bounding box center [760, 414] width 108 height 22
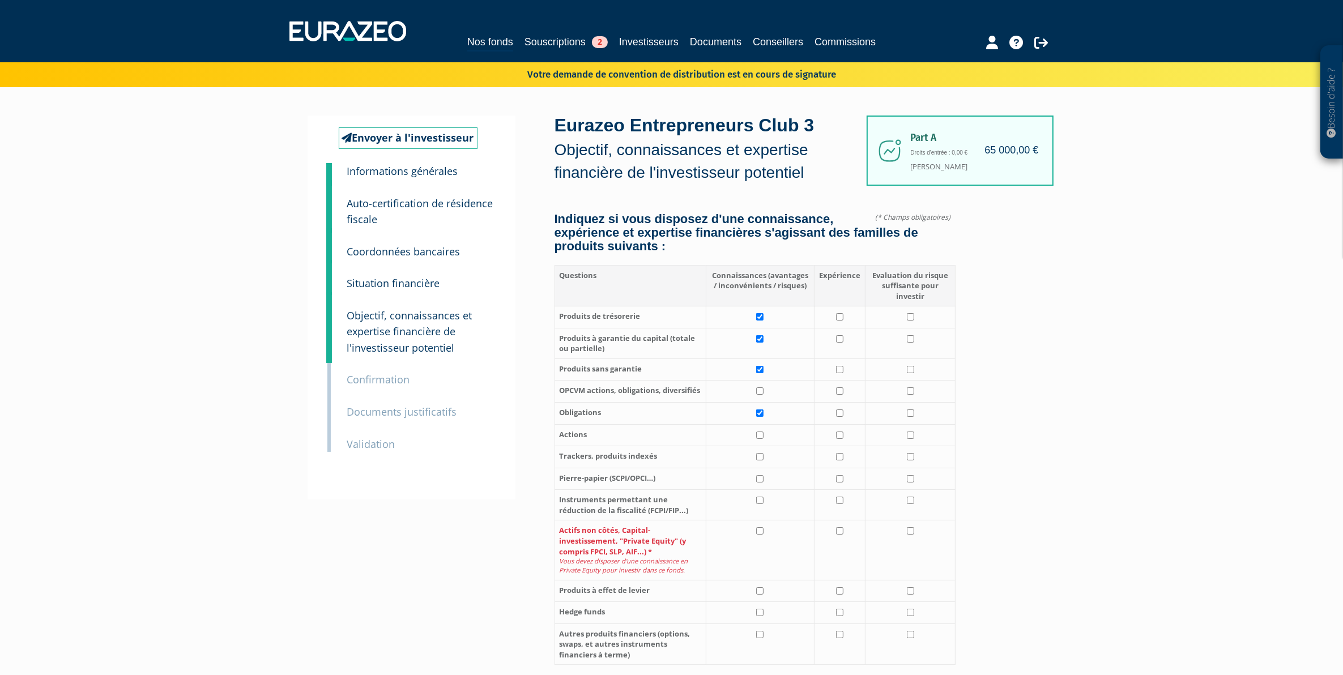
checkbox input "true"
click at [759, 399] on td at bounding box center [760, 392] width 108 height 22
checkbox input "true"
click at [765, 437] on td at bounding box center [760, 435] width 108 height 22
checkbox input "true"
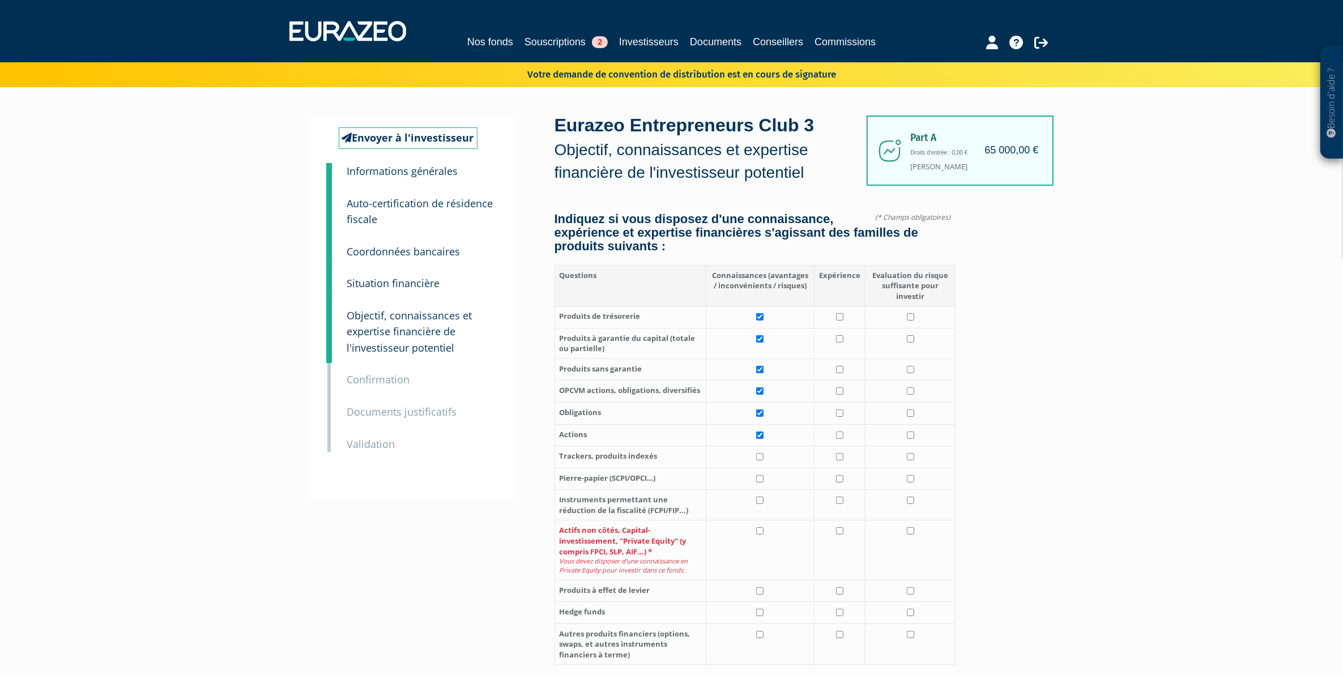
click at [765, 459] on td at bounding box center [760, 457] width 108 height 22
checkbox input "true"
drag, startPoint x: 766, startPoint y: 483, endPoint x: 768, endPoint y: 491, distance: 8.6
click at [768, 490] on td at bounding box center [760, 479] width 108 height 22
checkbox input "true"
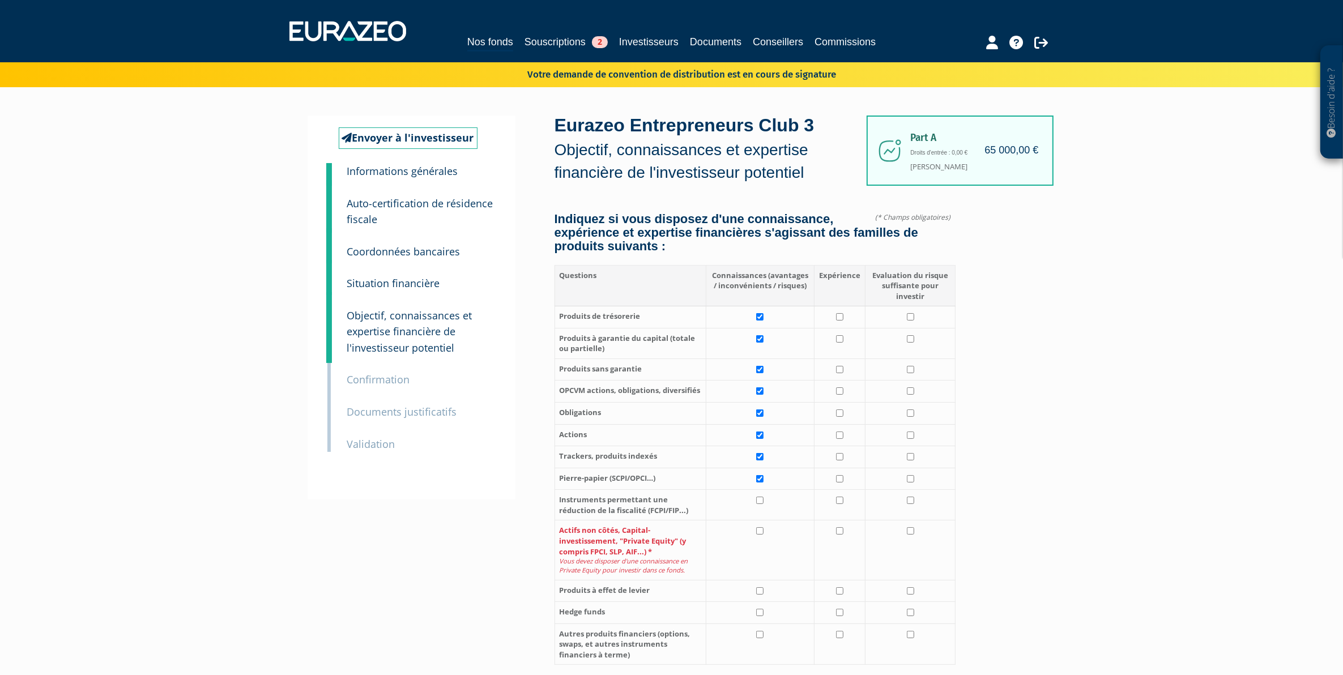
click at [769, 509] on td at bounding box center [760, 505] width 108 height 31
checkbox input "true"
click at [768, 531] on td at bounding box center [760, 550] width 108 height 59
checkbox input "true"
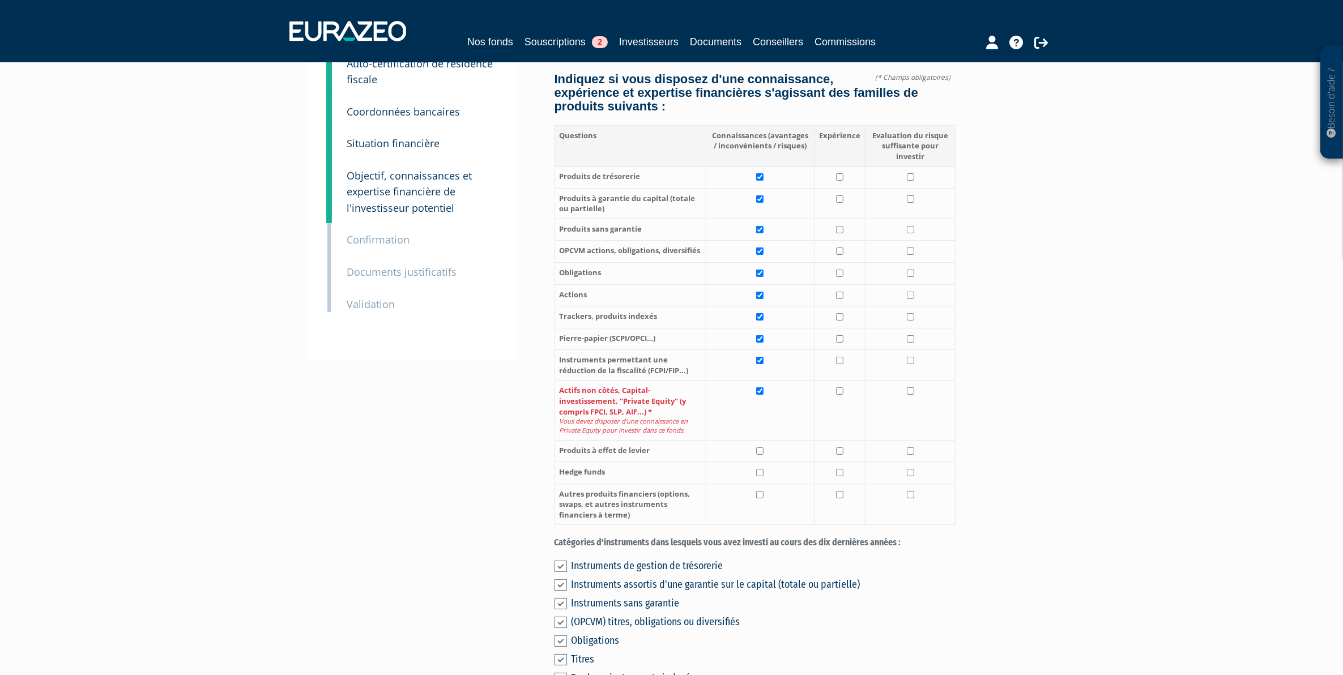
scroll to position [142, 0]
click at [845, 174] on td at bounding box center [840, 176] width 51 height 22
checkbox input "true"
click at [842, 206] on td at bounding box center [840, 201] width 51 height 31
checkbox input "true"
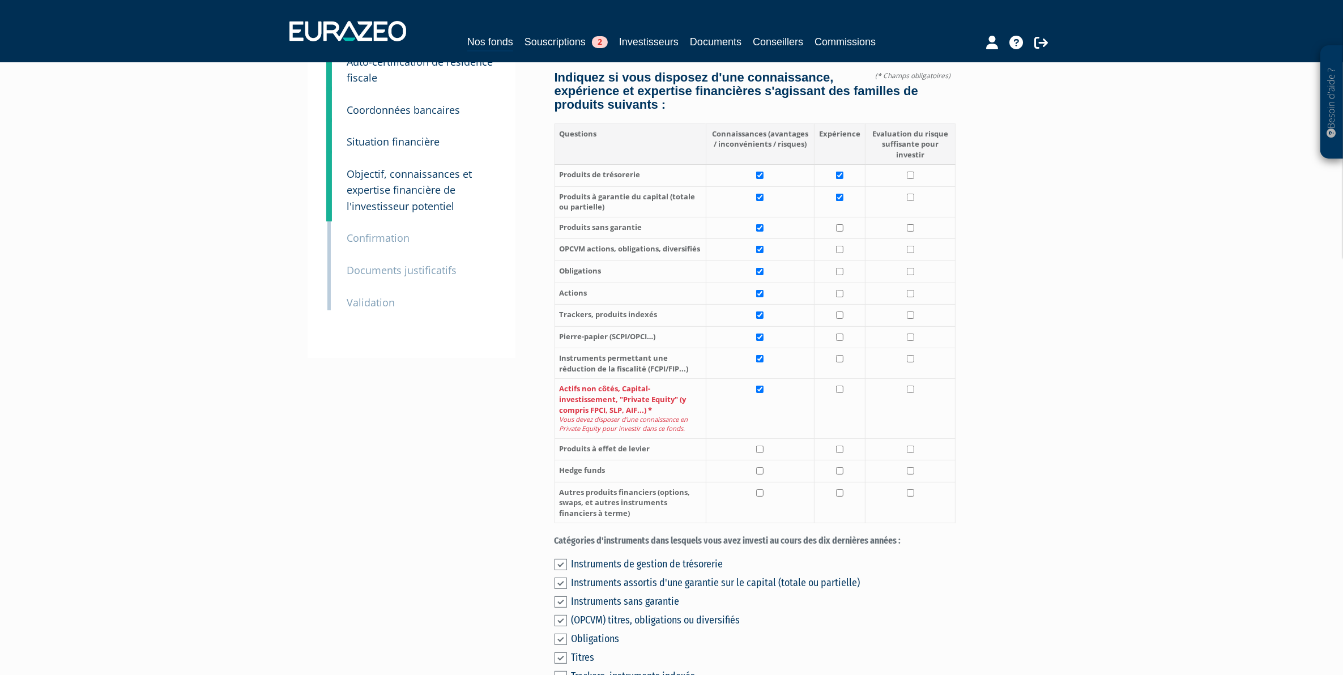
click at [842, 239] on td at bounding box center [840, 250] width 51 height 22
checkbox input "true"
click at [839, 224] on td at bounding box center [840, 228] width 51 height 22
checkbox input "true"
click at [847, 278] on td at bounding box center [840, 272] width 51 height 22
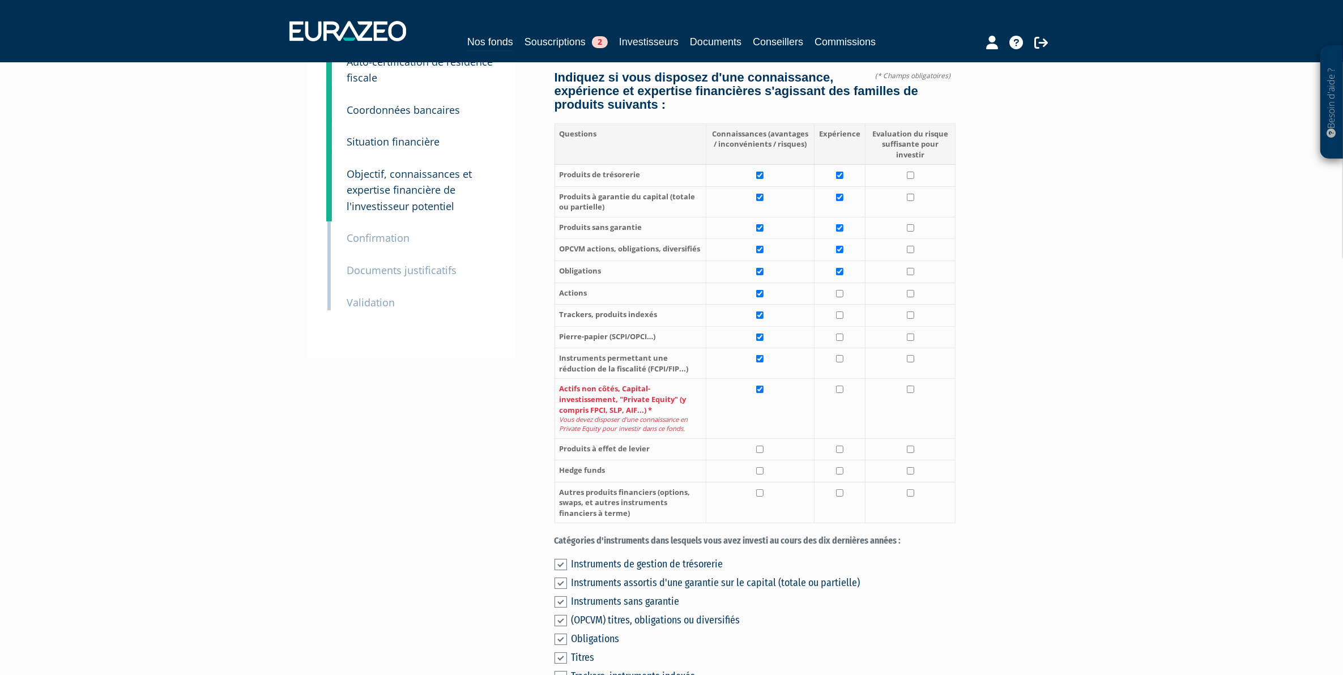
checkbox input "true"
click at [842, 297] on input "checkbox" at bounding box center [839, 293] width 7 height 7
checkbox input "true"
drag, startPoint x: 911, startPoint y: 302, endPoint x: 910, endPoint y: 270, distance: 31.7
click at [911, 297] on td at bounding box center [911, 294] width 90 height 22
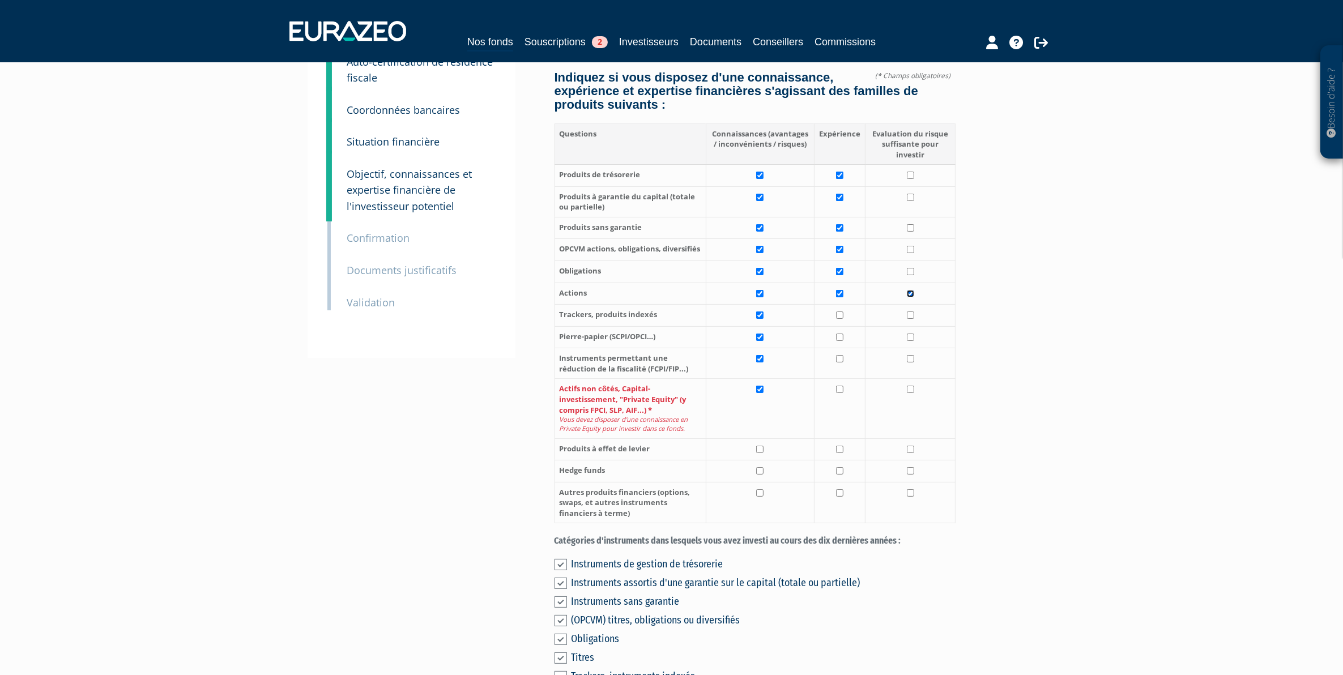
checkbox input "true"
click at [910, 270] on td at bounding box center [911, 272] width 90 height 22
checkbox input "true"
drag, startPoint x: 909, startPoint y: 248, endPoint x: 908, endPoint y: 224, distance: 23.8
click at [908, 244] on td at bounding box center [911, 250] width 90 height 22
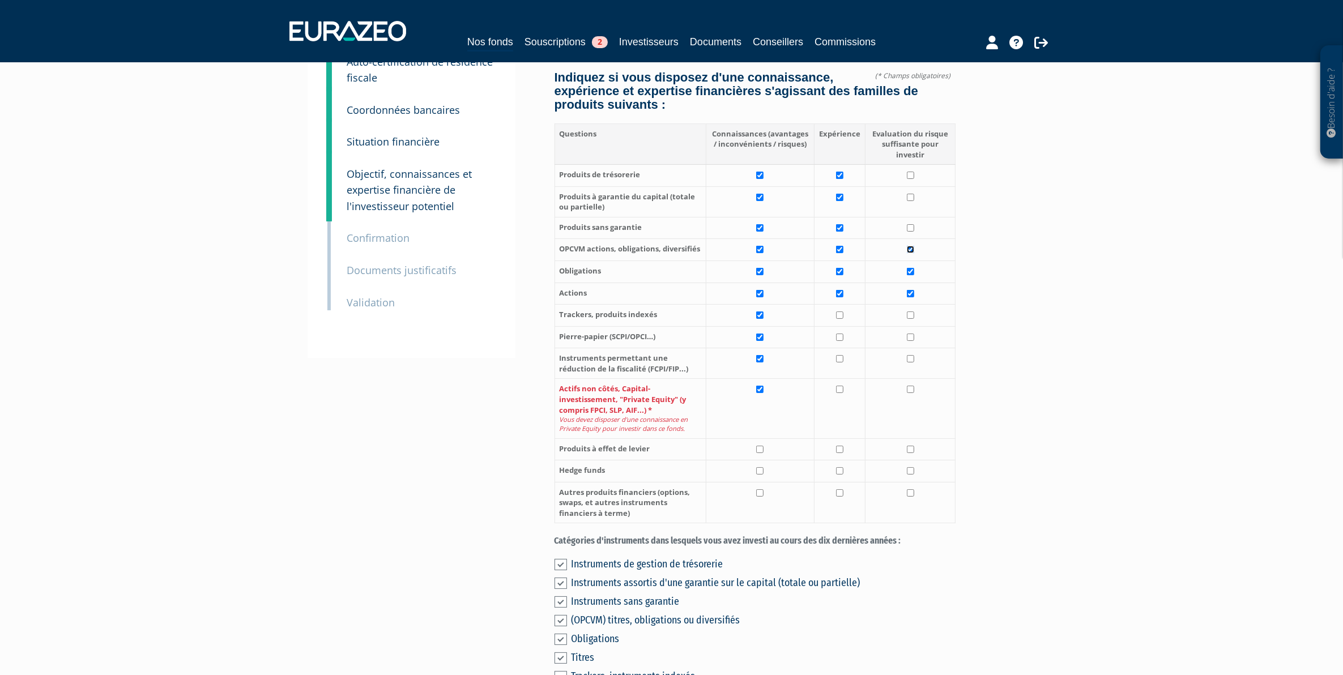
checkbox input "true"
click at [908, 224] on td at bounding box center [911, 228] width 90 height 22
checkbox input "true"
drag, startPoint x: 910, startPoint y: 210, endPoint x: 911, endPoint y: 196, distance: 14.2
click at [910, 207] on td at bounding box center [911, 201] width 90 height 31
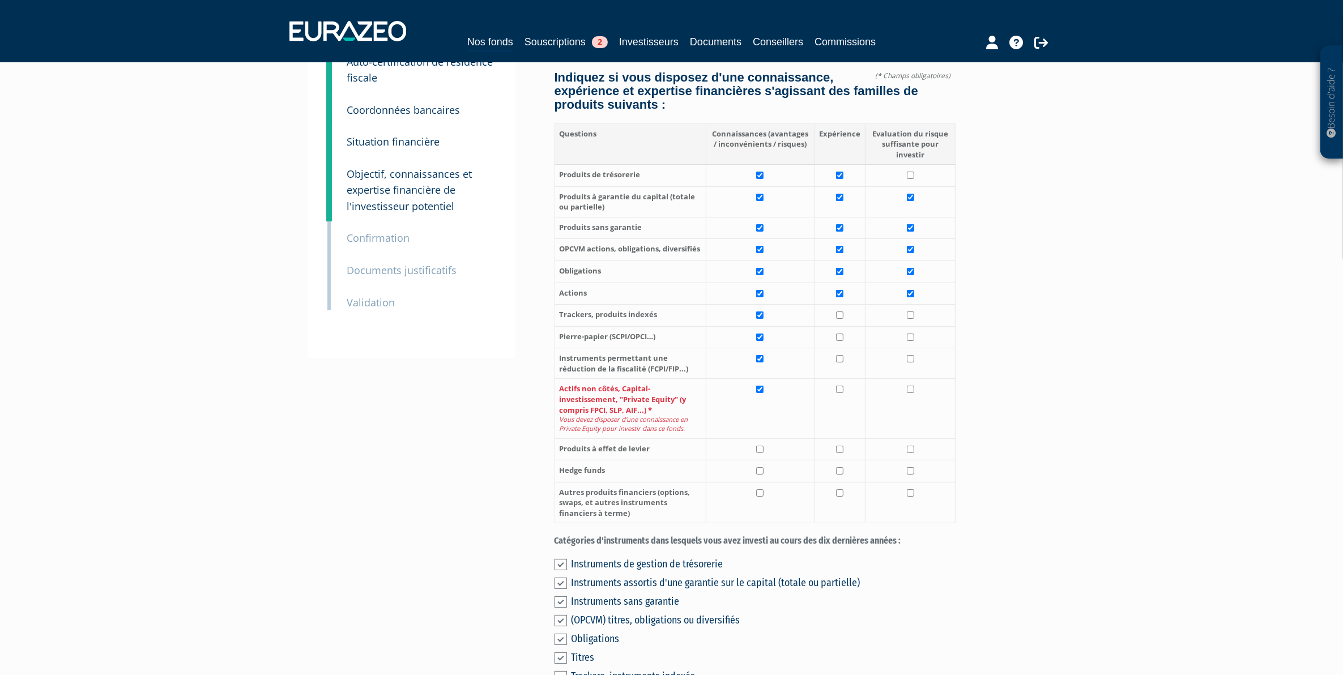
checkbox input "true"
click at [911, 177] on input "checkbox" at bounding box center [910, 175] width 7 height 7
checkbox input "true"
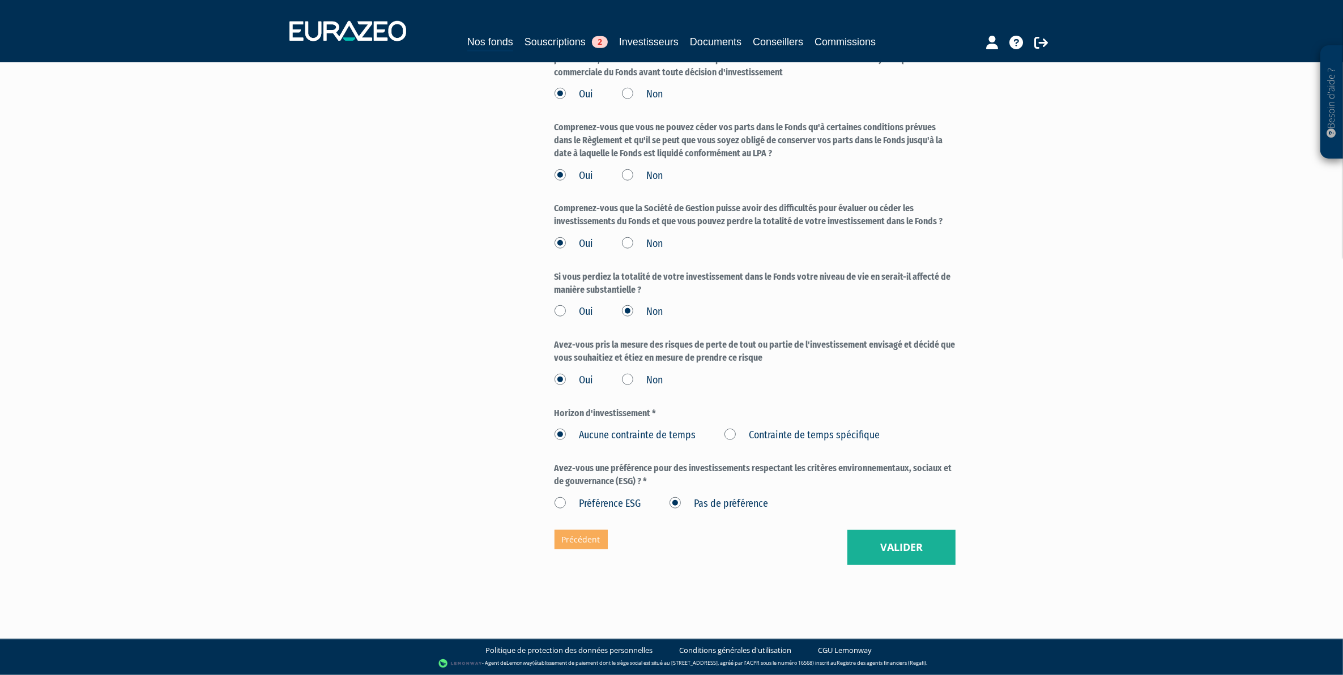
scroll to position [1292, 0]
click at [904, 547] on button "Valider" at bounding box center [902, 547] width 108 height 35
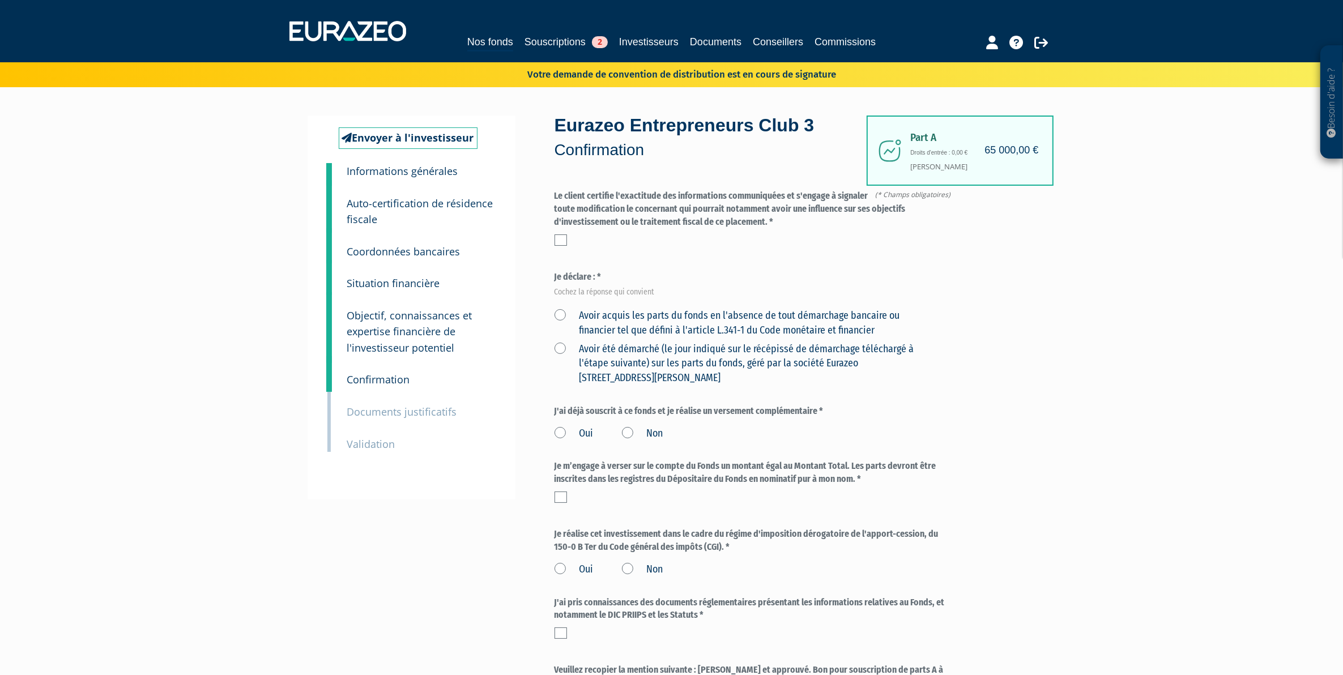
click at [561, 245] on label at bounding box center [561, 240] width 12 height 11
click at [0, 0] on input "checkbox" at bounding box center [0, 0] width 0 height 0
click at [632, 439] on label "Non" at bounding box center [642, 434] width 41 height 15
click at [0, 0] on input "Non" at bounding box center [0, 0] width 0 height 0
click at [401, 321] on small "Objectif, connaissances et expertise financière de l'investisseur potentiel" at bounding box center [409, 332] width 125 height 46
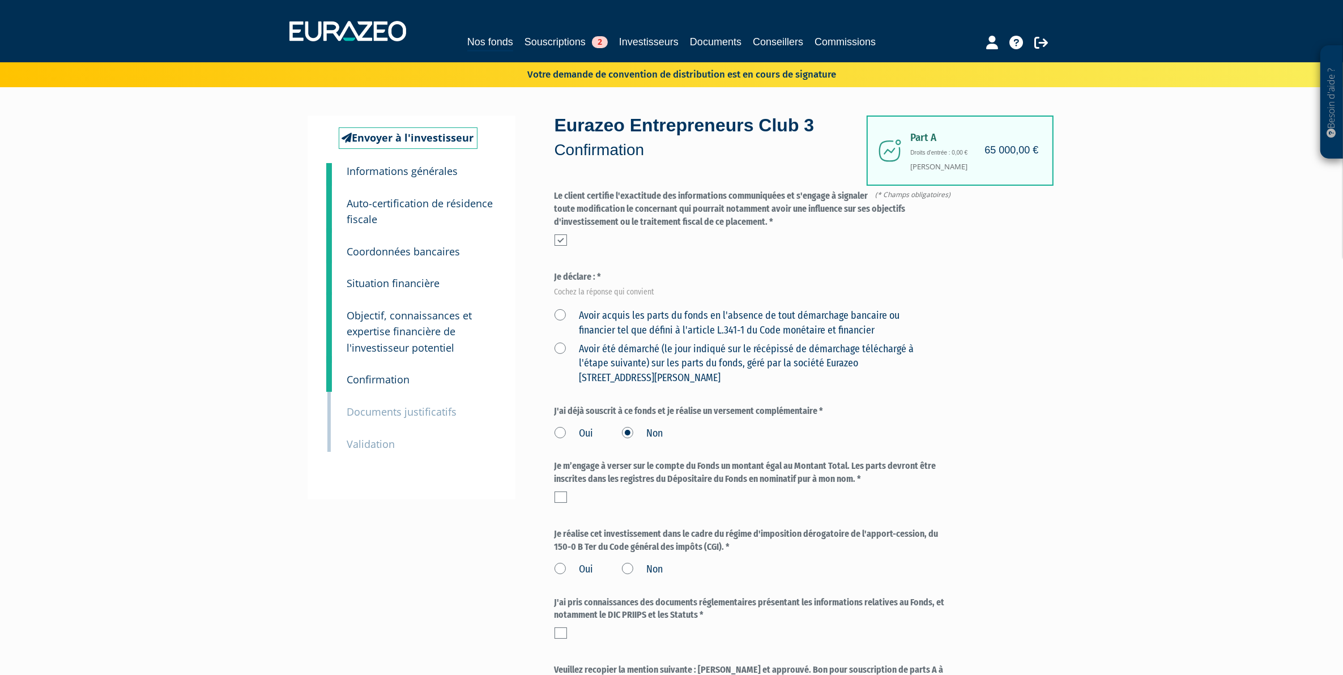
click at [401, 286] on small "Situation financière" at bounding box center [393, 283] width 93 height 14
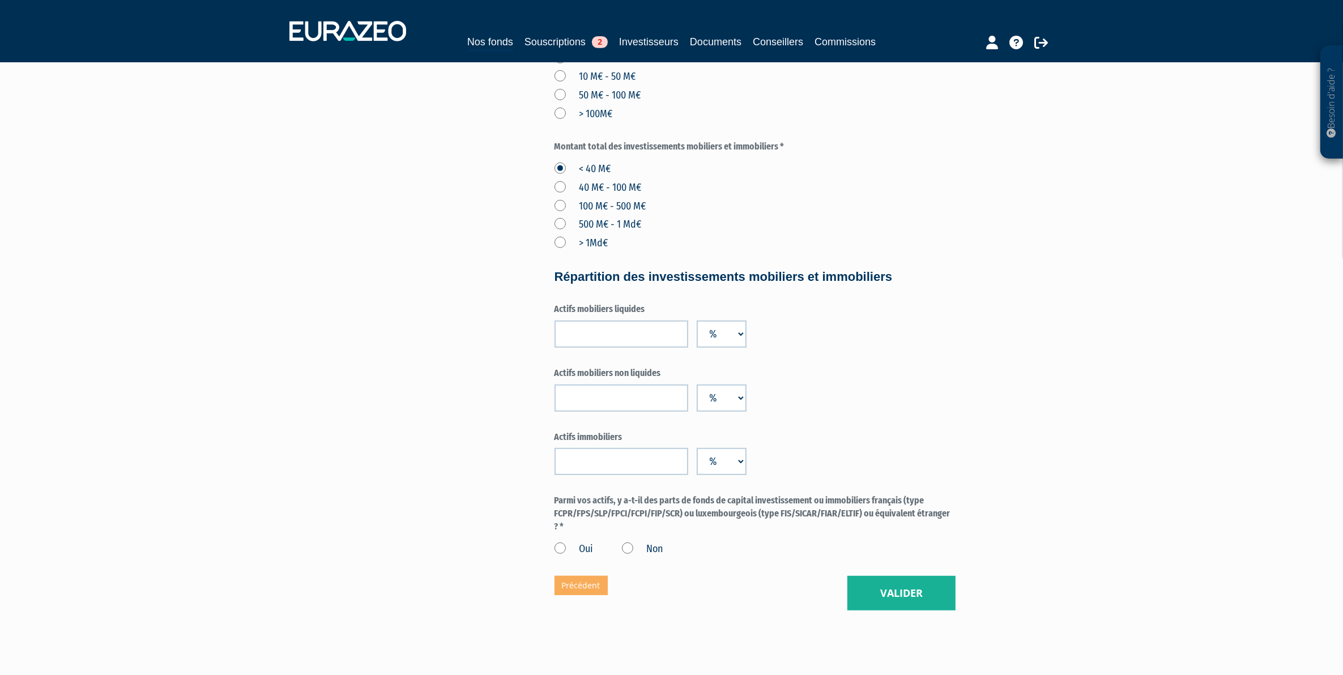
scroll to position [610, 0]
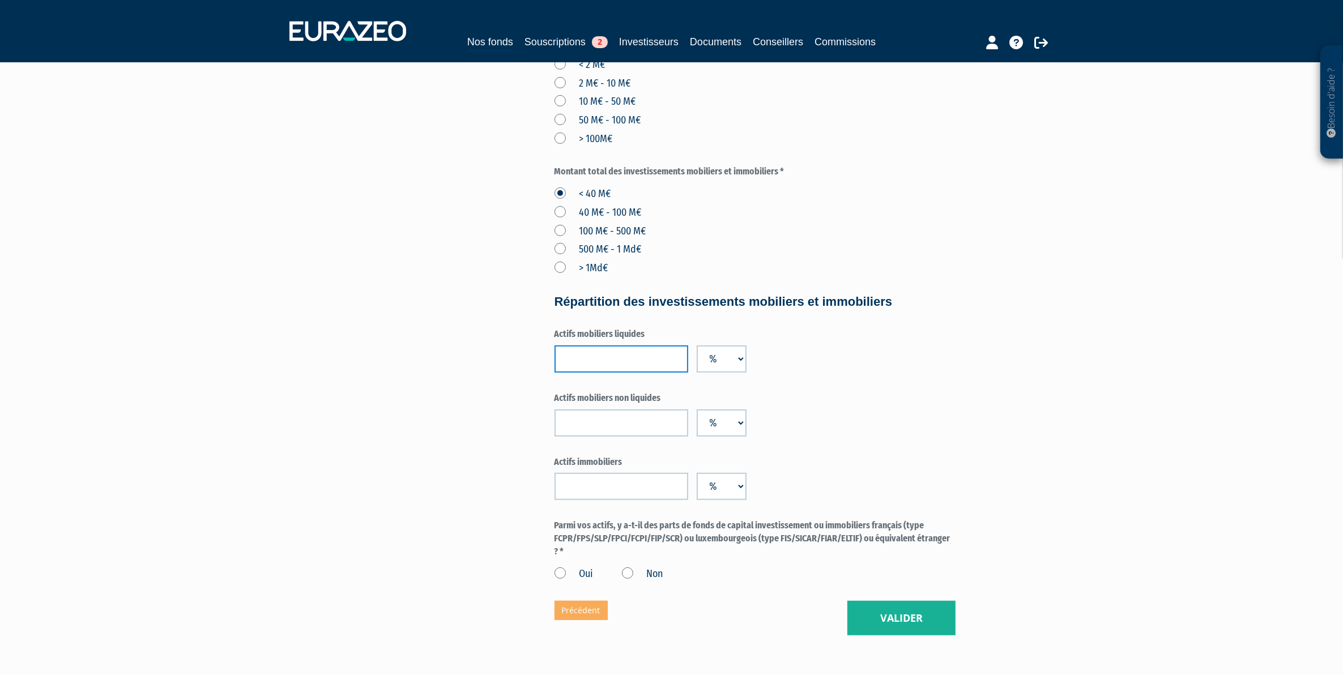
click at [621, 364] on input "number" at bounding box center [622, 359] width 134 height 27
click at [658, 475] on input "number" at bounding box center [622, 486] width 134 height 27
type input "0"
click at [653, 418] on input "number" at bounding box center [622, 423] width 134 height 27
click at [947, 408] on div "Actifs mobiliers non liquides %" at bounding box center [755, 414] width 401 height 45
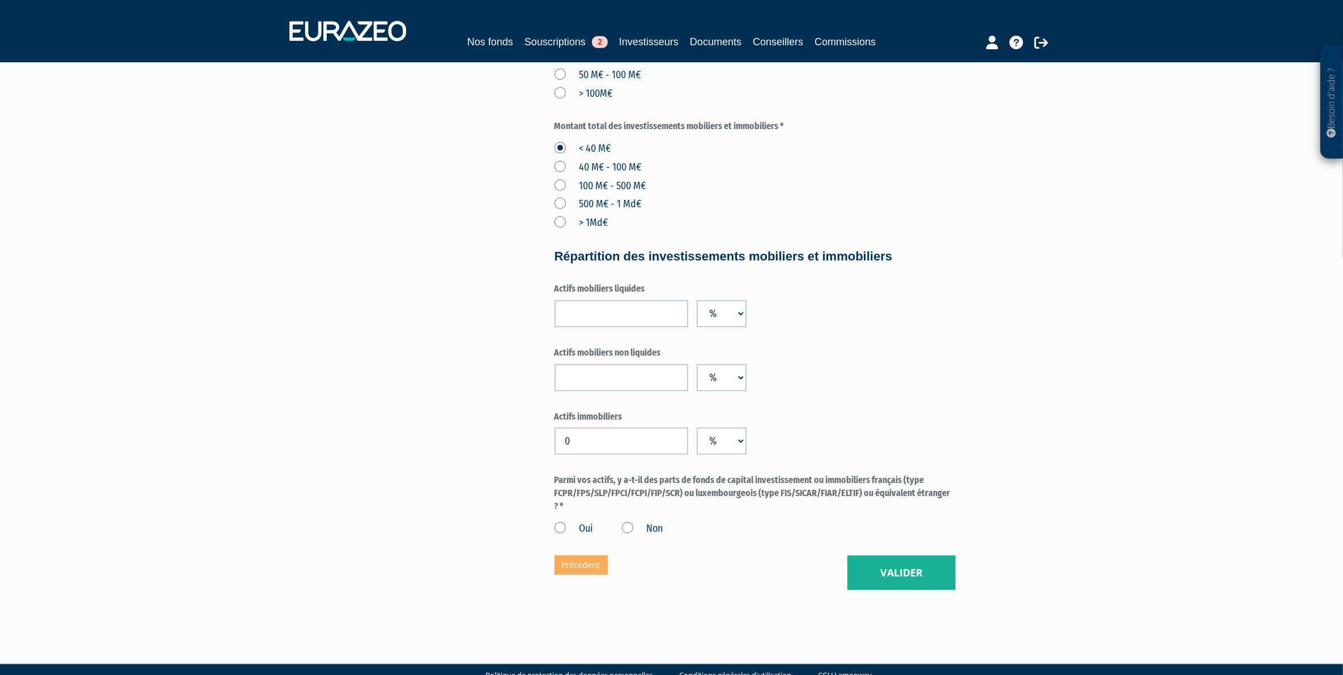
scroll to position [681, 0]
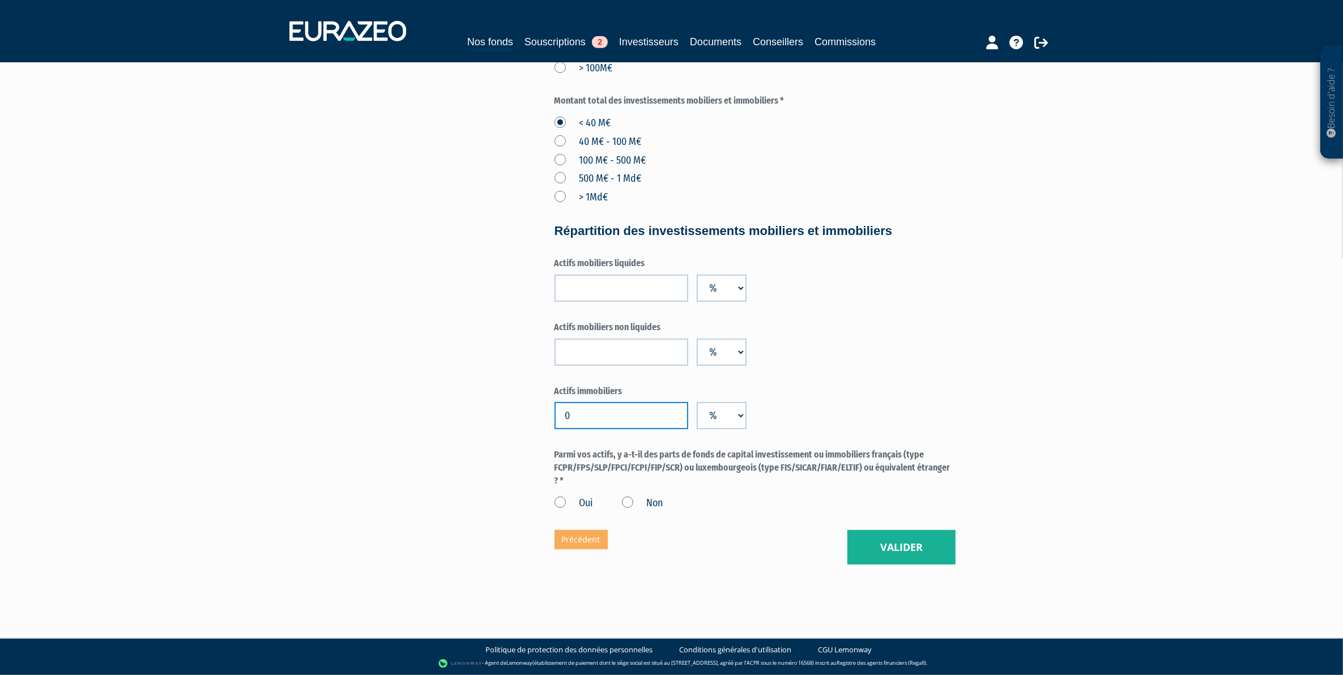
click at [621, 419] on input "0" at bounding box center [622, 415] width 134 height 27
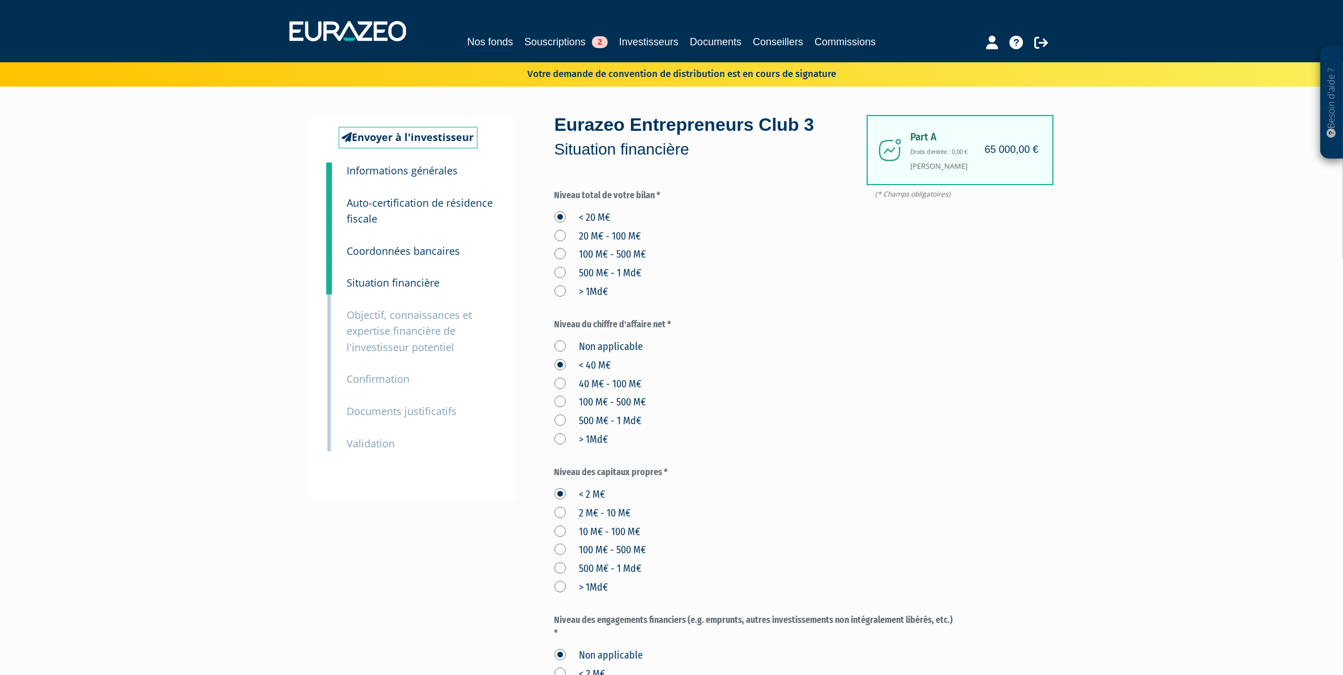
scroll to position [0, 0]
click at [368, 327] on small "Objectif, connaissances et expertise financière de l'investisseur potentiel" at bounding box center [409, 332] width 125 height 46
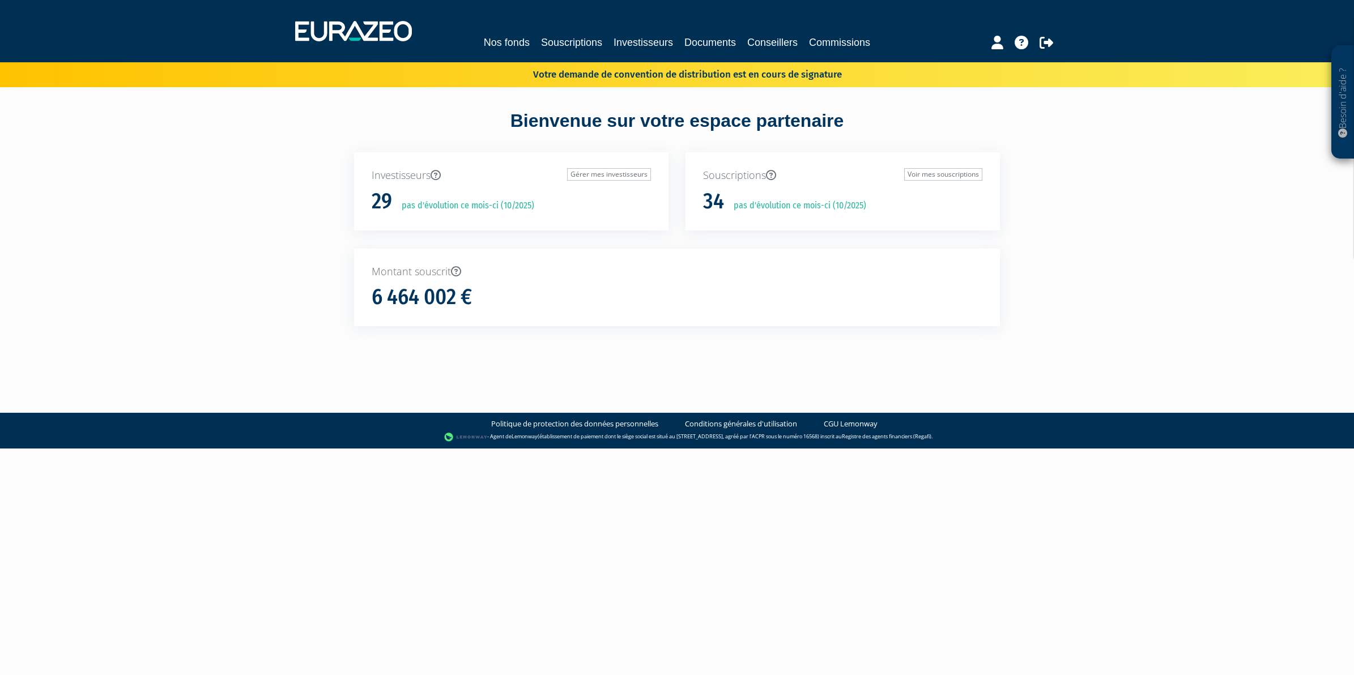
click at [580, 32] on div "Nos fonds Souscriptions Investisseurs Documents Conseillers Commissions" at bounding box center [677, 31] width 781 height 42
click at [582, 40] on link "Souscriptions" at bounding box center [571, 43] width 61 height 16
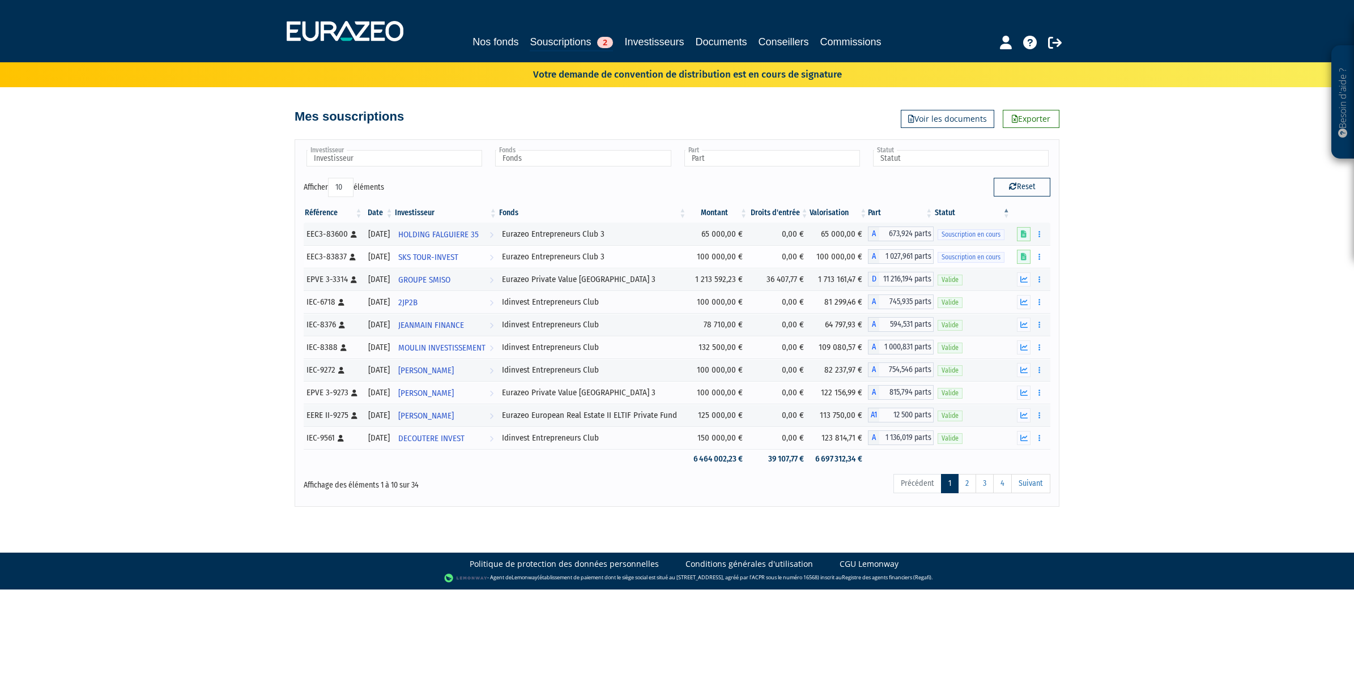
click at [1021, 250] on div "Editer le montant Compléter Supprimer" at bounding box center [1031, 257] width 29 height 15
click at [1021, 256] on icon at bounding box center [1024, 256] width 6 height 7
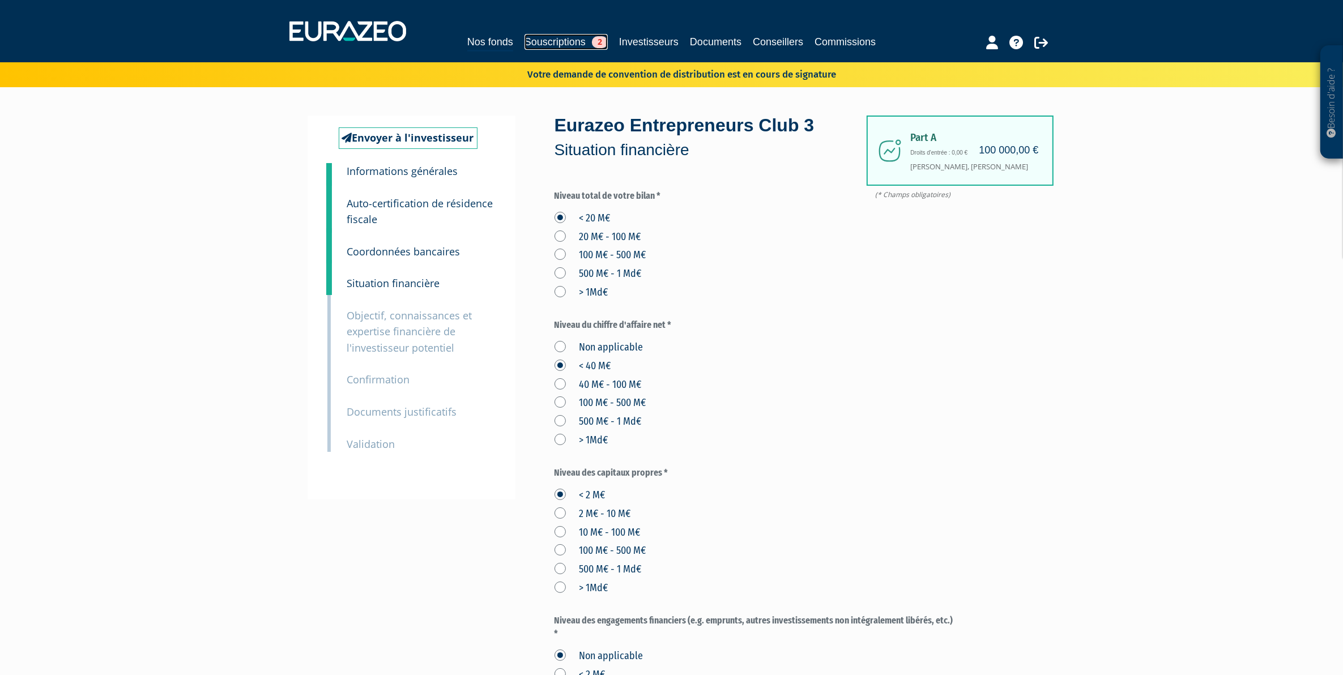
click at [559, 39] on link "Souscriptions 2" at bounding box center [566, 42] width 83 height 16
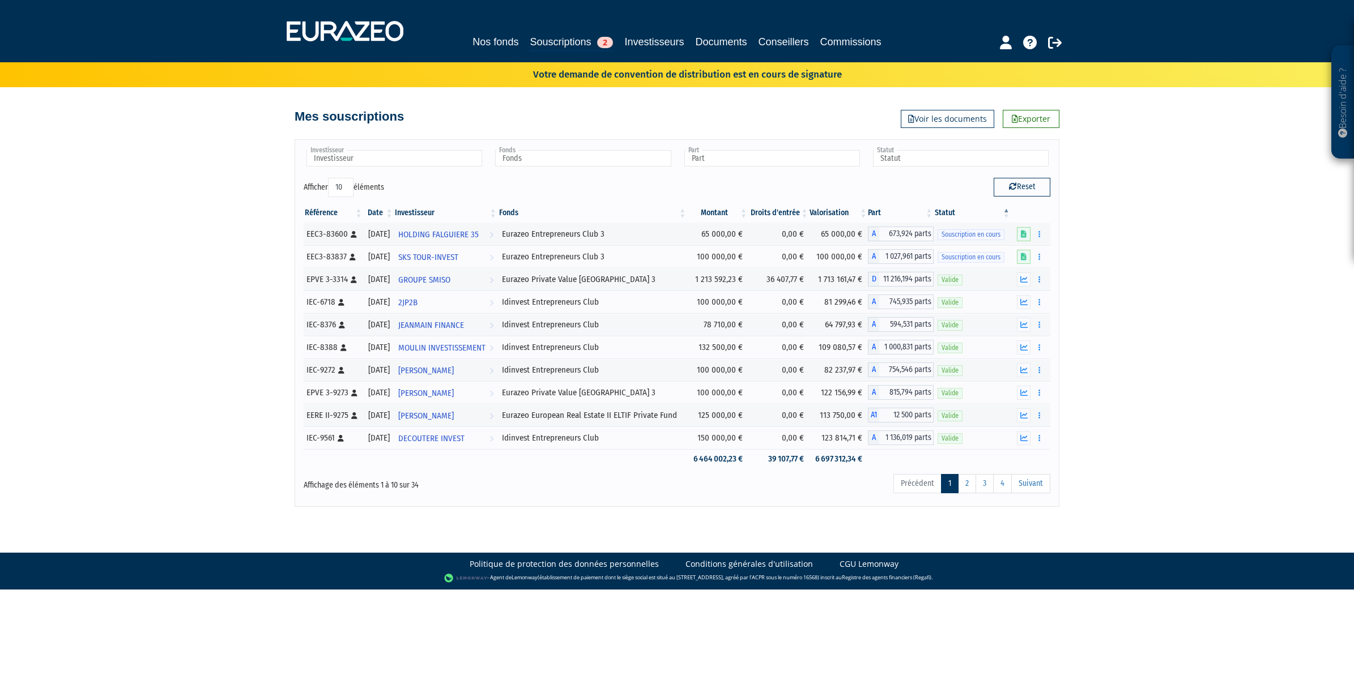
click at [571, 52] on nav "Nos fonds Souscriptions 2 Investisseurs Documents Conseillers Commissions" at bounding box center [677, 31] width 1354 height 62
click at [571, 45] on link "Souscriptions 2" at bounding box center [571, 43] width 83 height 18
click at [969, 482] on link "2" at bounding box center [967, 483] width 18 height 19
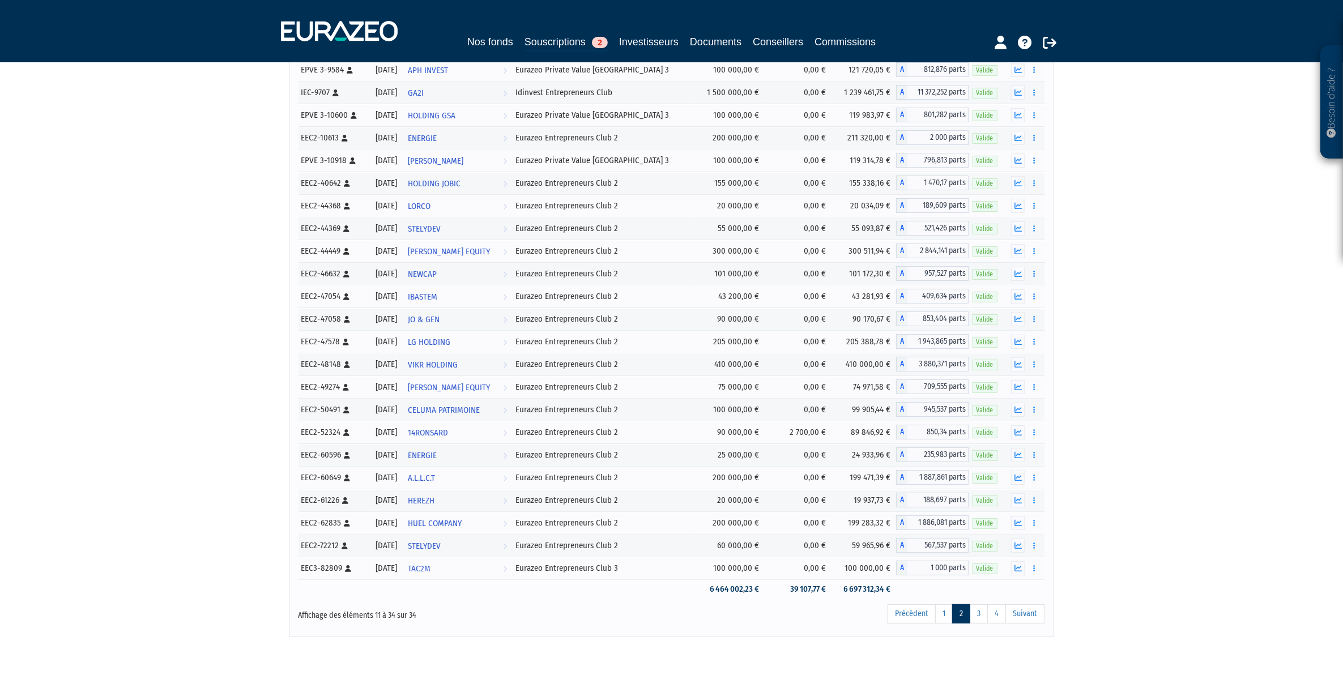
scroll to position [219, 0]
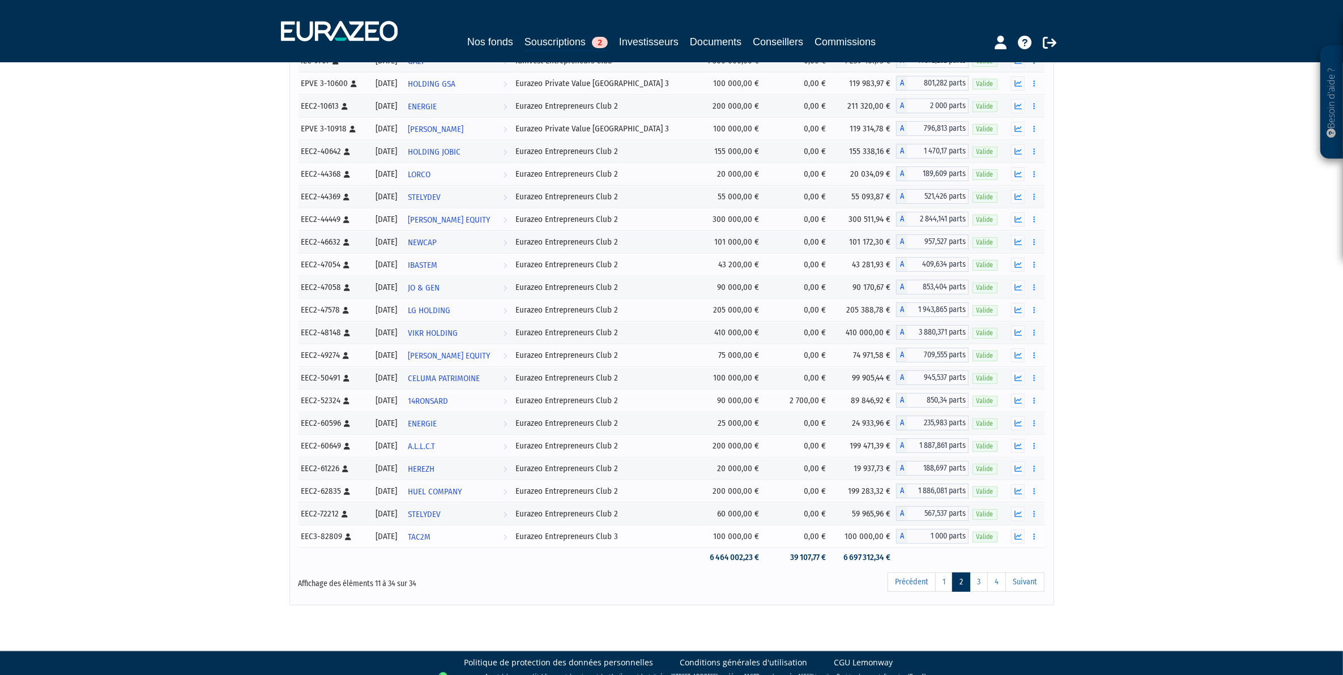
click at [670, 543] on div "Eurazeo Entrepreneurs Club 3" at bounding box center [604, 537] width 176 height 12
click at [1037, 544] on button "button" at bounding box center [1034, 537] width 14 height 14
click at [1015, 567] on link "Documents" at bounding box center [1009, 557] width 57 height 19
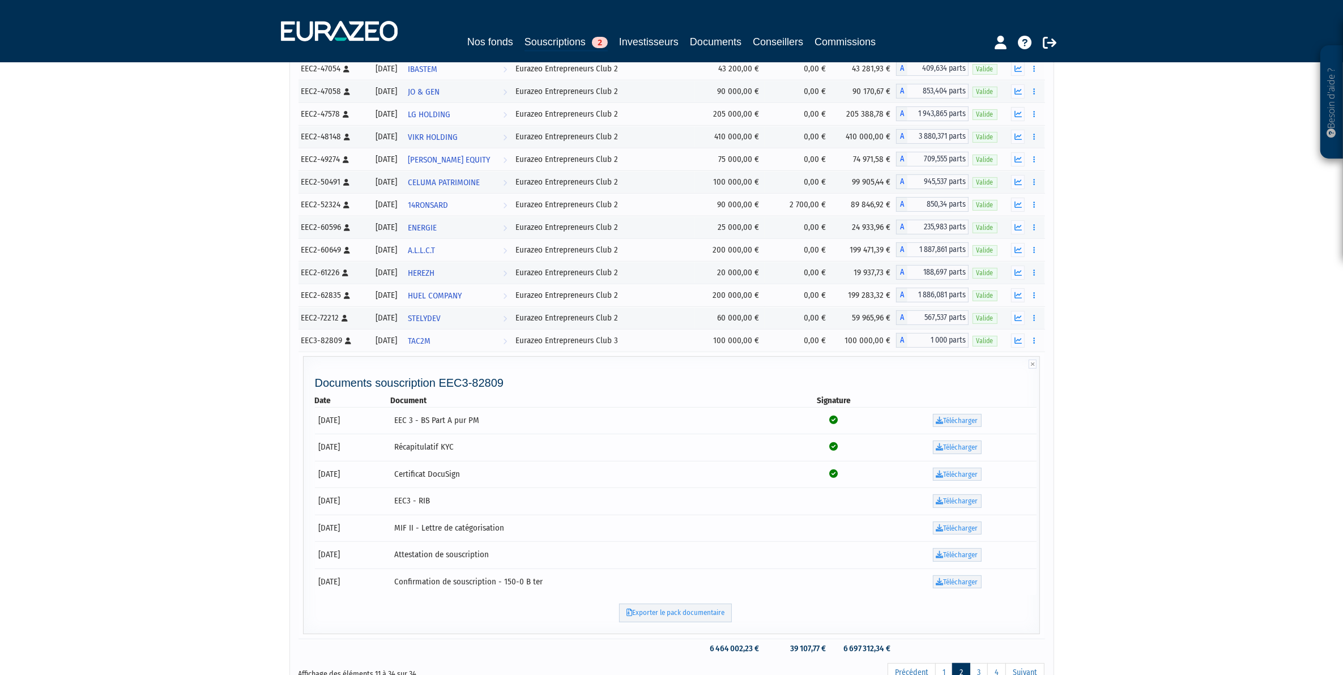
scroll to position [431, 0]
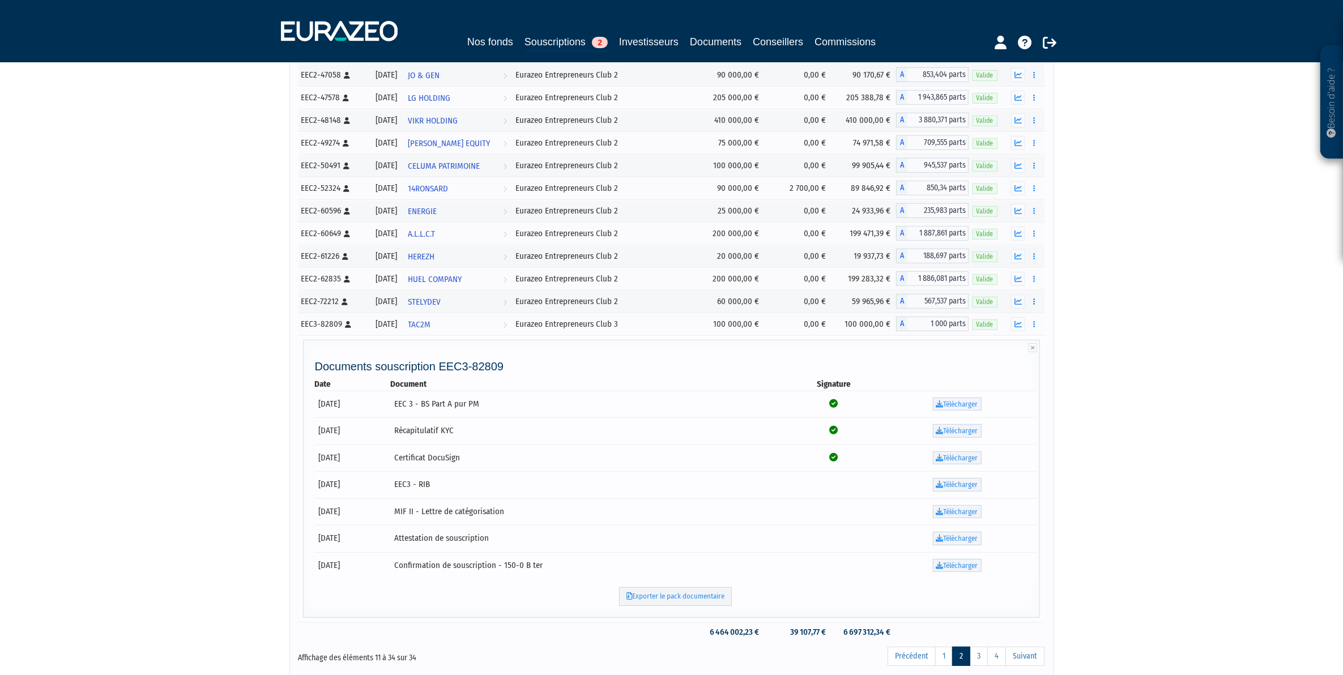
click at [970, 408] on link "Télécharger" at bounding box center [957, 405] width 49 height 14
click at [956, 437] on link "Télécharger" at bounding box center [957, 431] width 49 height 14
